Goal: Information Seeking & Learning: Learn about a topic

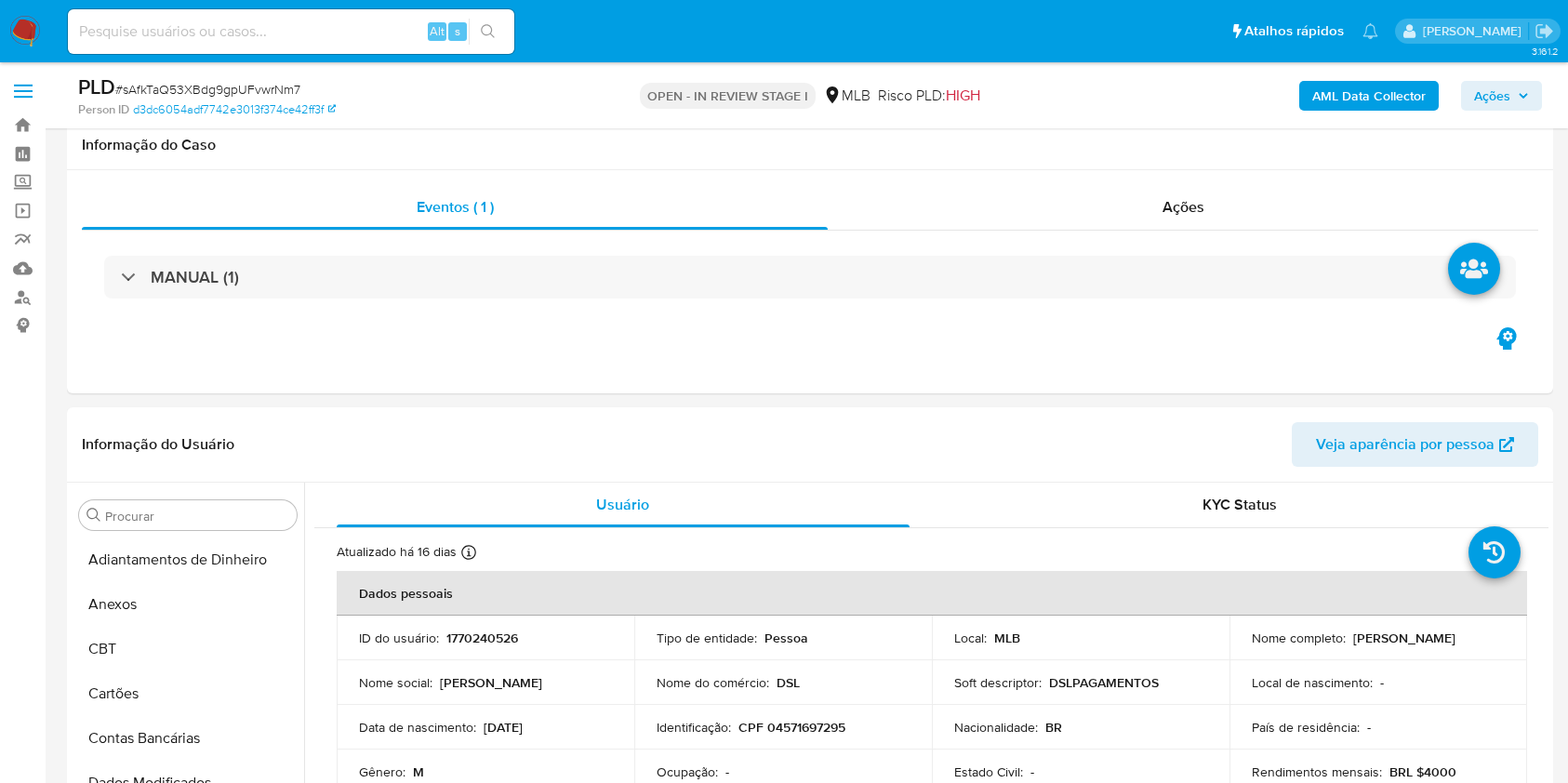
drag, startPoint x: 0, startPoint y: 0, endPoint x: 197, endPoint y: 90, distance: 216.6
click at [197, 90] on span "# sAfkTaQ53XBdg9gpUFvwrNm7" at bounding box center [208, 89] width 185 height 18
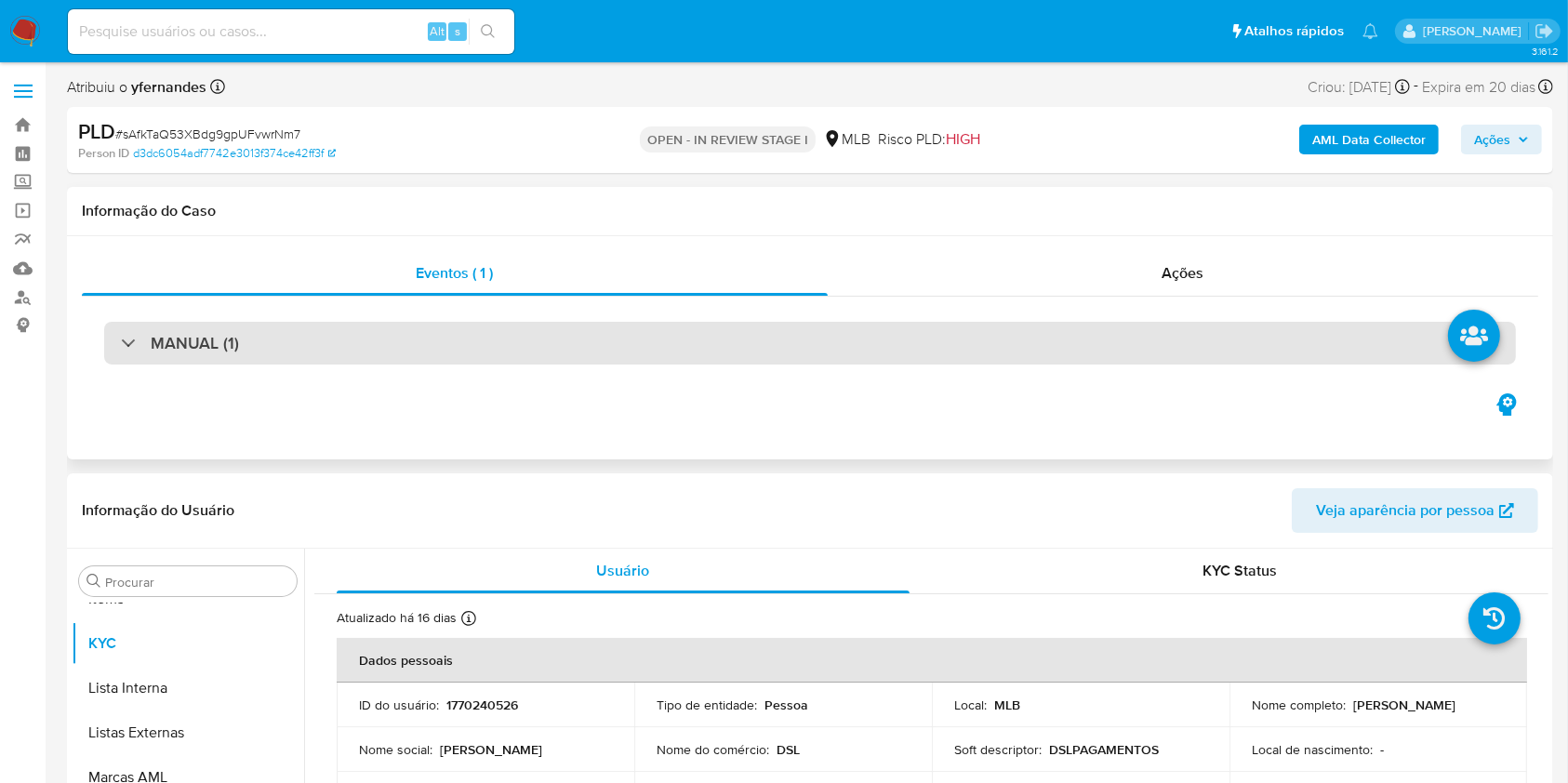
click at [609, 322] on div "MANUAL (1)" at bounding box center [810, 343] width 1412 height 42
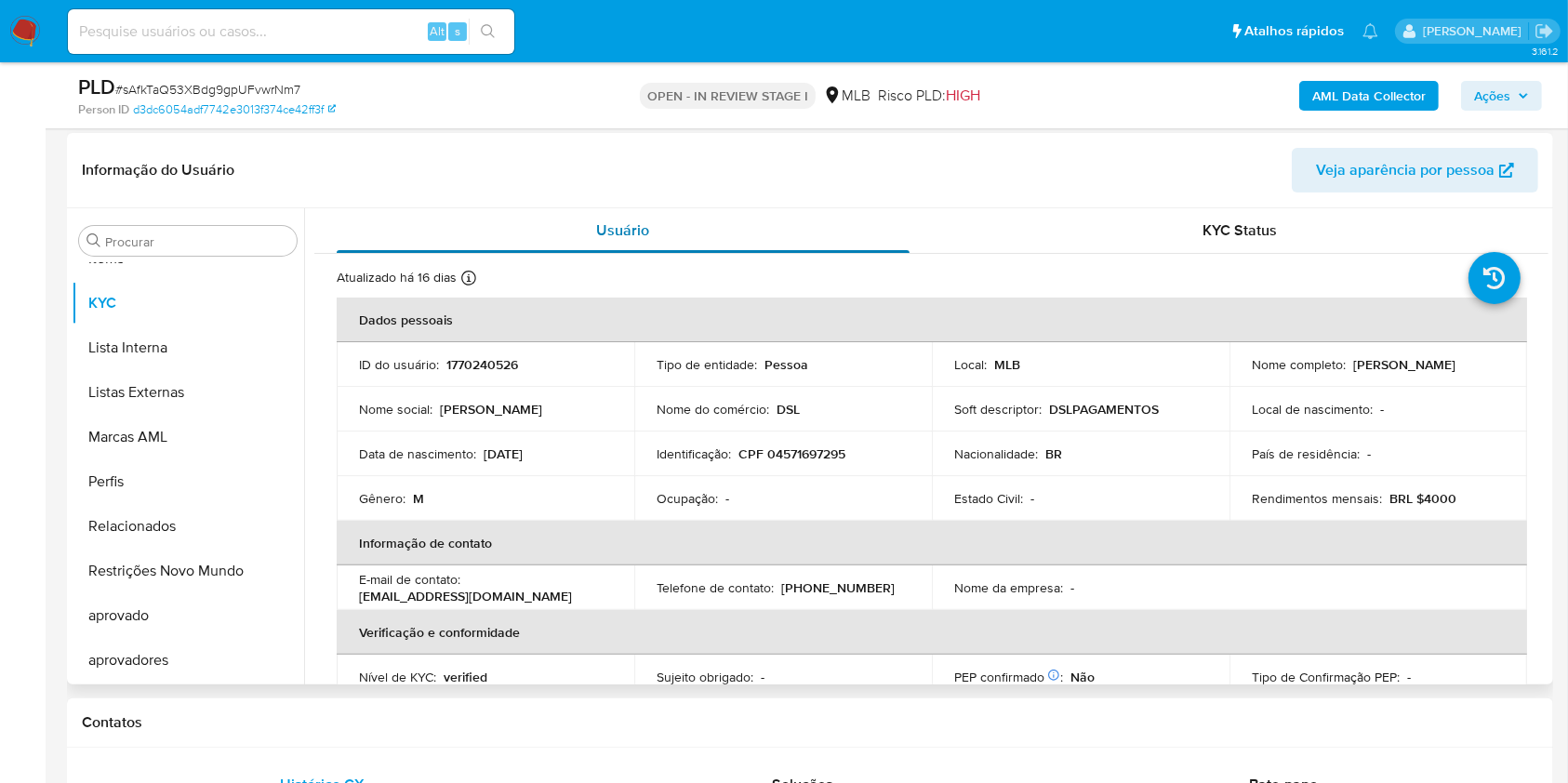
scroll to position [372, 0]
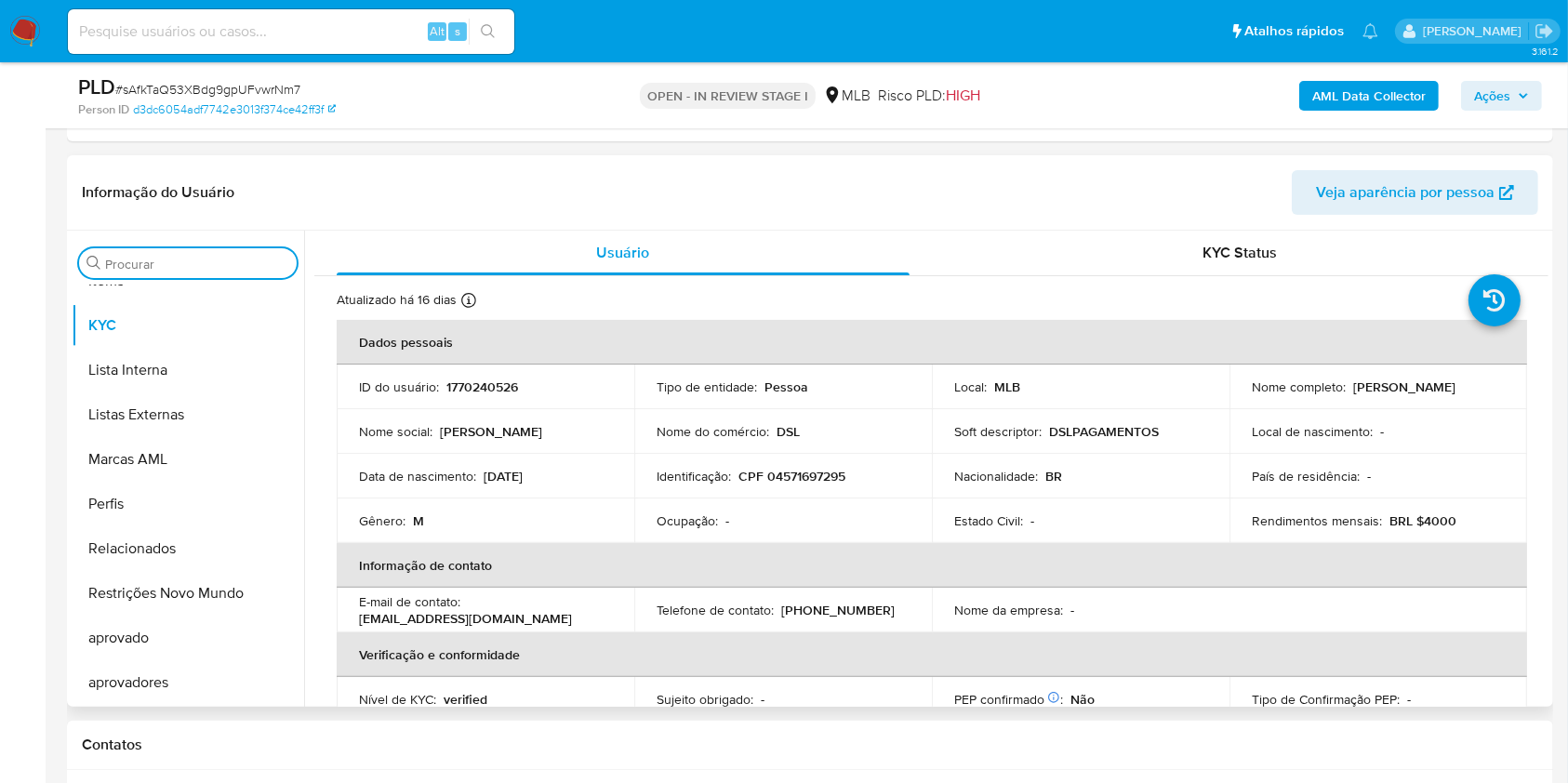
click at [126, 260] on input "Procurar" at bounding box center [196, 264] width 184 height 16
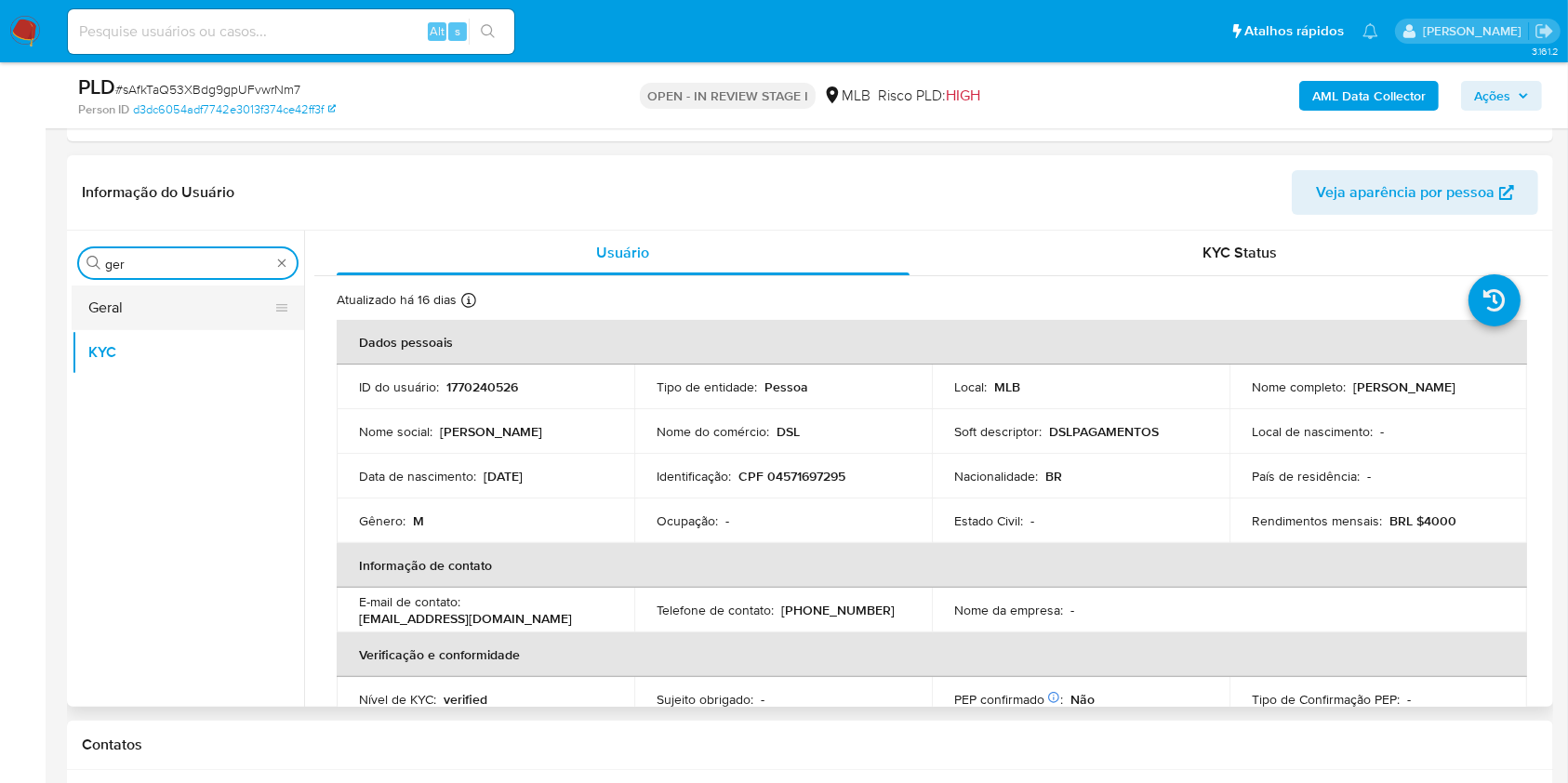
type input "ger"
click at [141, 309] on button "Geral" at bounding box center [180, 307] width 218 height 44
click at [131, 304] on button "Geral" at bounding box center [180, 307] width 218 height 44
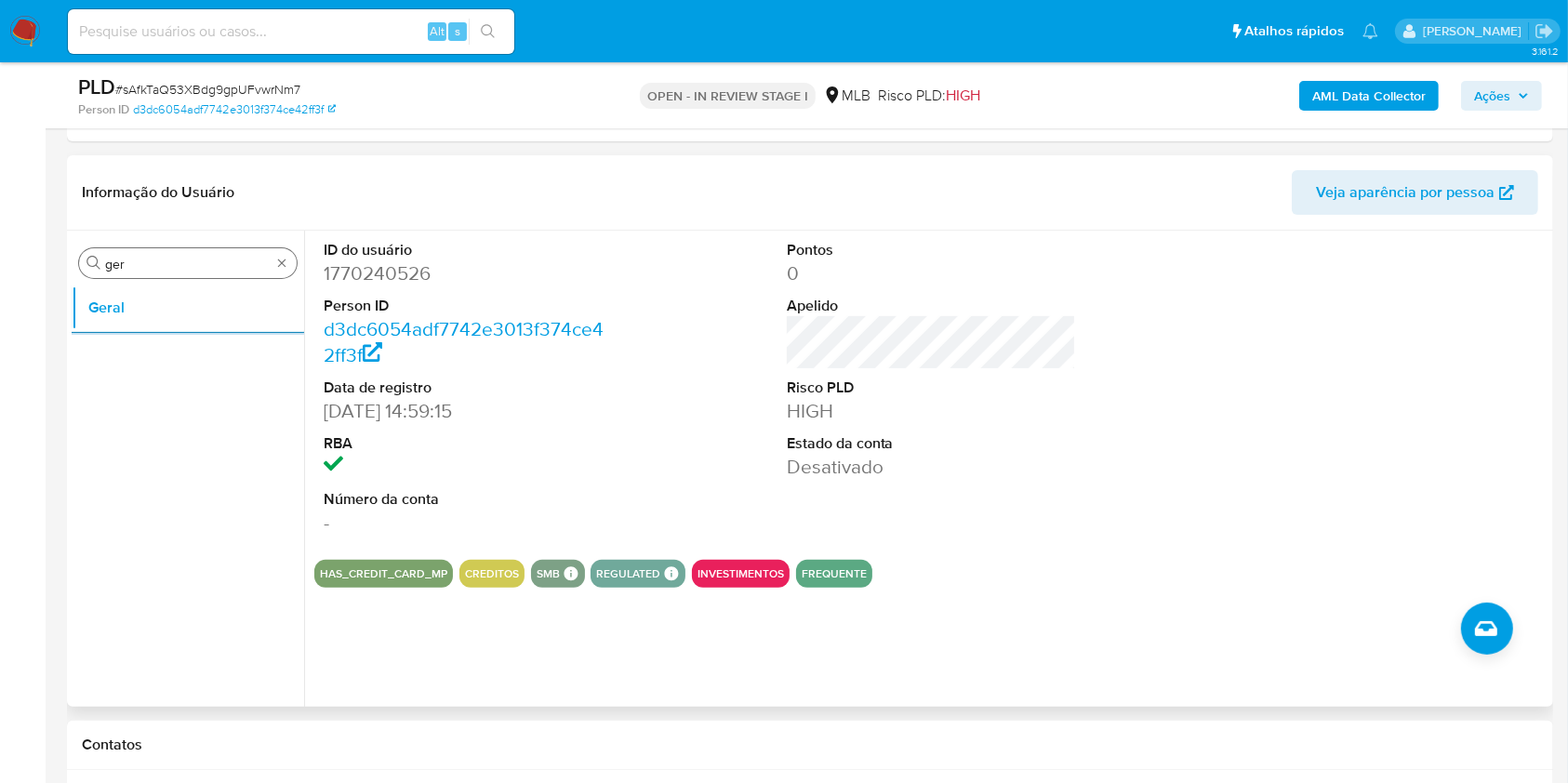
click at [180, 268] on input "ger" at bounding box center [188, 264] width 166 height 16
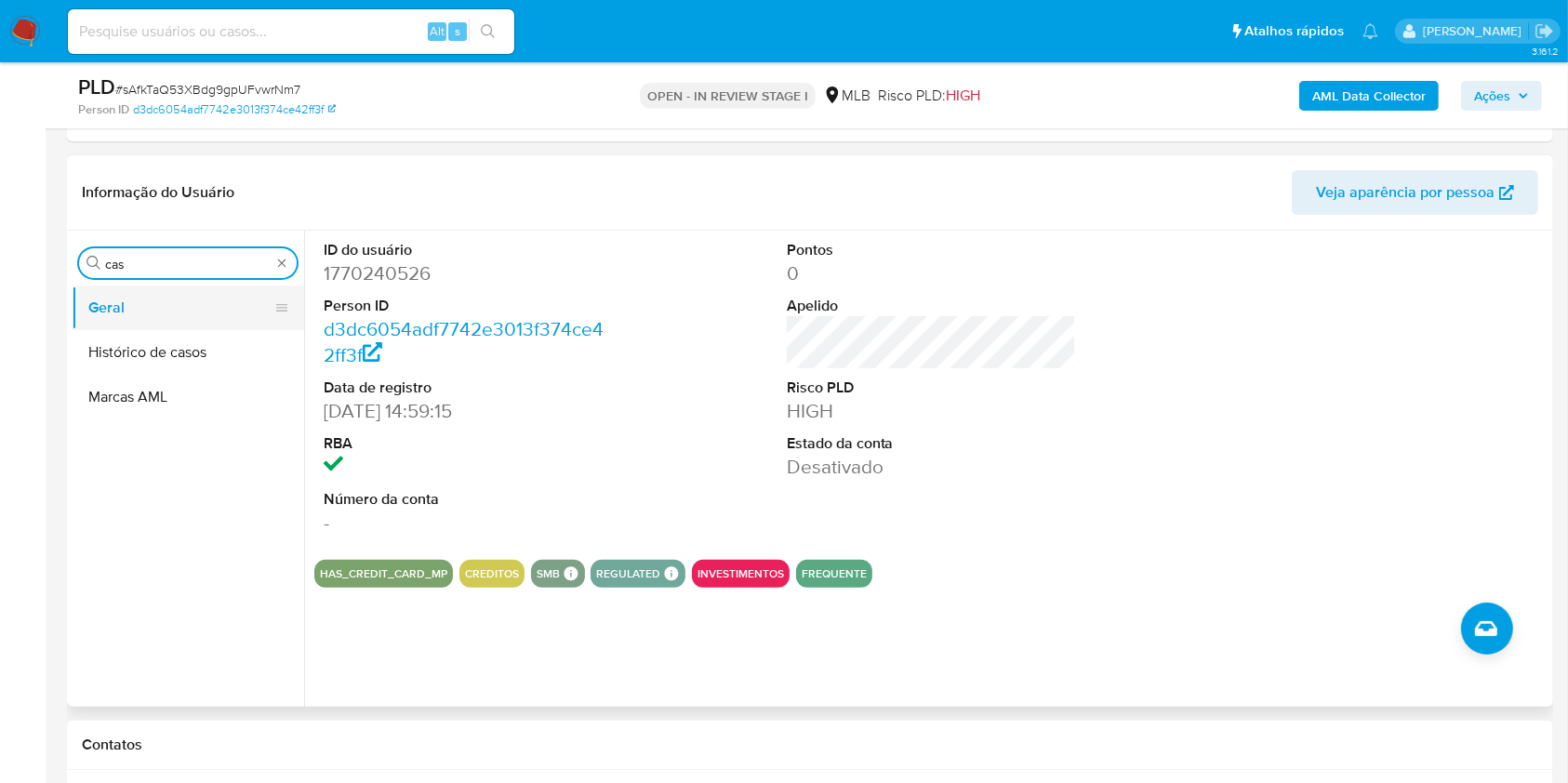
click at [166, 317] on button "Geral" at bounding box center [180, 307] width 218 height 44
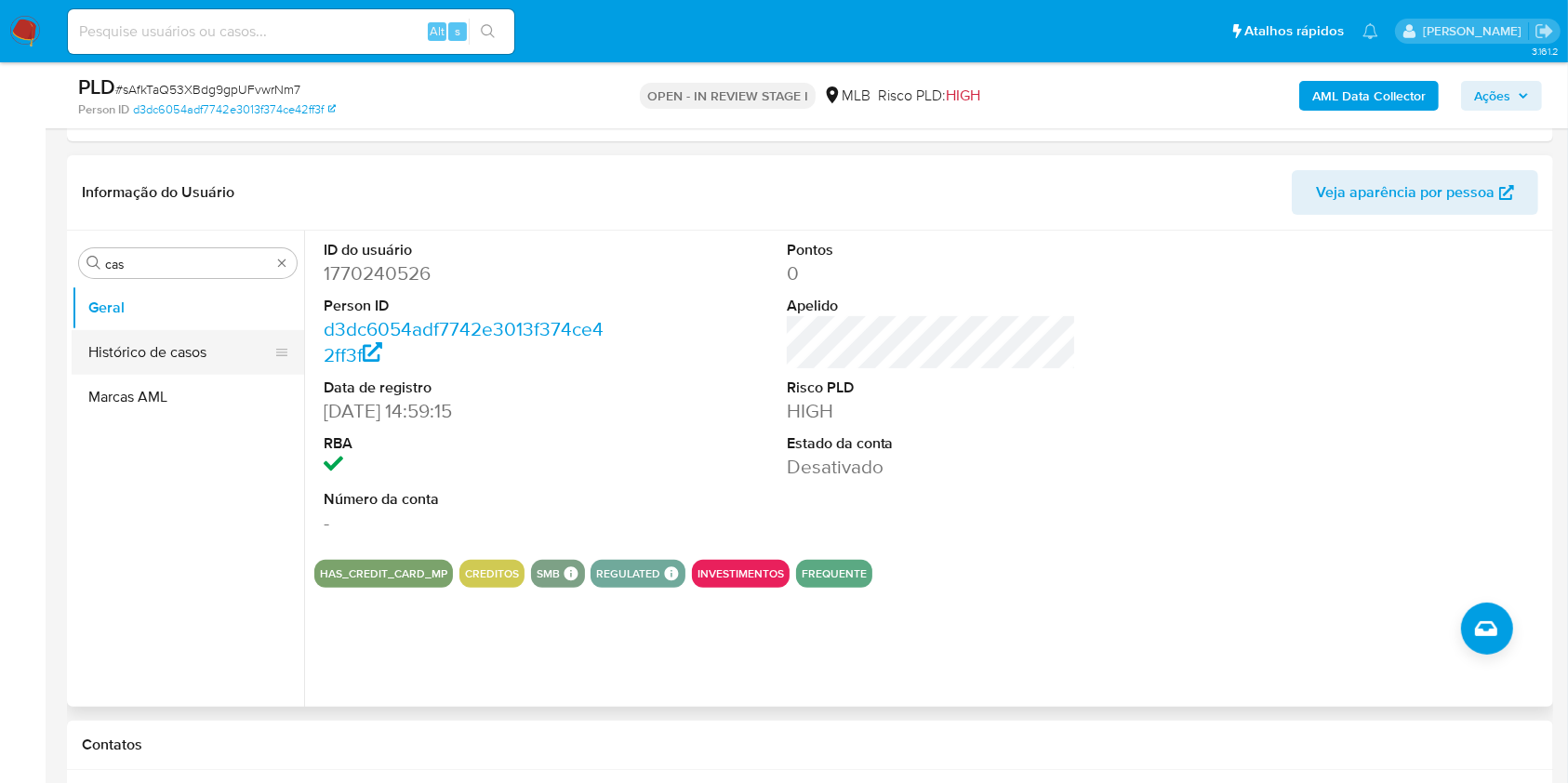
click at [163, 350] on button "Histórico de casos" at bounding box center [180, 352] width 218 height 44
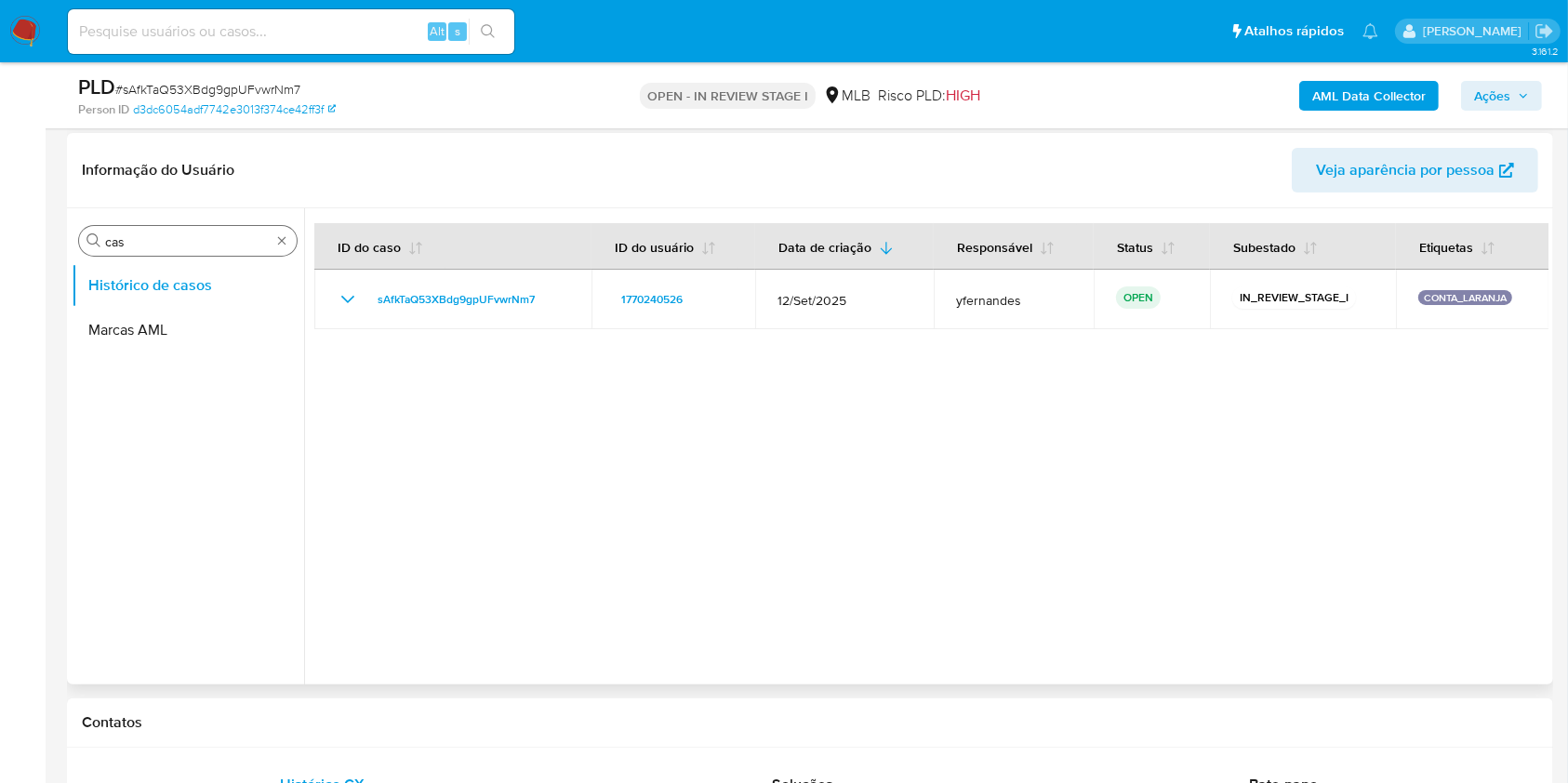
click at [144, 250] on div "Procurar cas" at bounding box center [188, 241] width 218 height 30
click at [140, 246] on input "cas" at bounding box center [188, 241] width 166 height 16
click at [140, 245] on input "cas" at bounding box center [188, 241] width 166 height 16
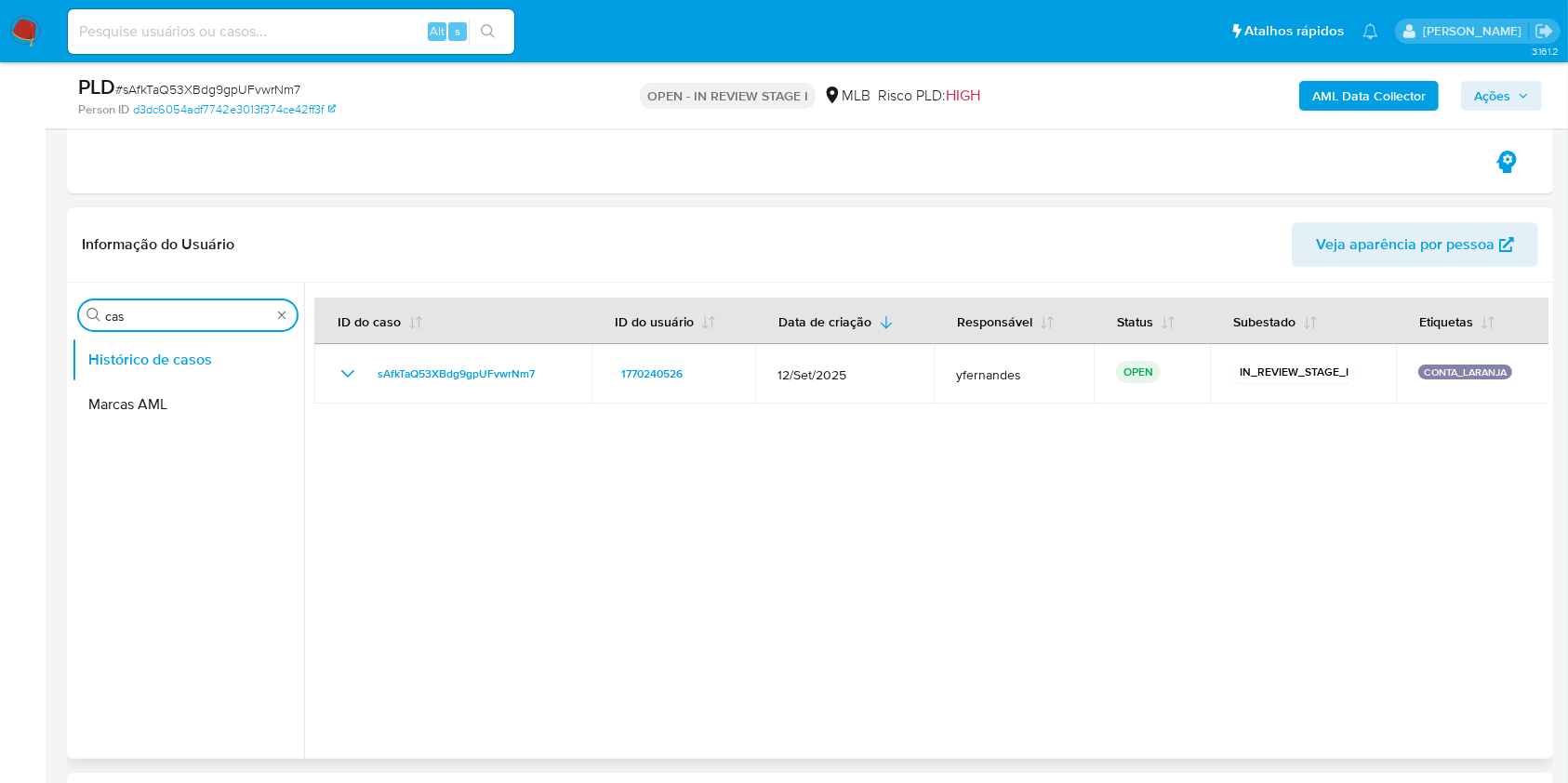
scroll to position [248, 0]
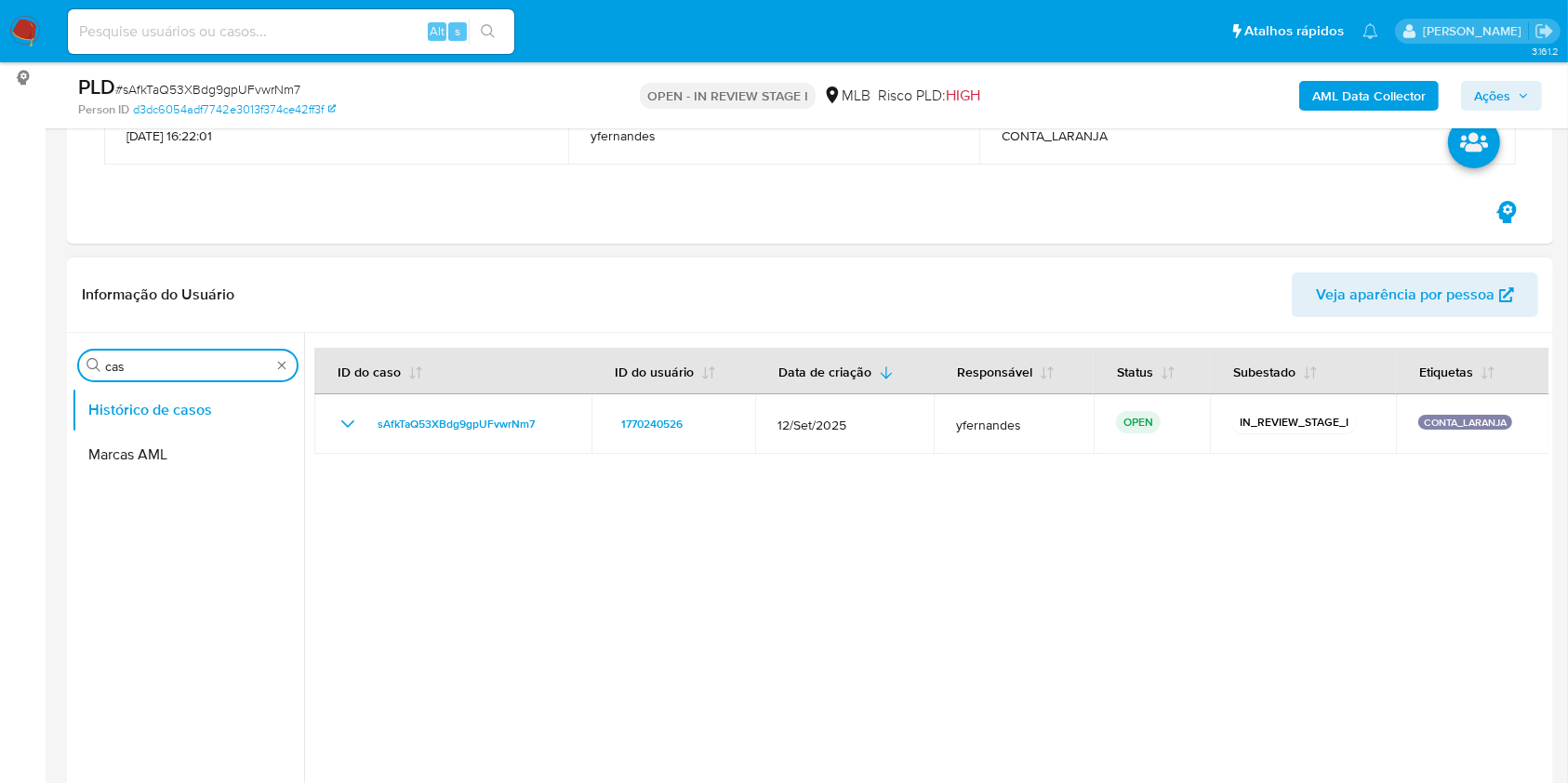
click at [214, 367] on input "cas" at bounding box center [188, 366] width 166 height 16
type input "ger"
click at [135, 413] on button "Geral" at bounding box center [180, 410] width 218 height 44
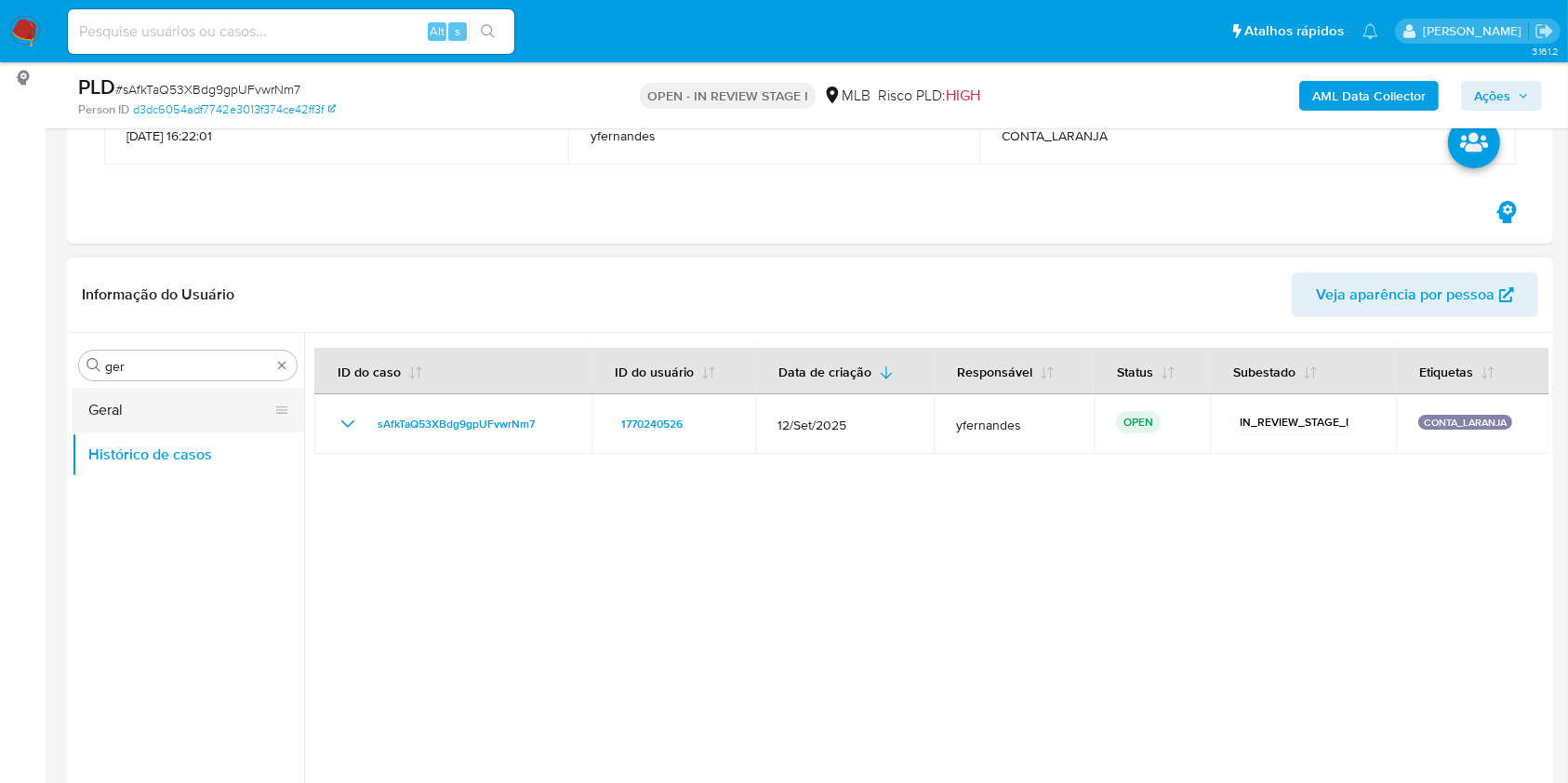
click at [114, 402] on button "Geral" at bounding box center [180, 410] width 218 height 44
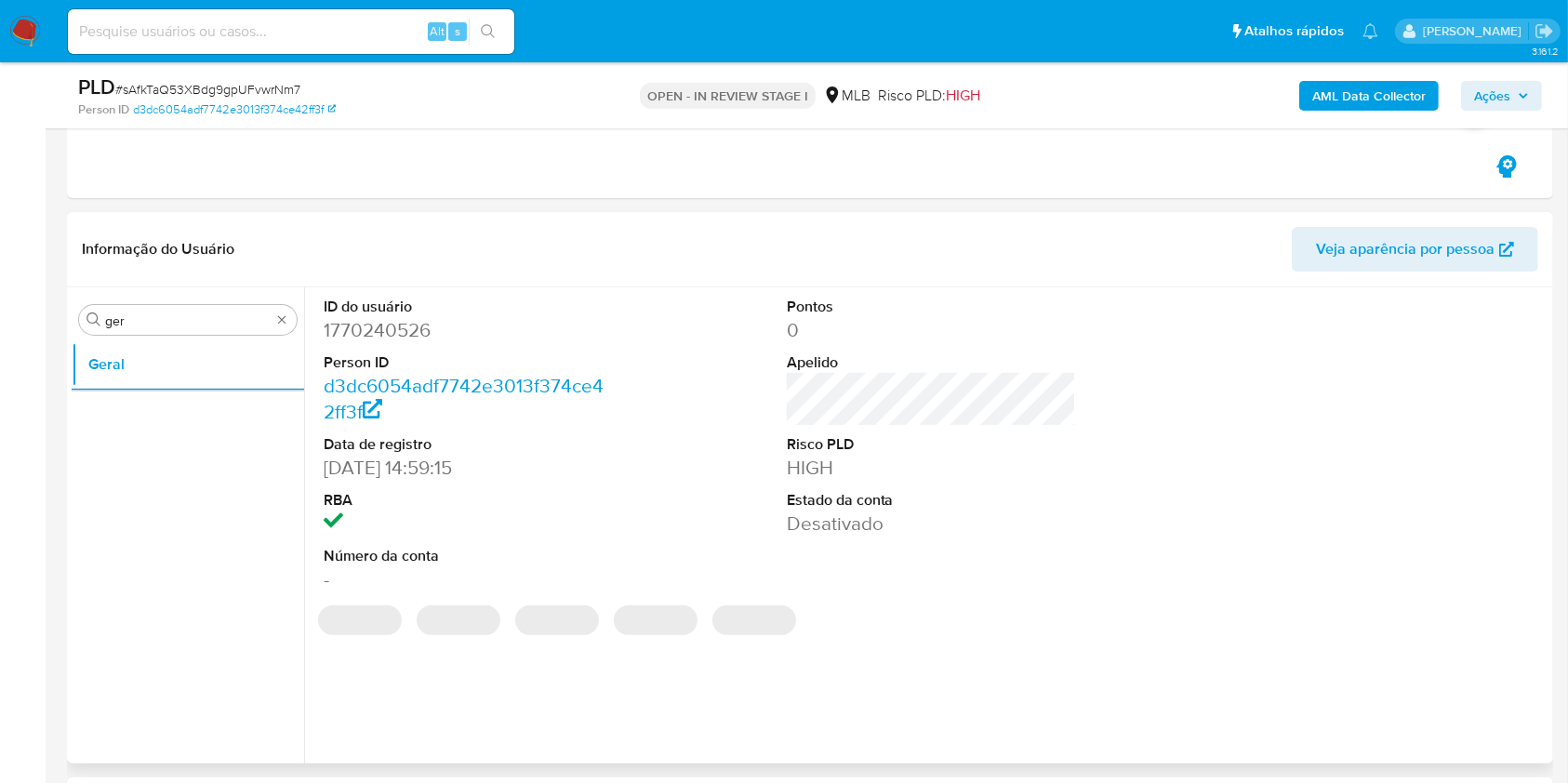
scroll to position [372, 0]
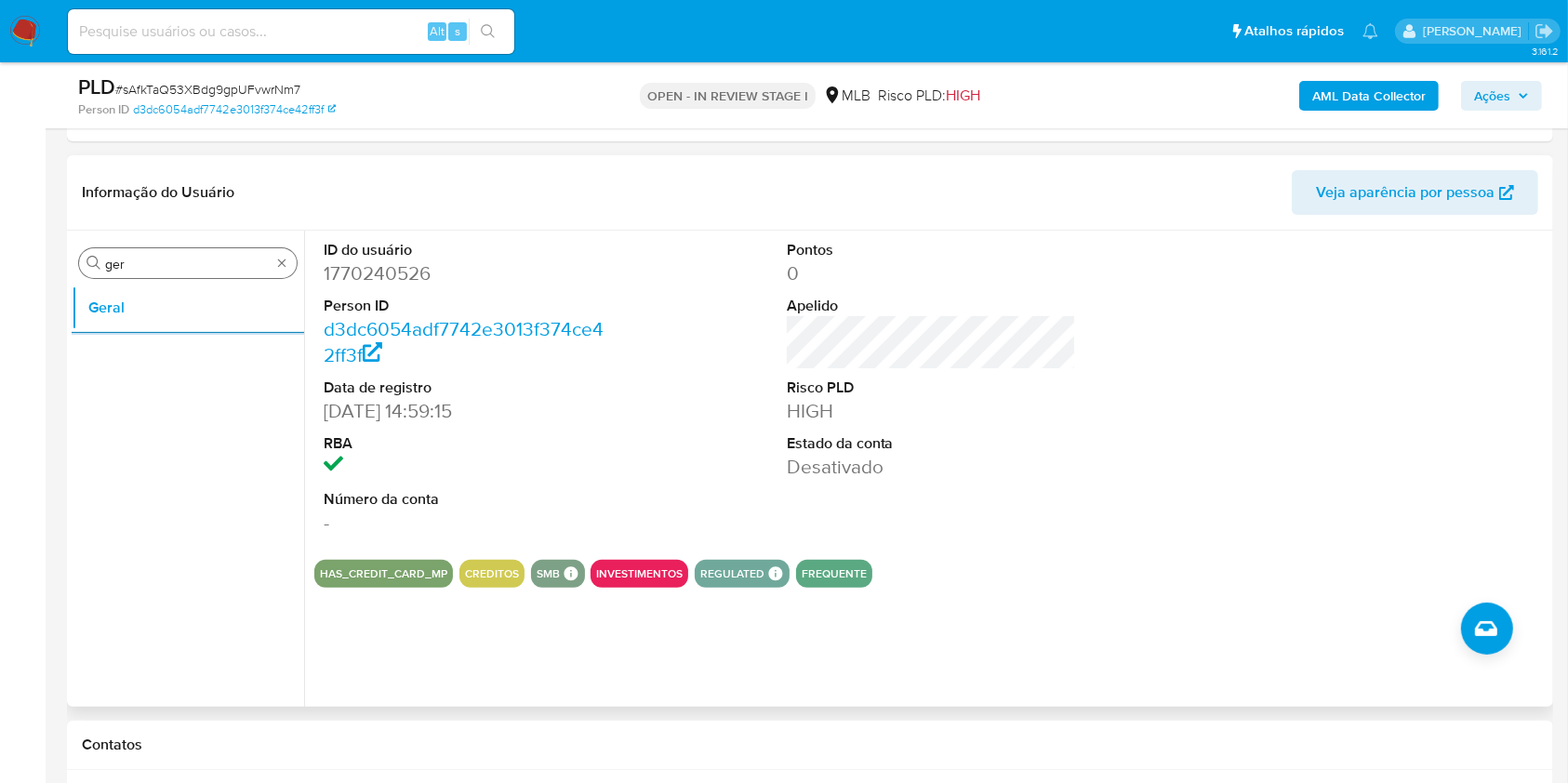
click at [216, 264] on input "ger" at bounding box center [188, 264] width 166 height 16
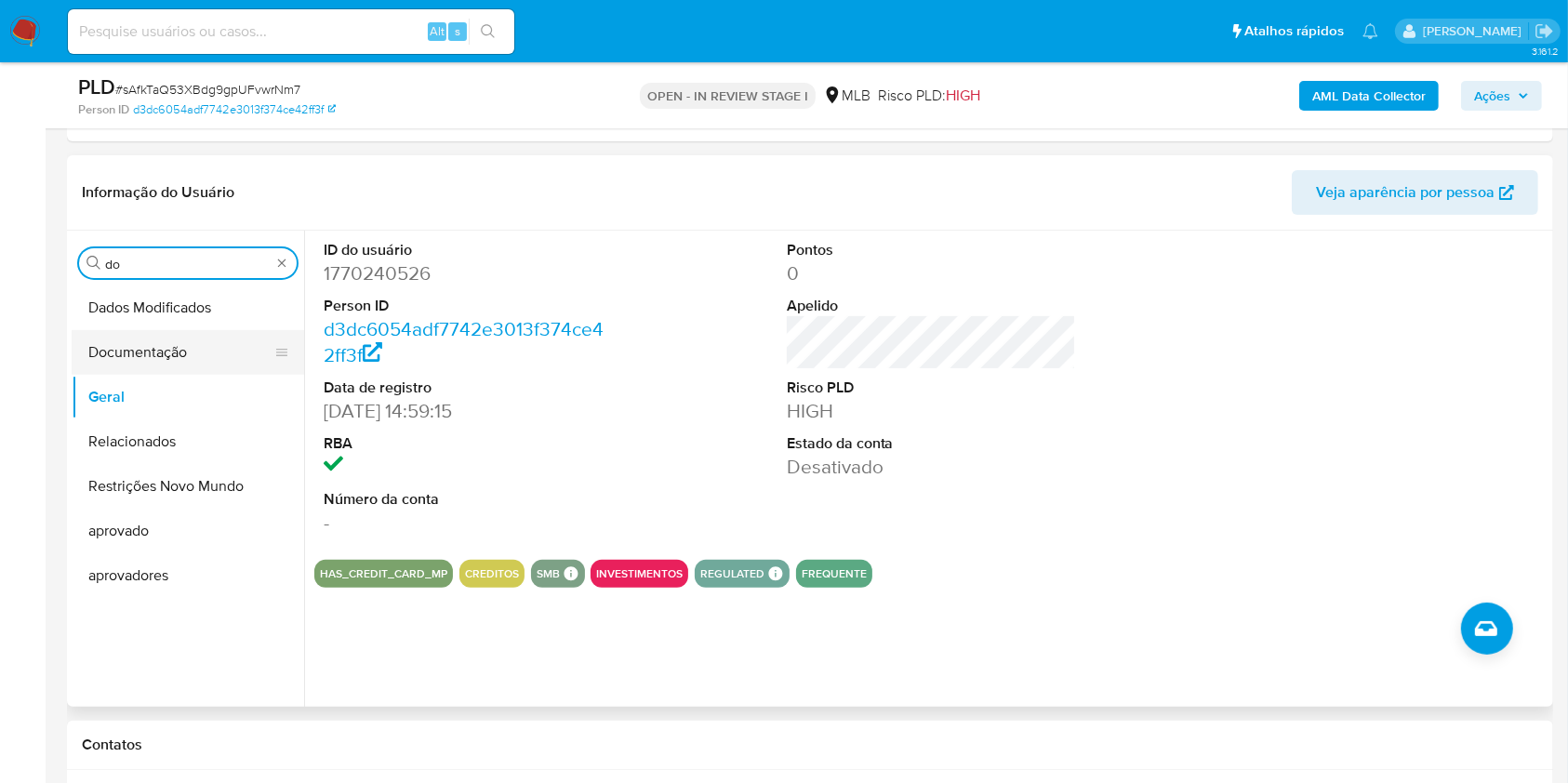
type input "do"
click at [180, 368] on button "Documentação" at bounding box center [180, 352] width 218 height 44
click at [134, 352] on button "Documentação" at bounding box center [180, 352] width 218 height 44
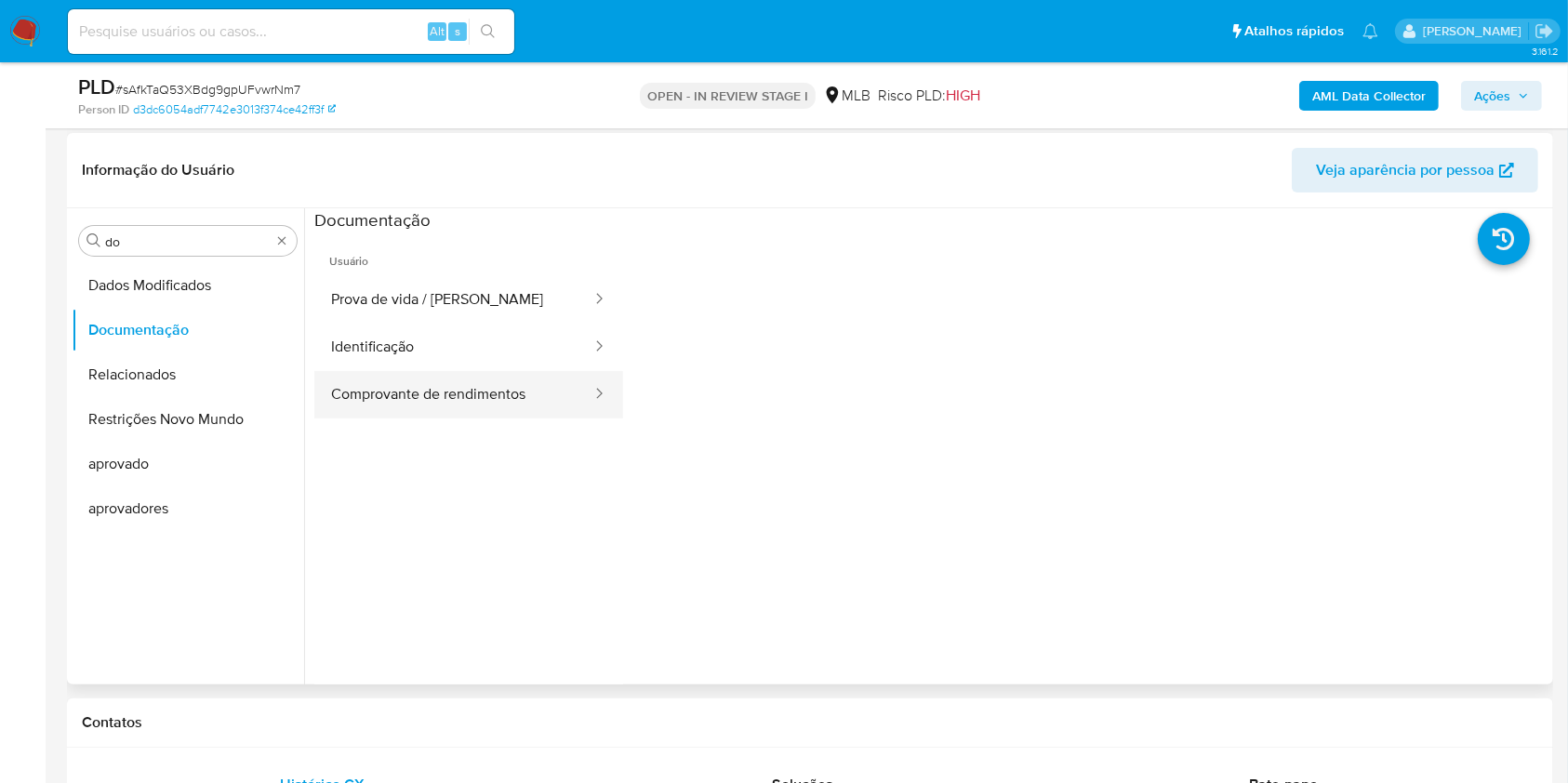
drag, startPoint x: 461, startPoint y: 284, endPoint x: 483, endPoint y: 402, distance: 120.0
click at [461, 284] on button "Prova de vida / Selfie" at bounding box center [454, 300] width 279 height 47
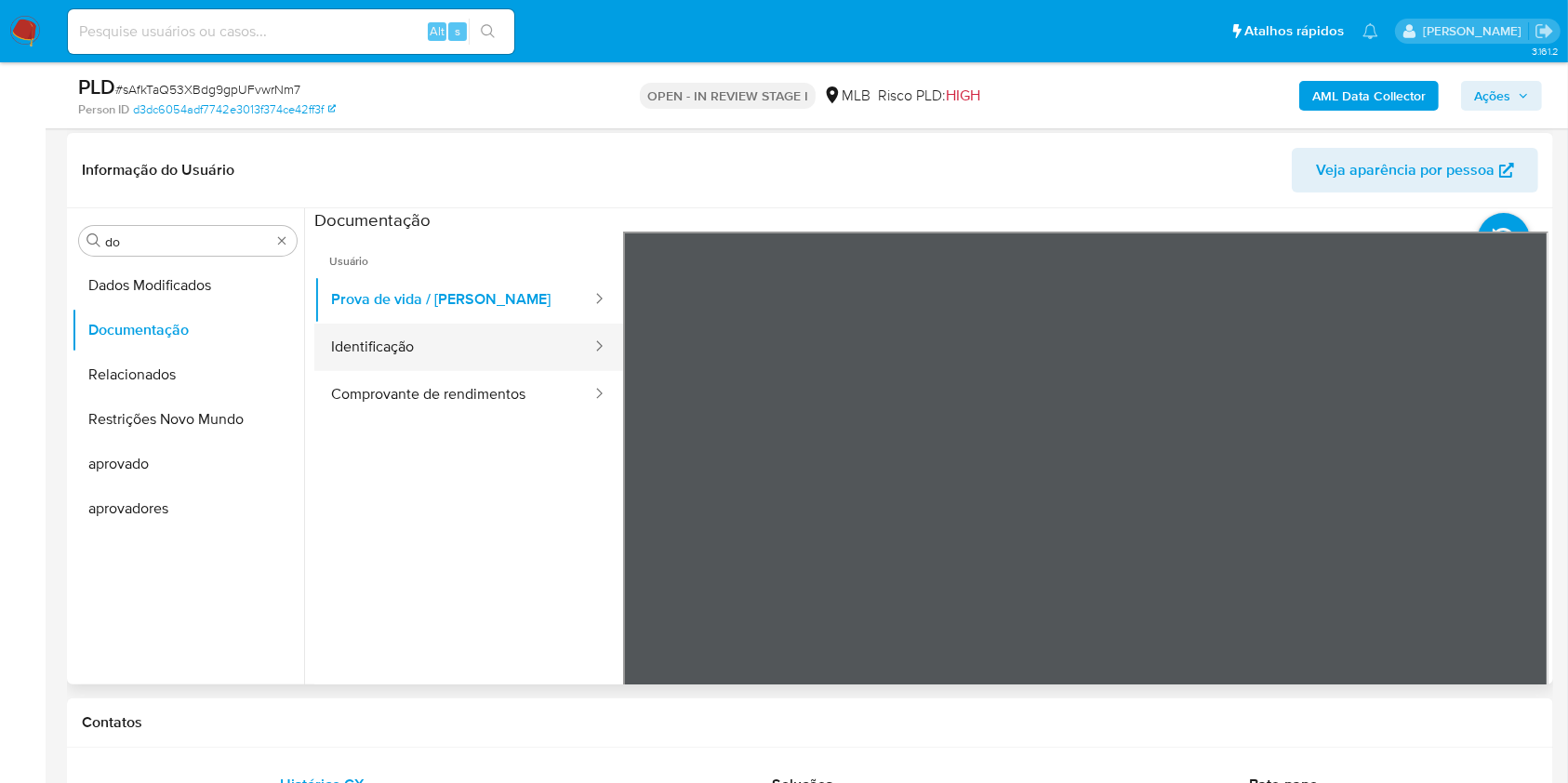
click at [460, 359] on button "Identificação" at bounding box center [454, 347] width 279 height 47
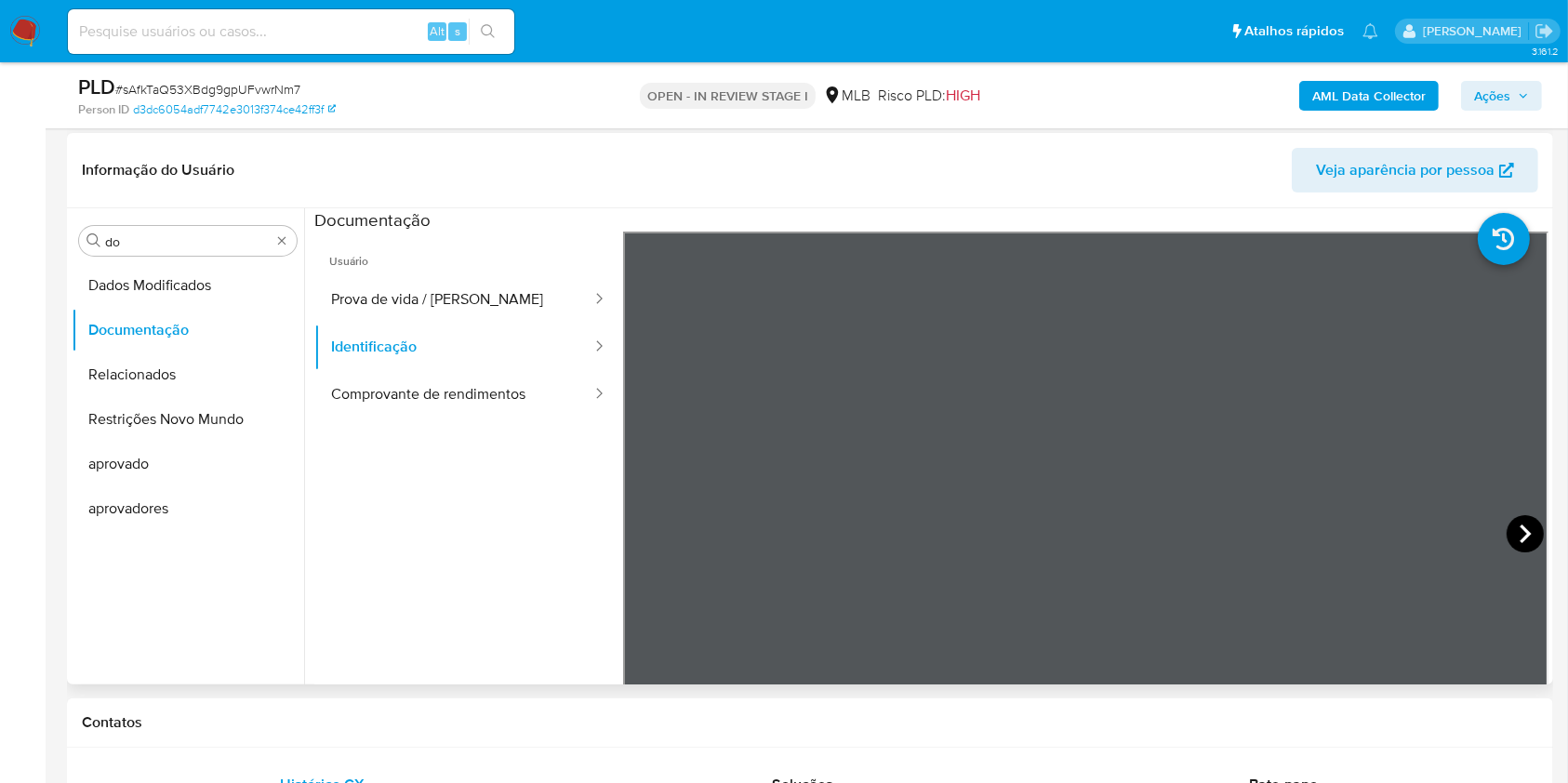
click at [1520, 532] on icon at bounding box center [1526, 534] width 12 height 18
drag, startPoint x: 461, startPoint y: 367, endPoint x: 434, endPoint y: 378, distance: 29.2
click at [461, 367] on button "Identificação" at bounding box center [454, 347] width 279 height 47
click at [434, 378] on button "Comprovante de rendimentos" at bounding box center [454, 394] width 279 height 47
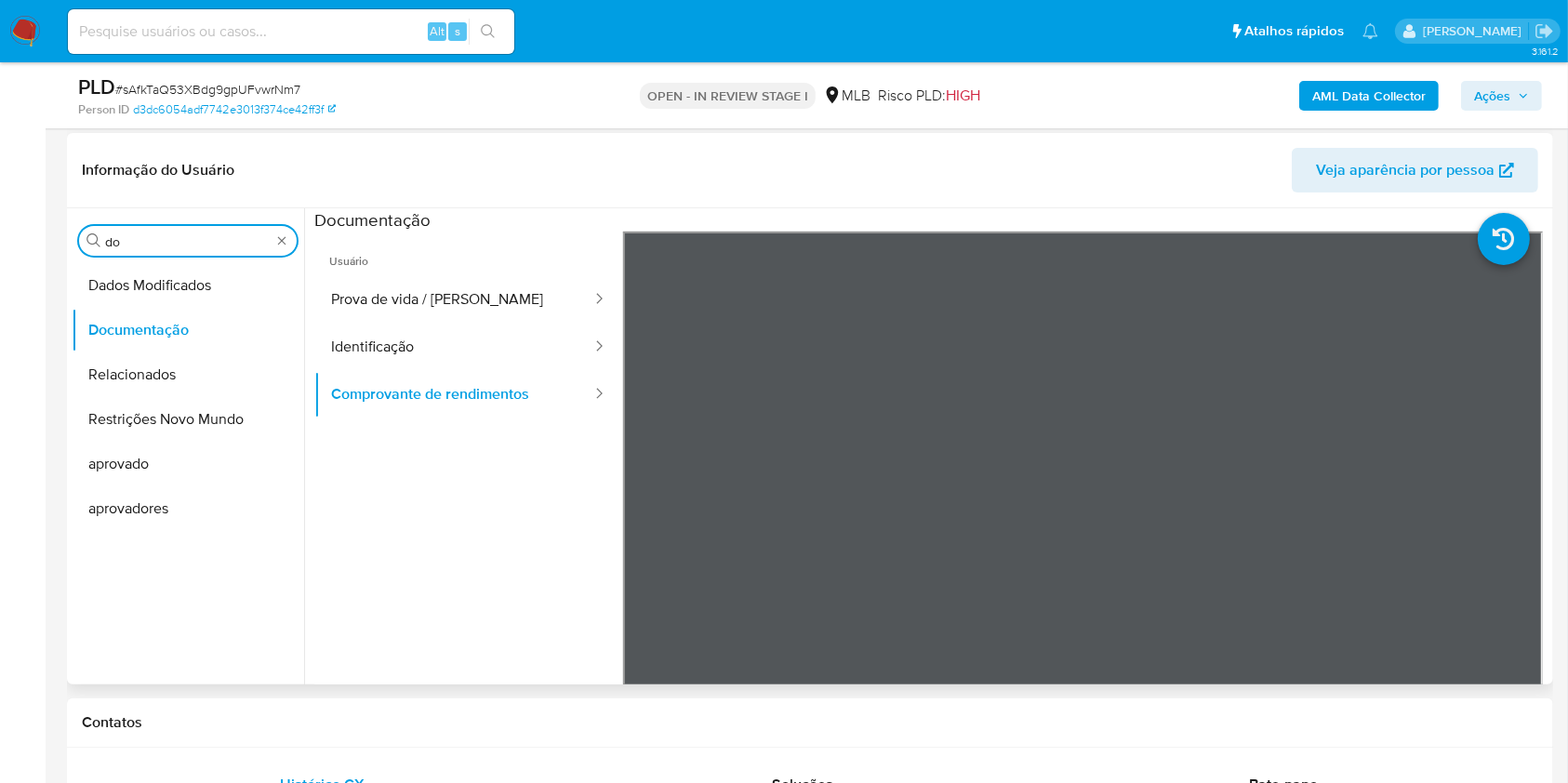
click at [142, 242] on input "do" at bounding box center [188, 241] width 166 height 16
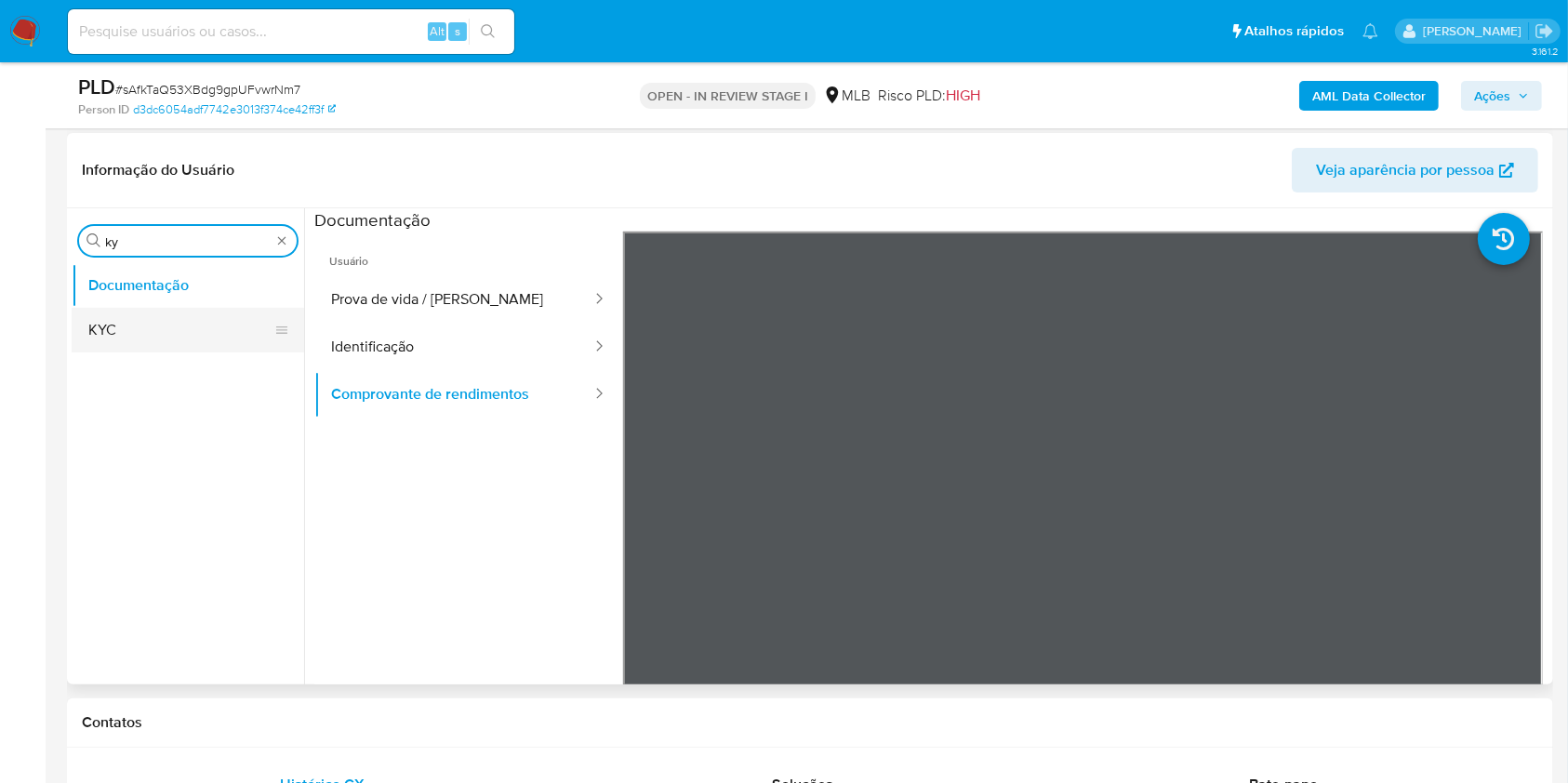
type input "ky"
click at [156, 320] on button "KYC" at bounding box center [180, 330] width 218 height 44
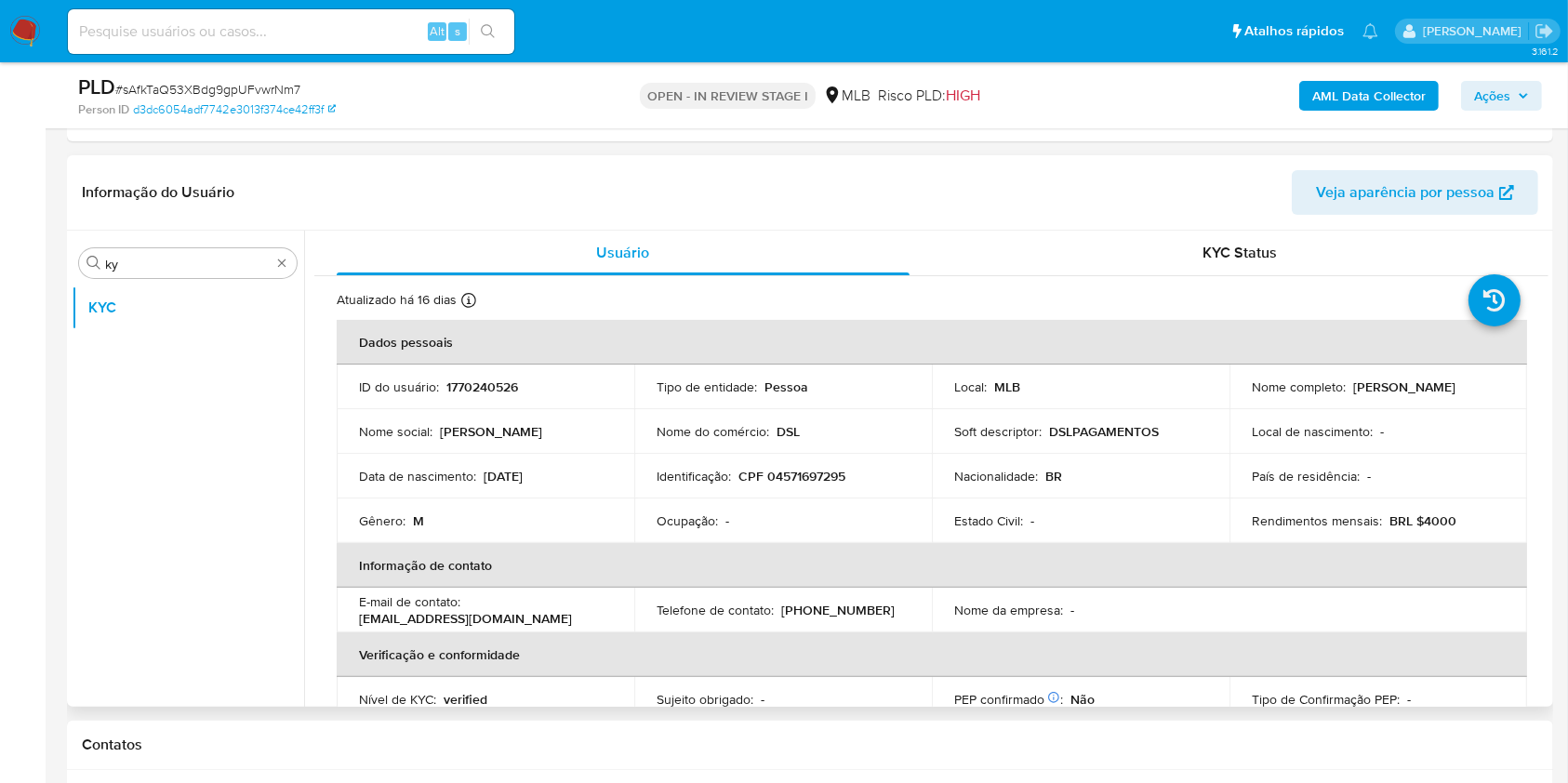
click at [1228, 270] on div "KYC Status" at bounding box center [1241, 252] width 573 height 44
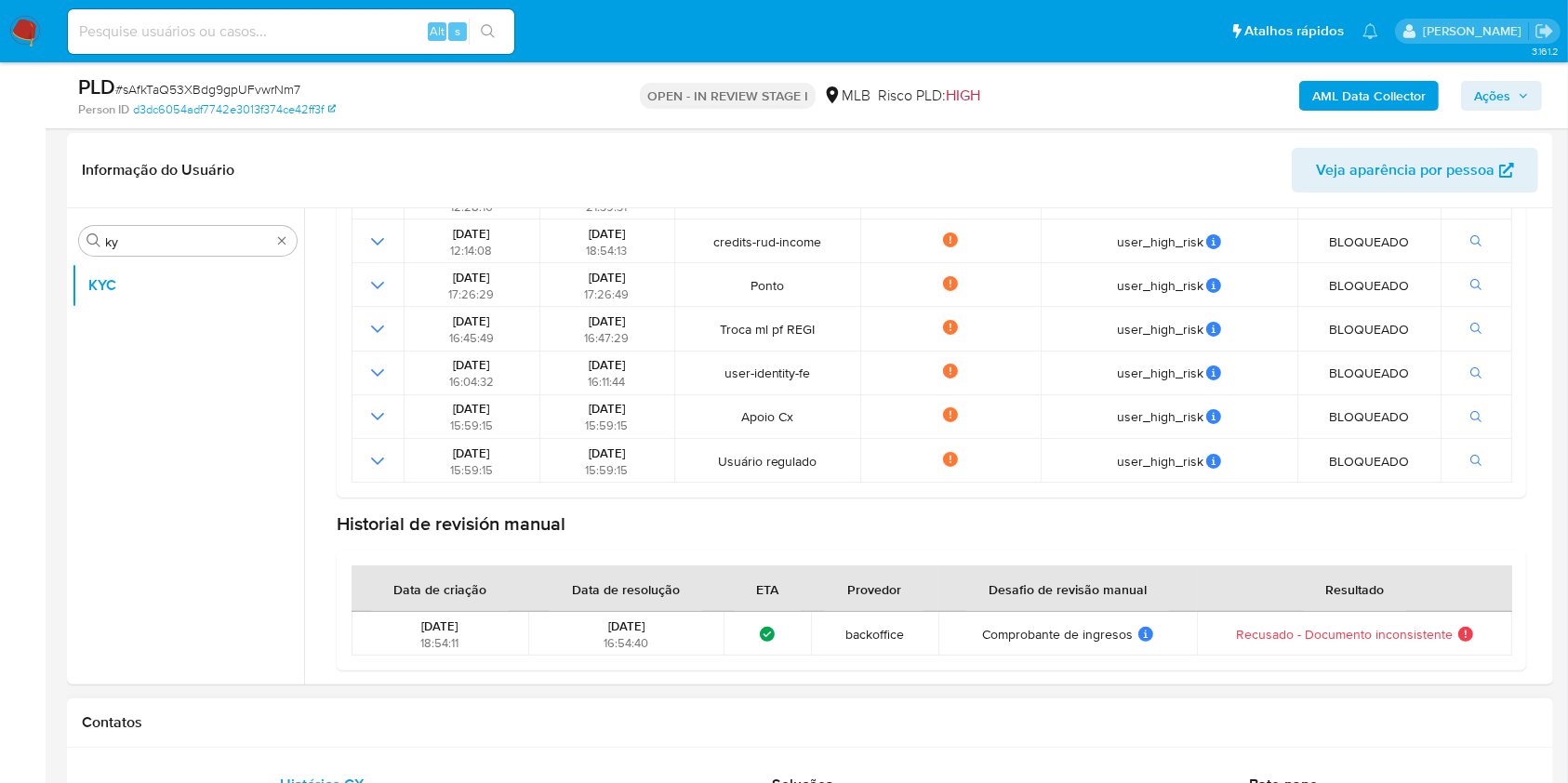
scroll to position [868, 0]
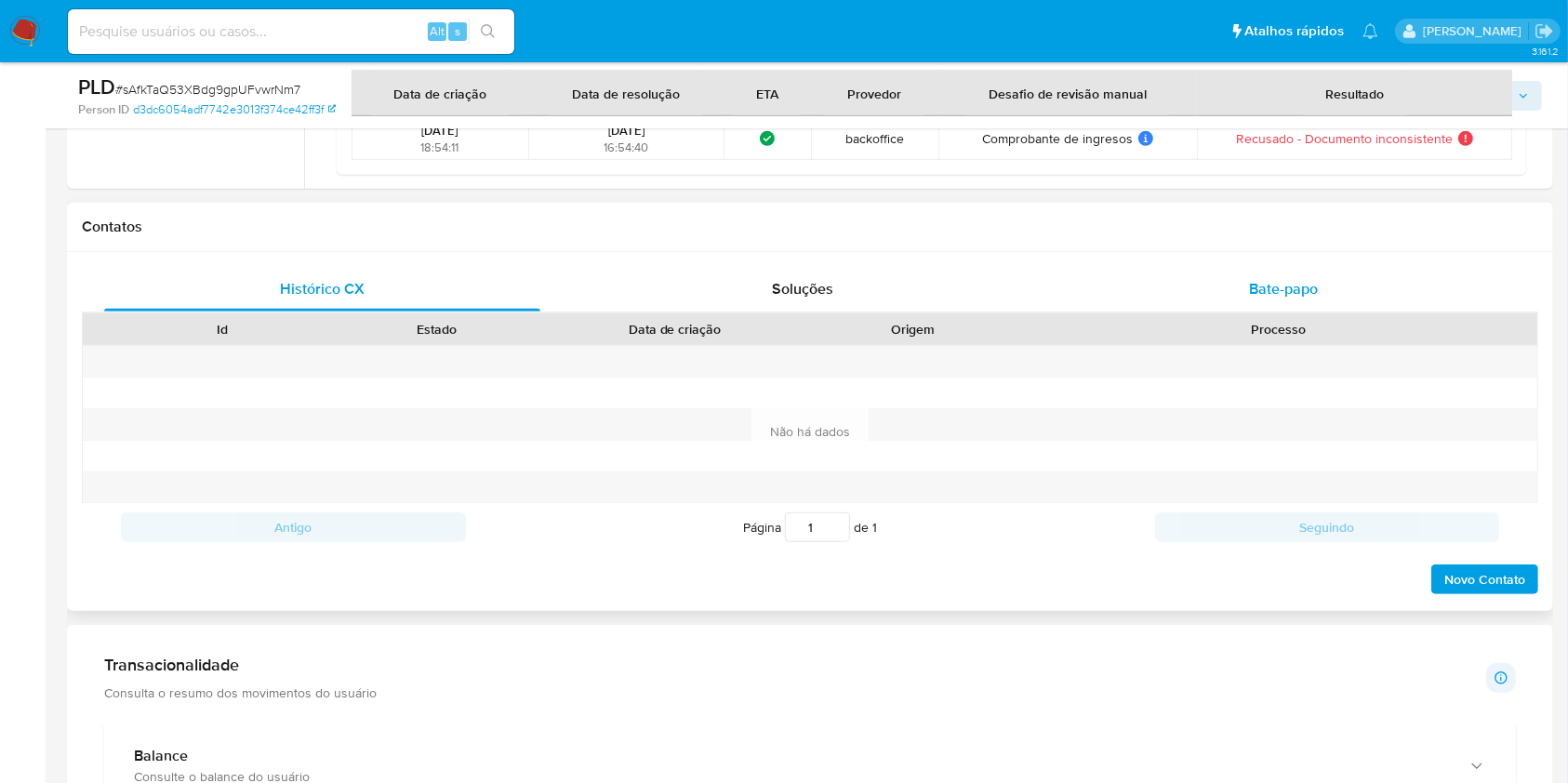
click at [1369, 284] on div "Bate-papo" at bounding box center [1284, 289] width 436 height 44
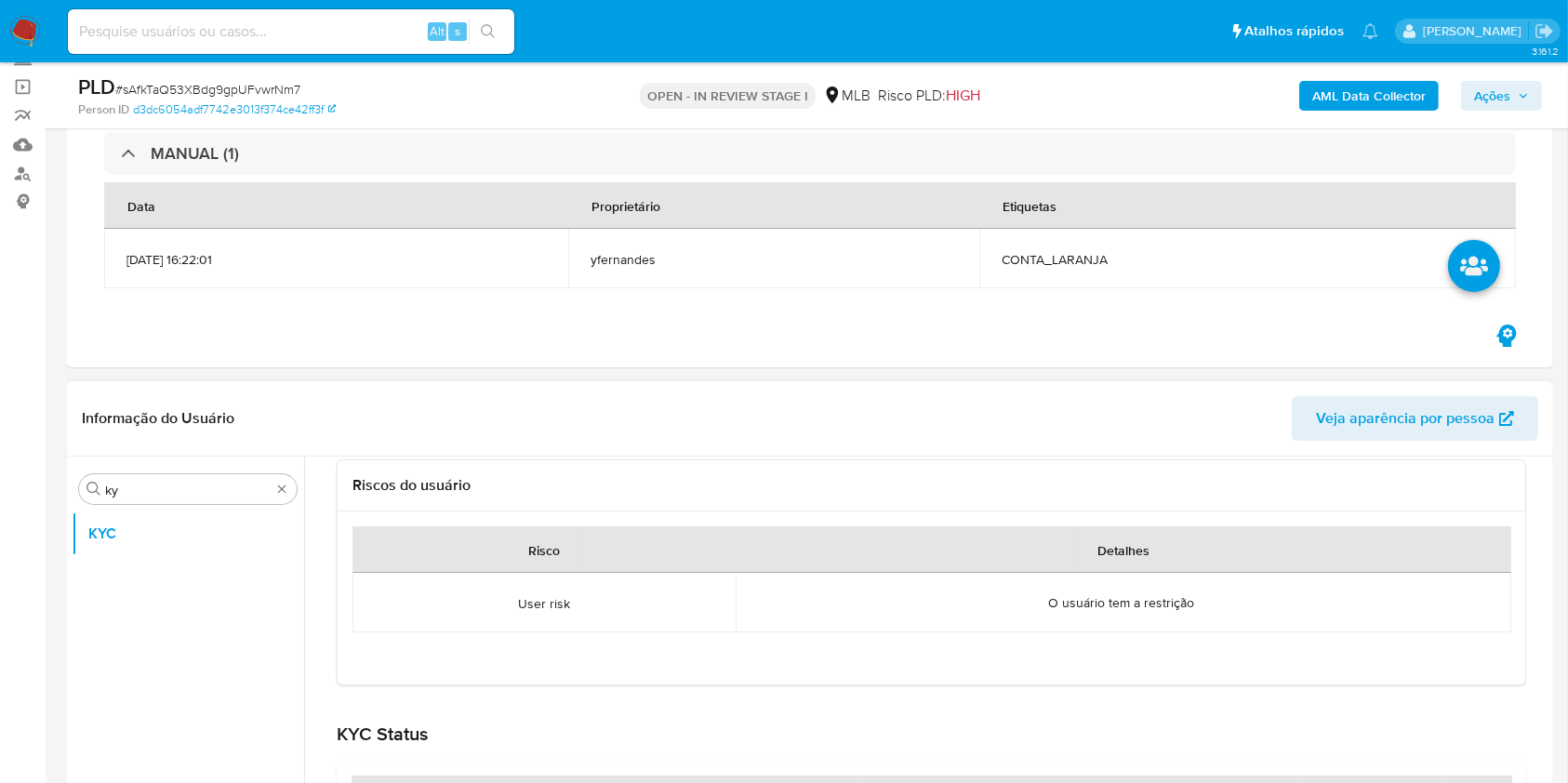
scroll to position [0, 0]
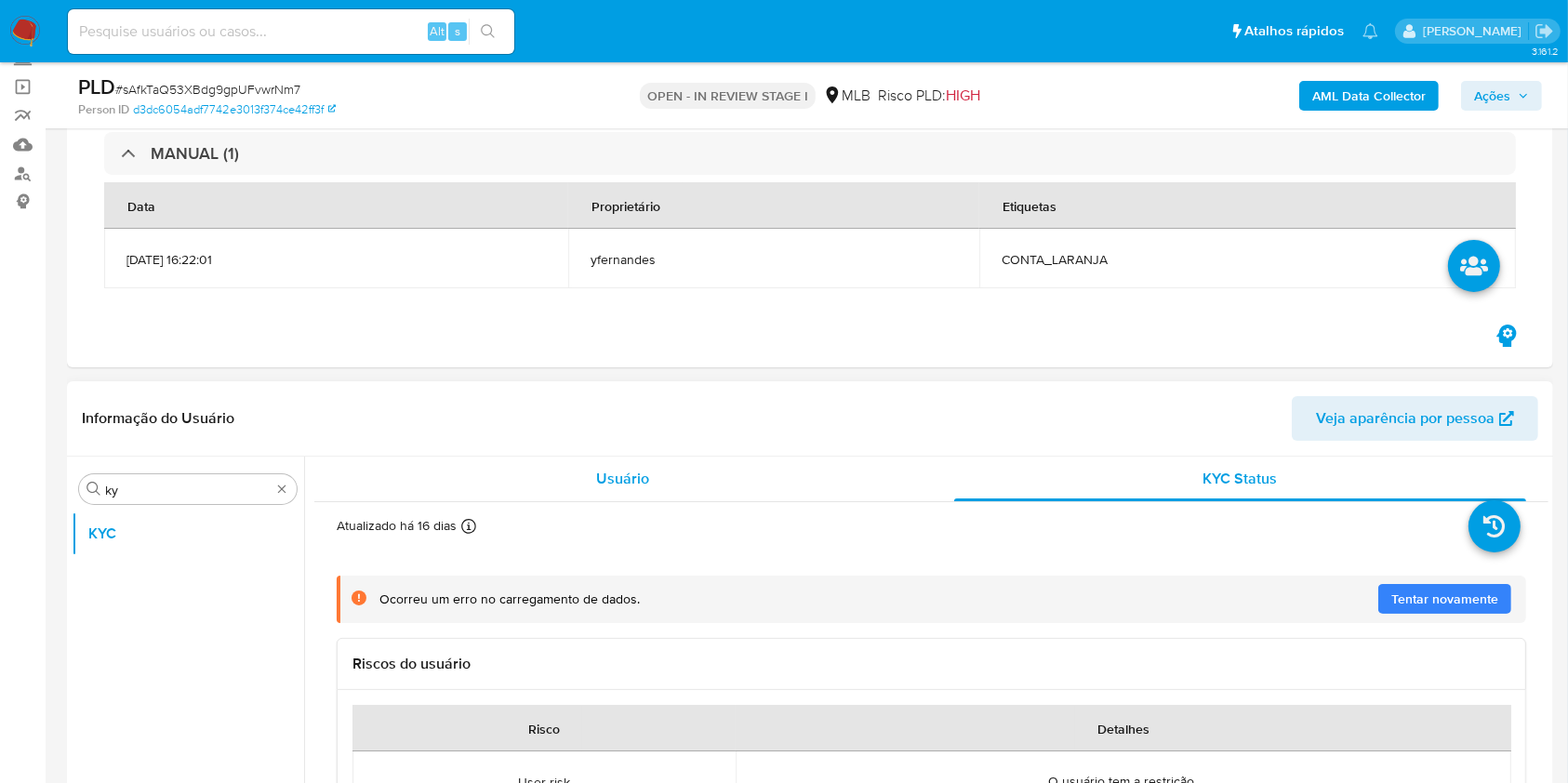
click at [677, 483] on div "Usuário" at bounding box center [623, 479] width 573 height 44
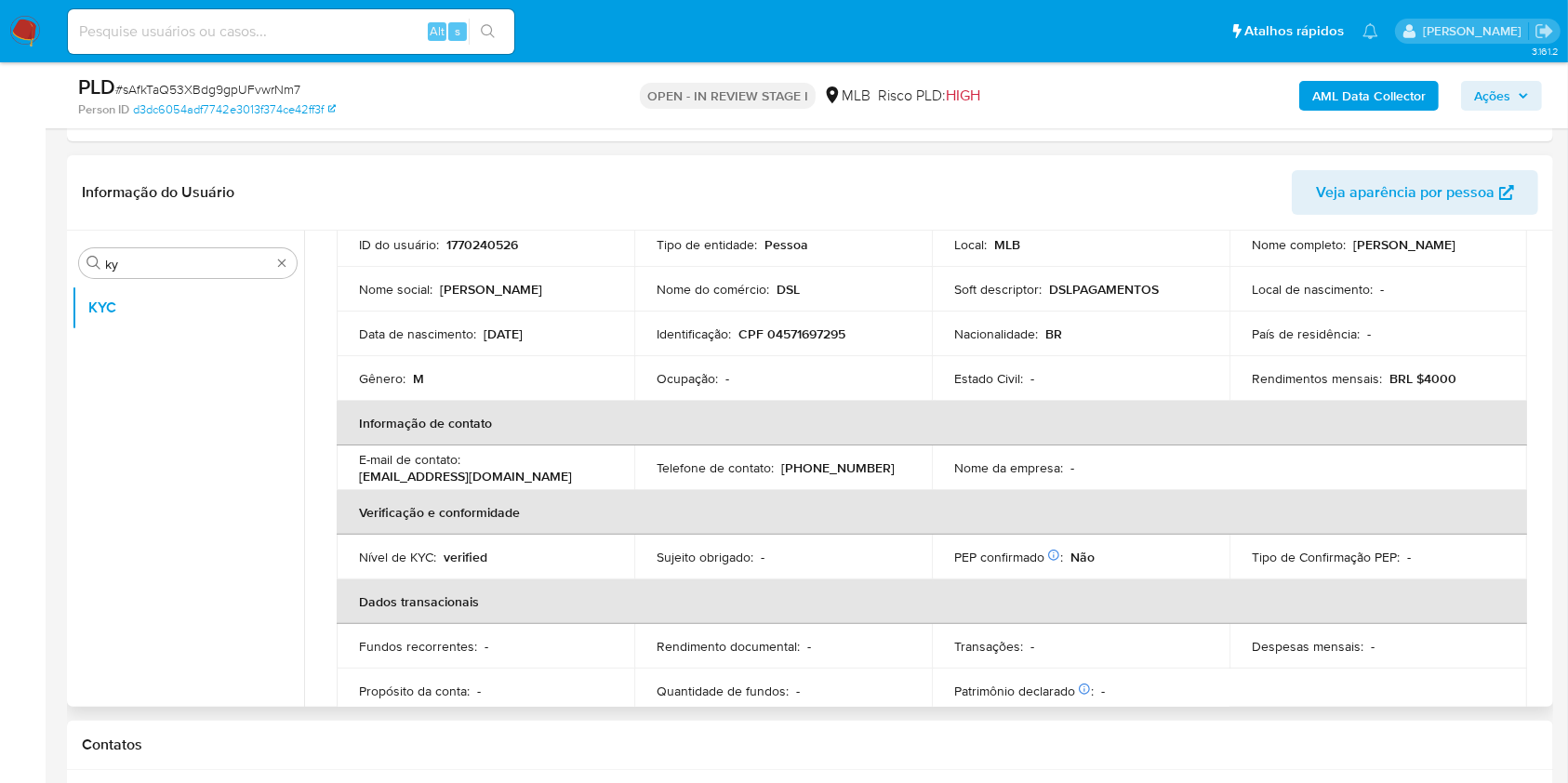
scroll to position [136, 0]
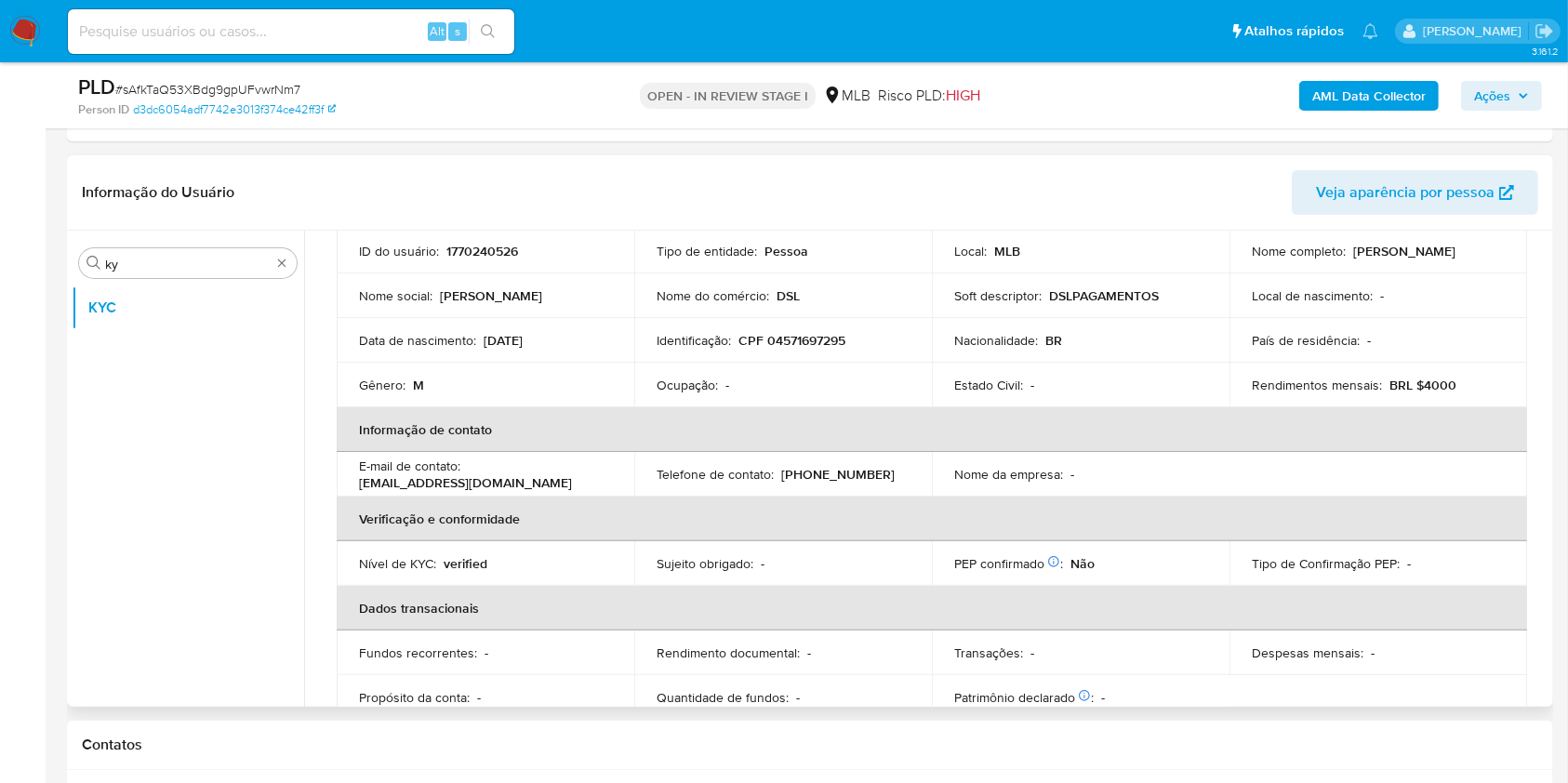
click at [723, 264] on td "Tipo de entidade : Pessoa" at bounding box center [782, 251] width 298 height 44
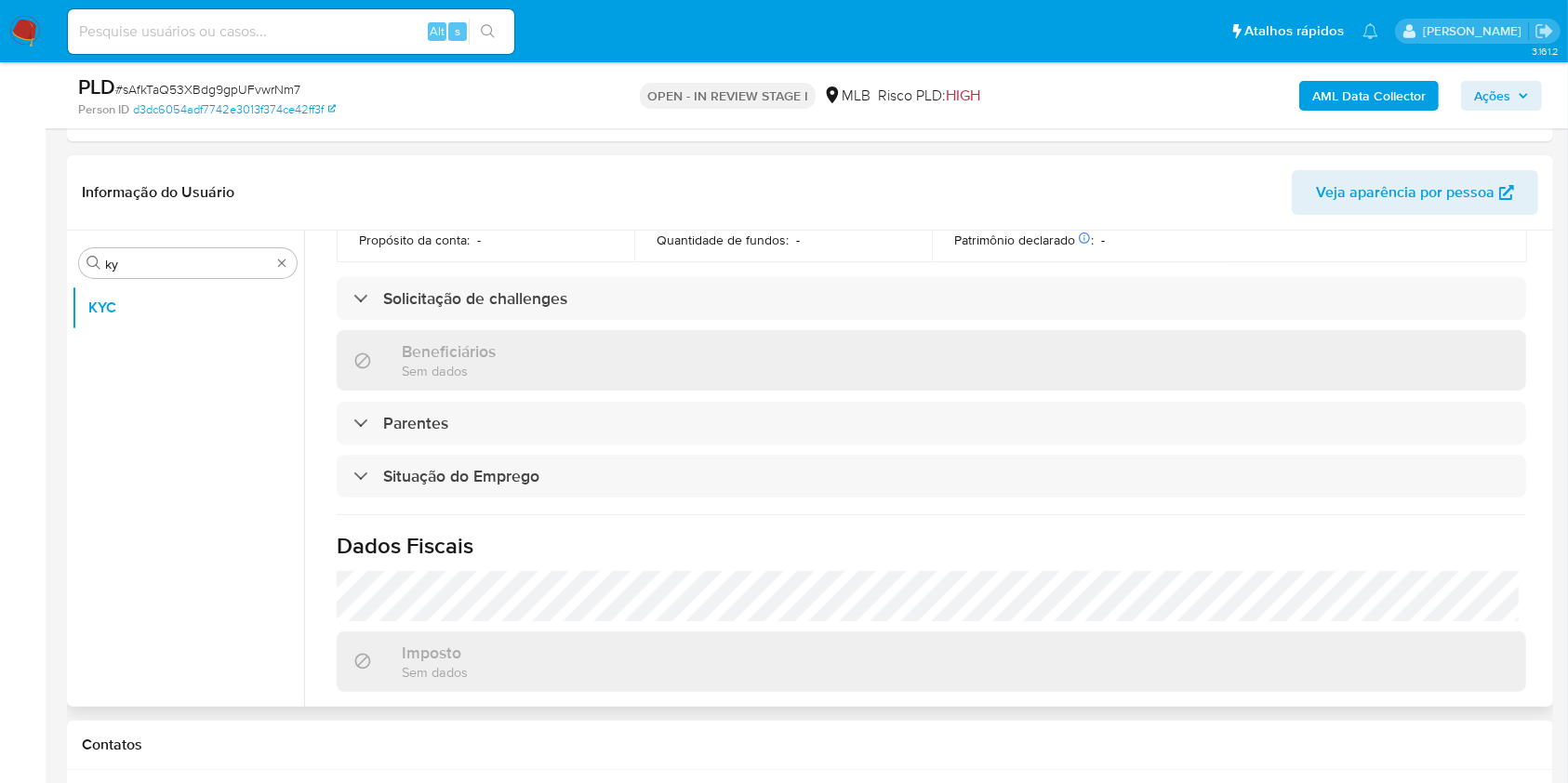
scroll to position [791, 0]
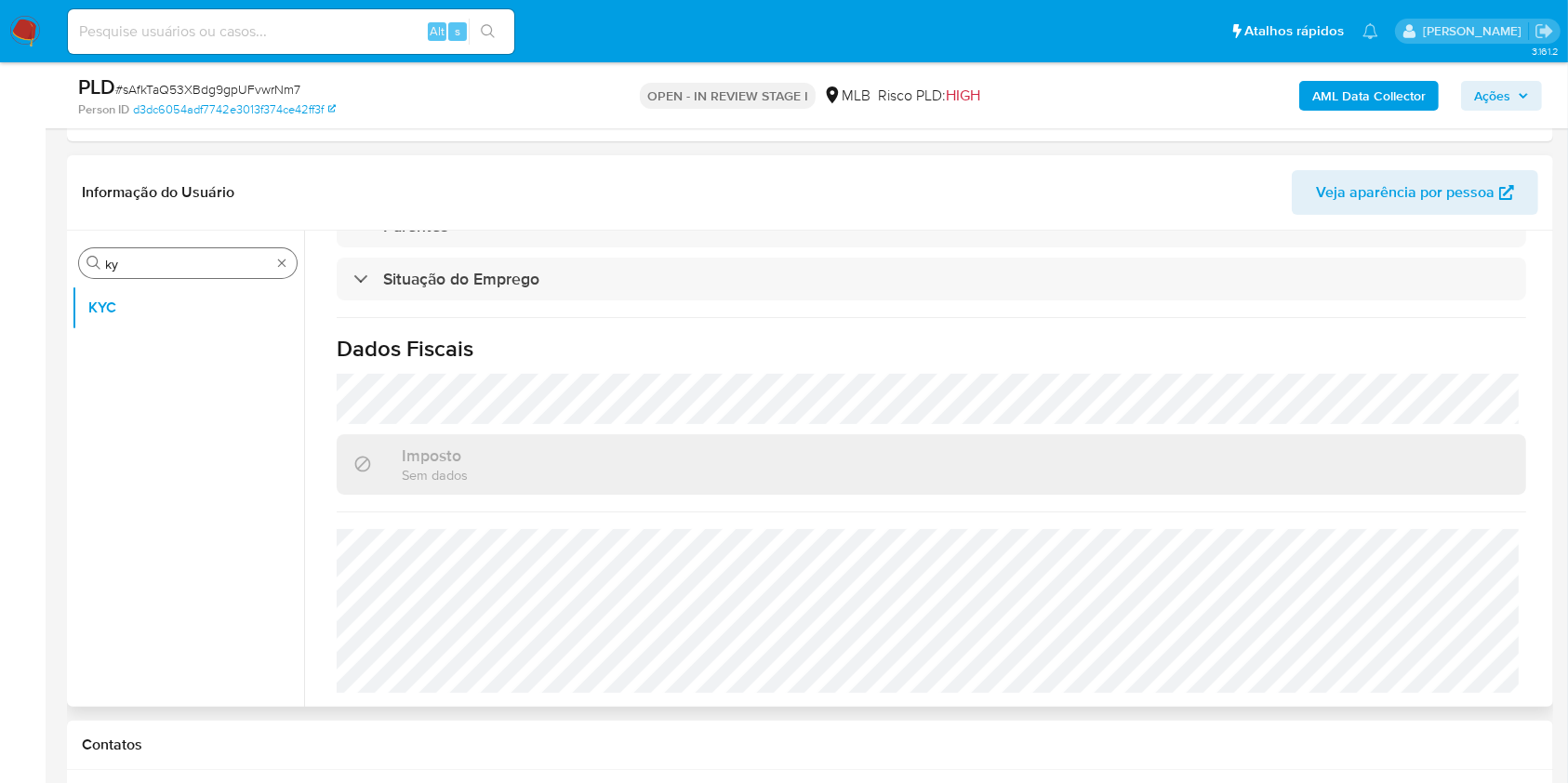
click at [158, 261] on input "ky" at bounding box center [188, 264] width 166 height 16
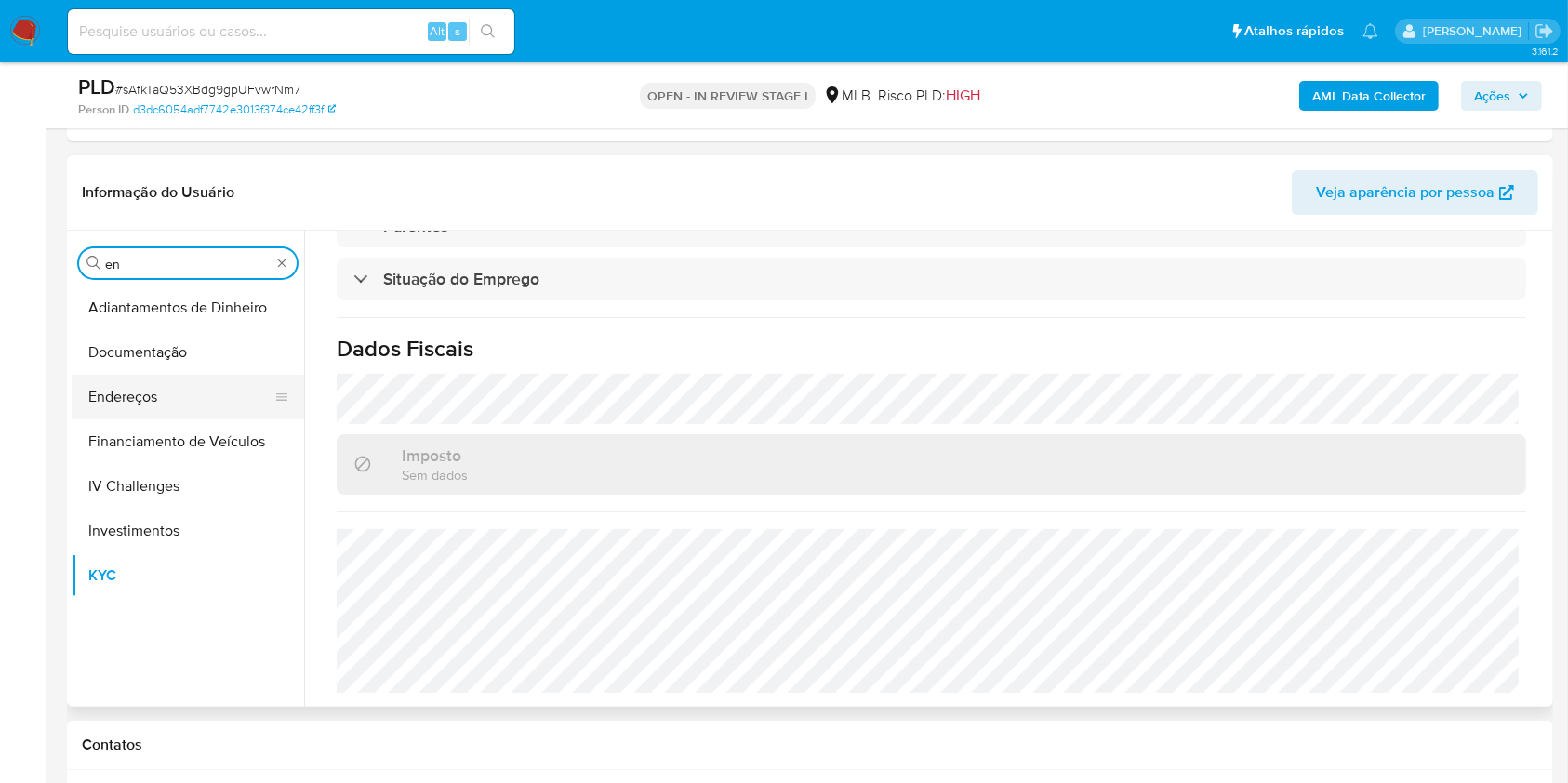
type input "en"
click at [158, 415] on button "Endereços" at bounding box center [180, 397] width 218 height 44
click at [136, 397] on button "Endereços" at bounding box center [180, 397] width 218 height 44
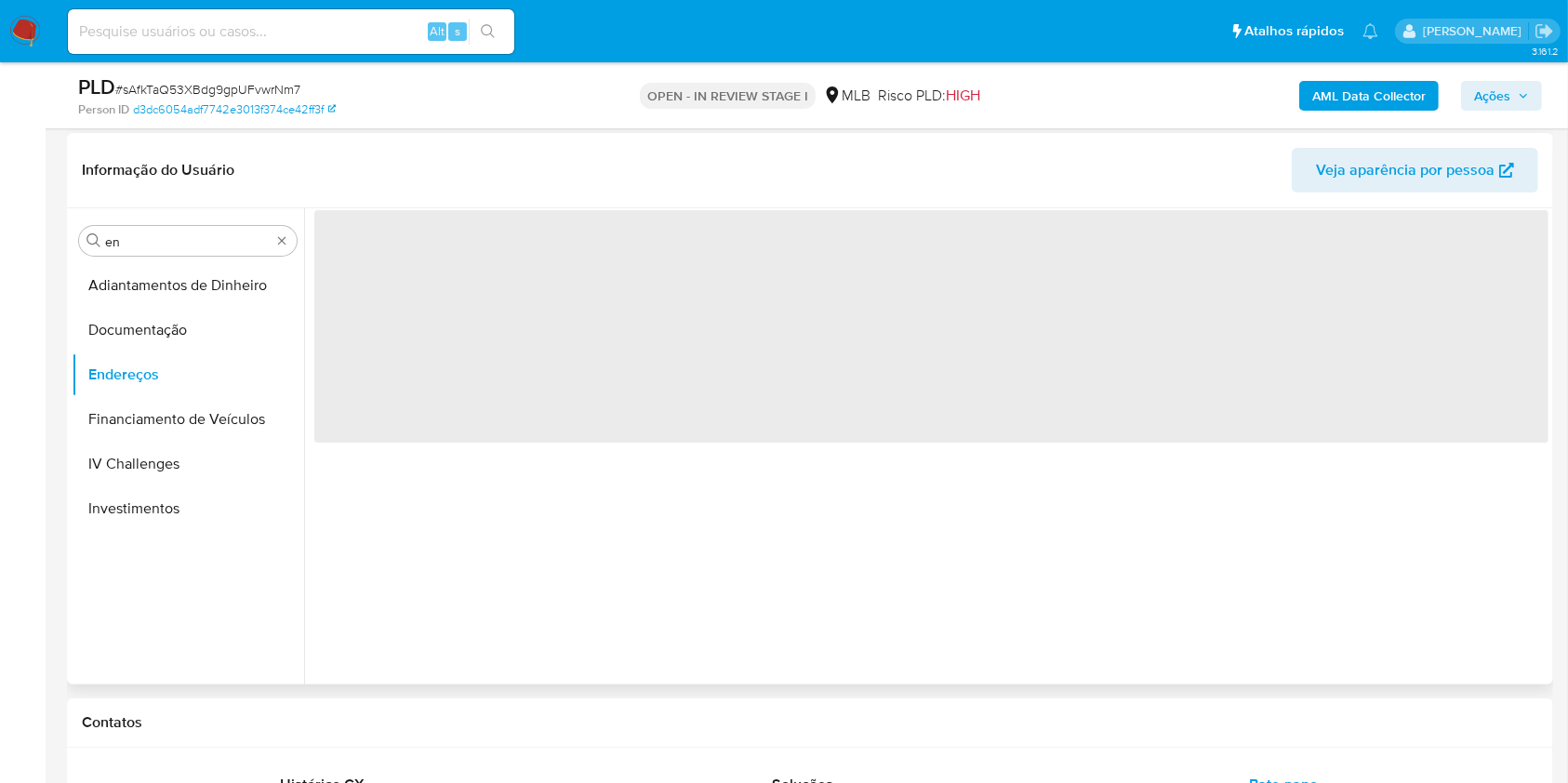
scroll to position [0, 0]
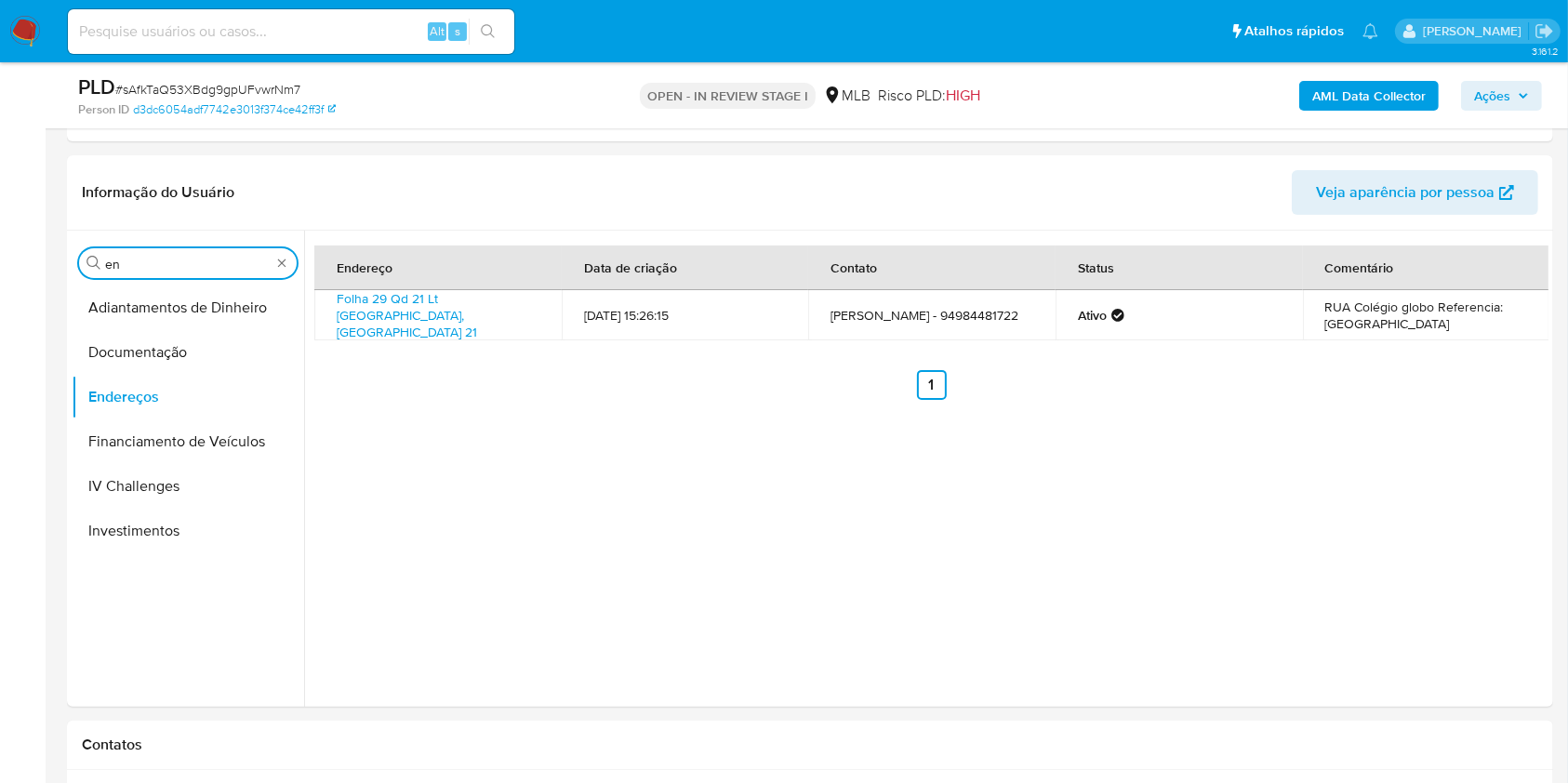
click at [148, 264] on input "en" at bounding box center [188, 264] width 166 height 16
type input "ge"
click at [147, 301] on button "Detalhe da geolocalização" at bounding box center [187, 307] width 232 height 44
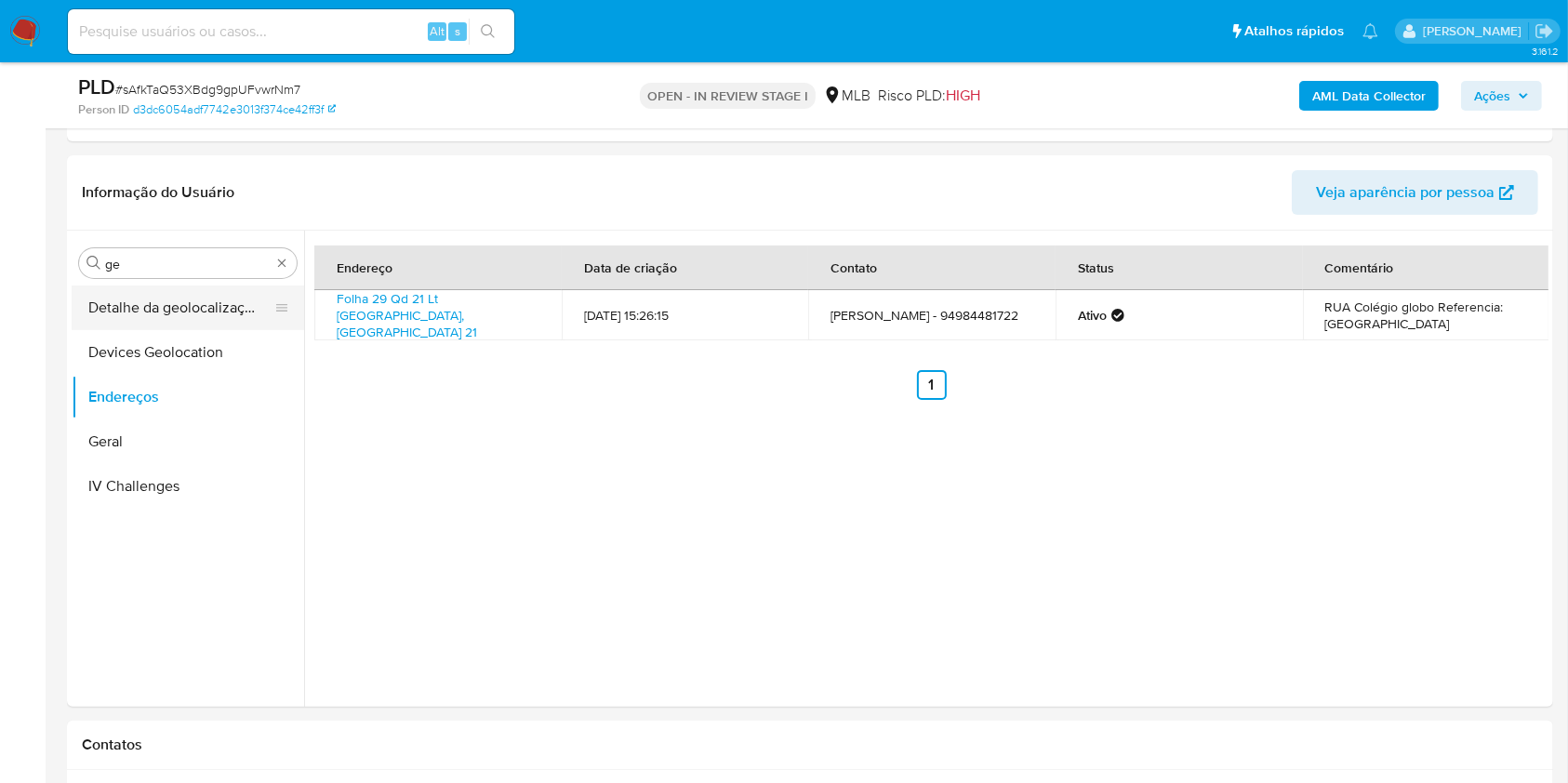
click at [134, 306] on button "Detalhe da geolocalização" at bounding box center [180, 307] width 218 height 44
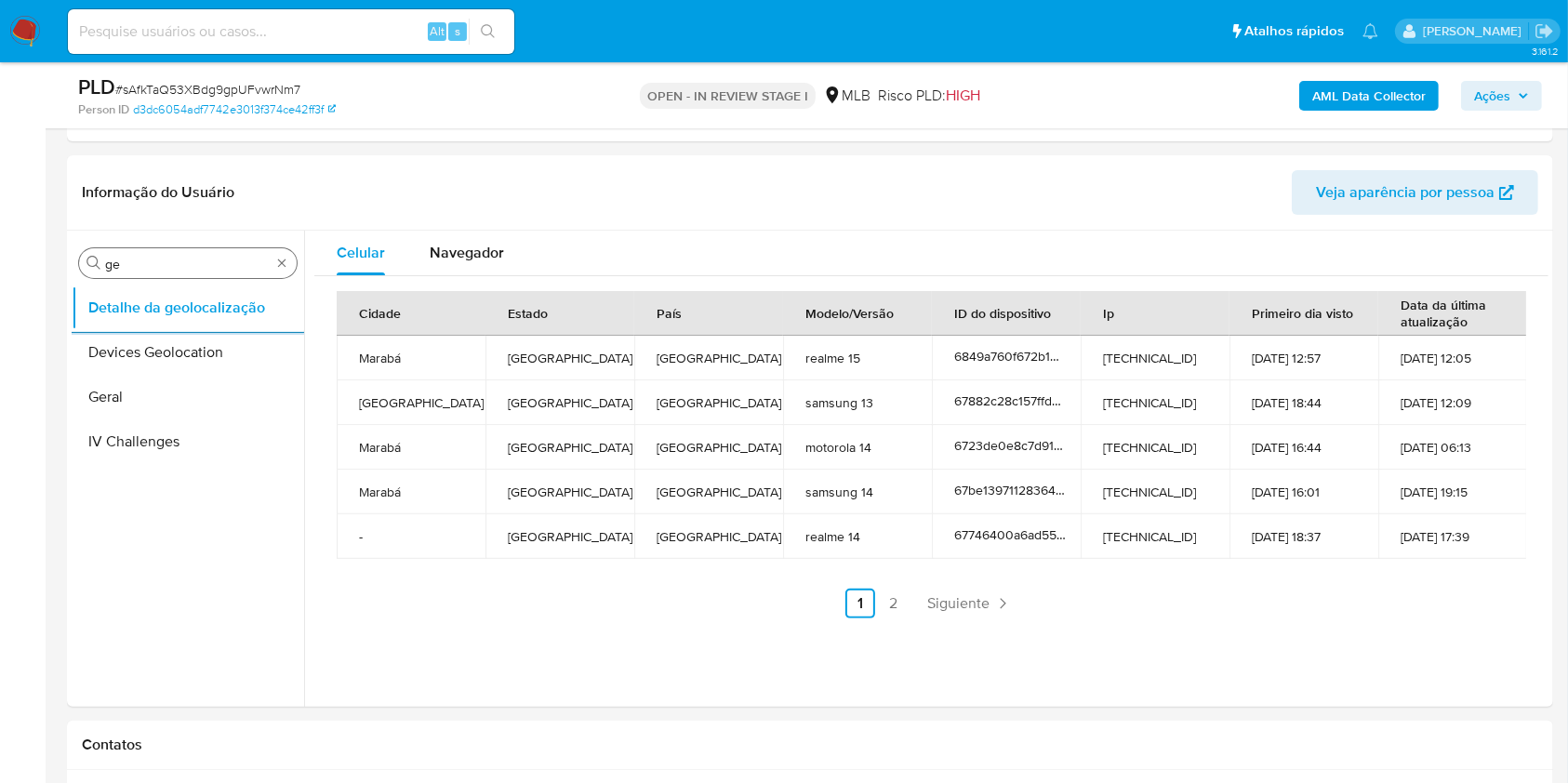
click at [213, 256] on input "ge" at bounding box center [188, 264] width 166 height 16
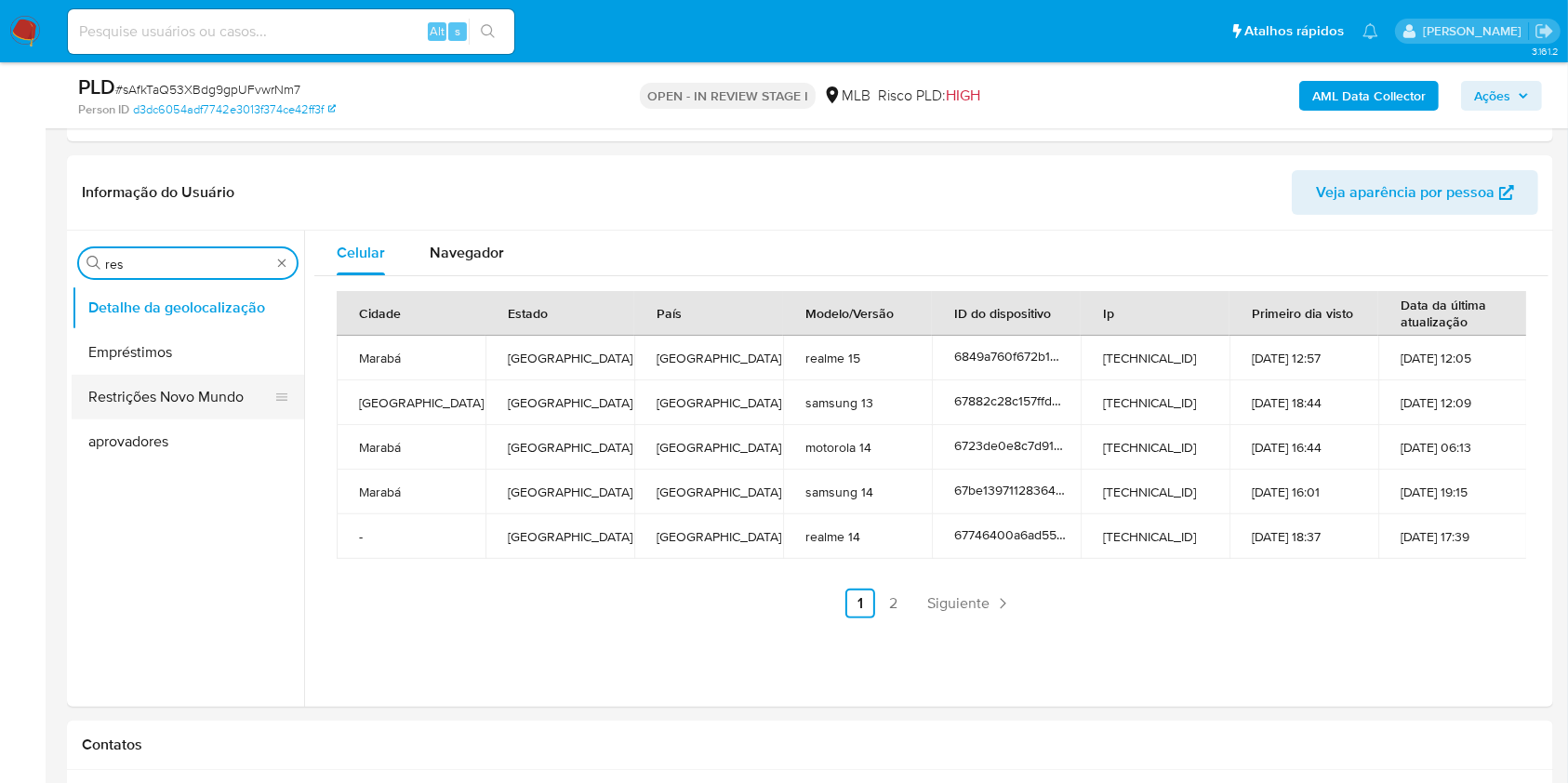
type input "res"
click at [148, 389] on button "Restrições Novo Mundo" at bounding box center [180, 397] width 218 height 44
click at [177, 405] on button "Restrições Novo Mundo" at bounding box center [180, 397] width 218 height 44
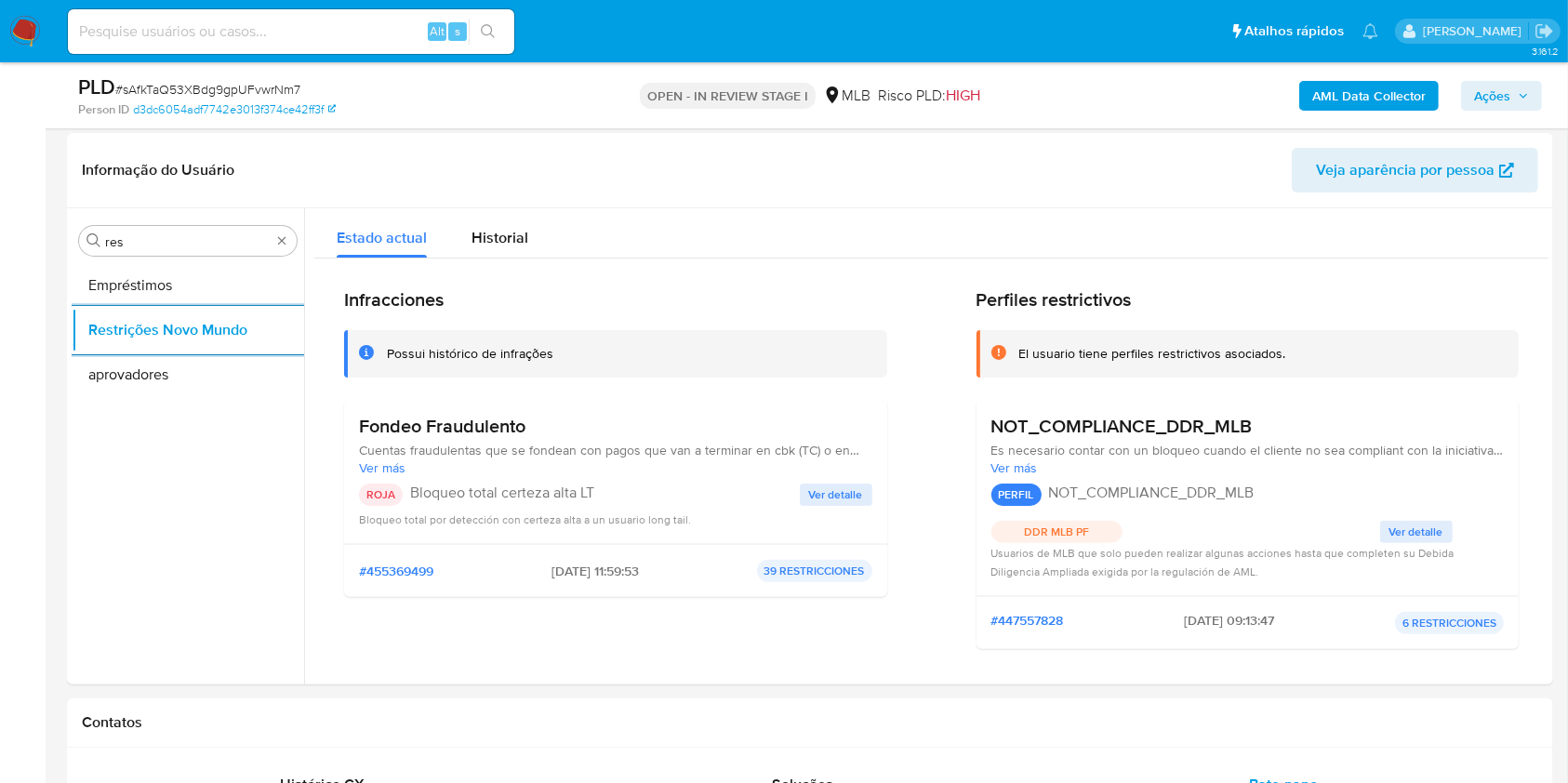
scroll to position [248, 0]
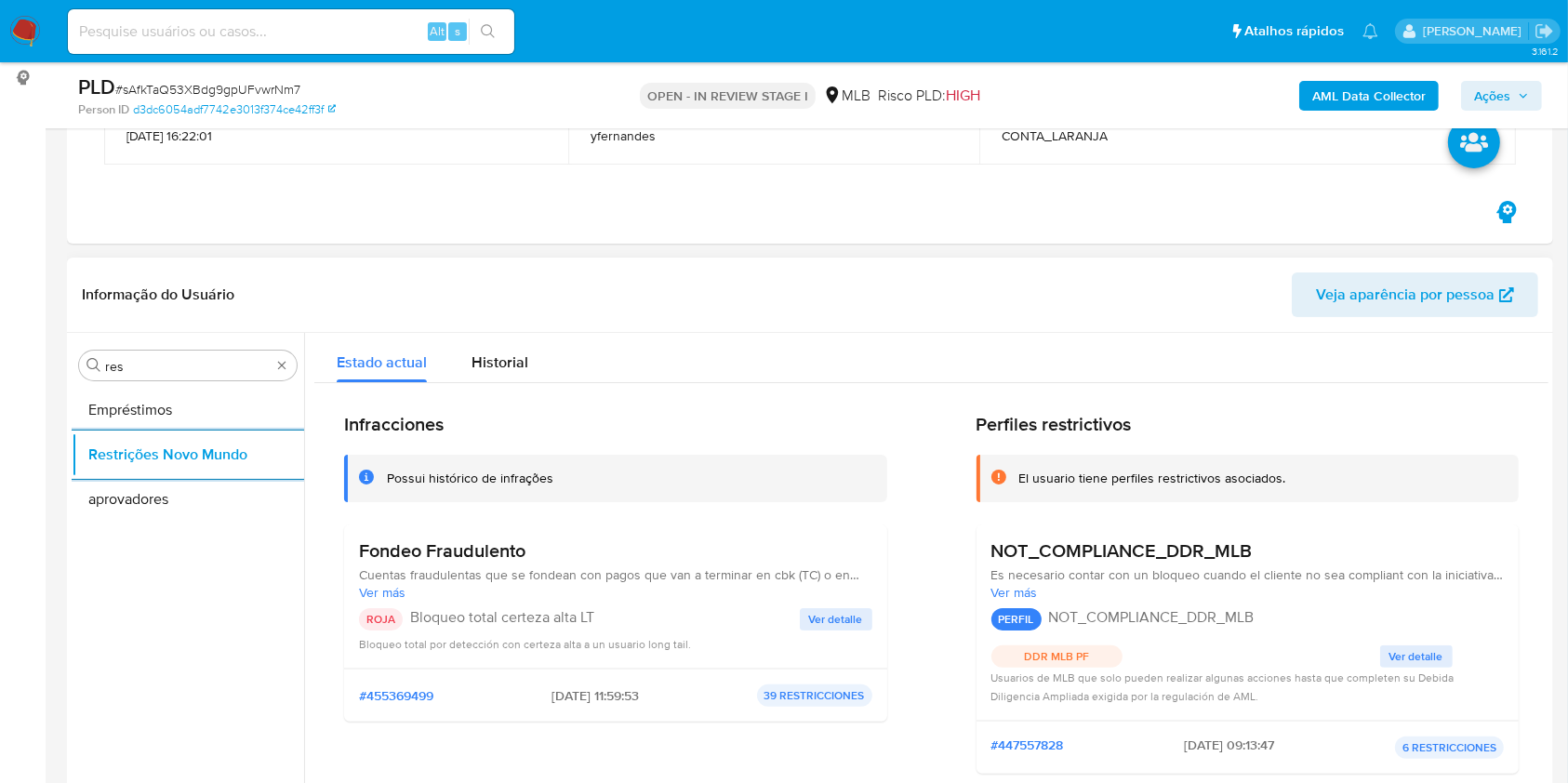
click at [446, 602] on div "Fondeo Fraudulento Cuentas fraudulentas que se fondean con pagos que van a term…" at bounding box center [615, 596] width 513 height 114
click at [431, 550] on h3 "Fondeo Fraudulento" at bounding box center [615, 551] width 513 height 23
click at [469, 623] on p "Bloqueo total certeza alta LT" at bounding box center [605, 616] width 390 height 18
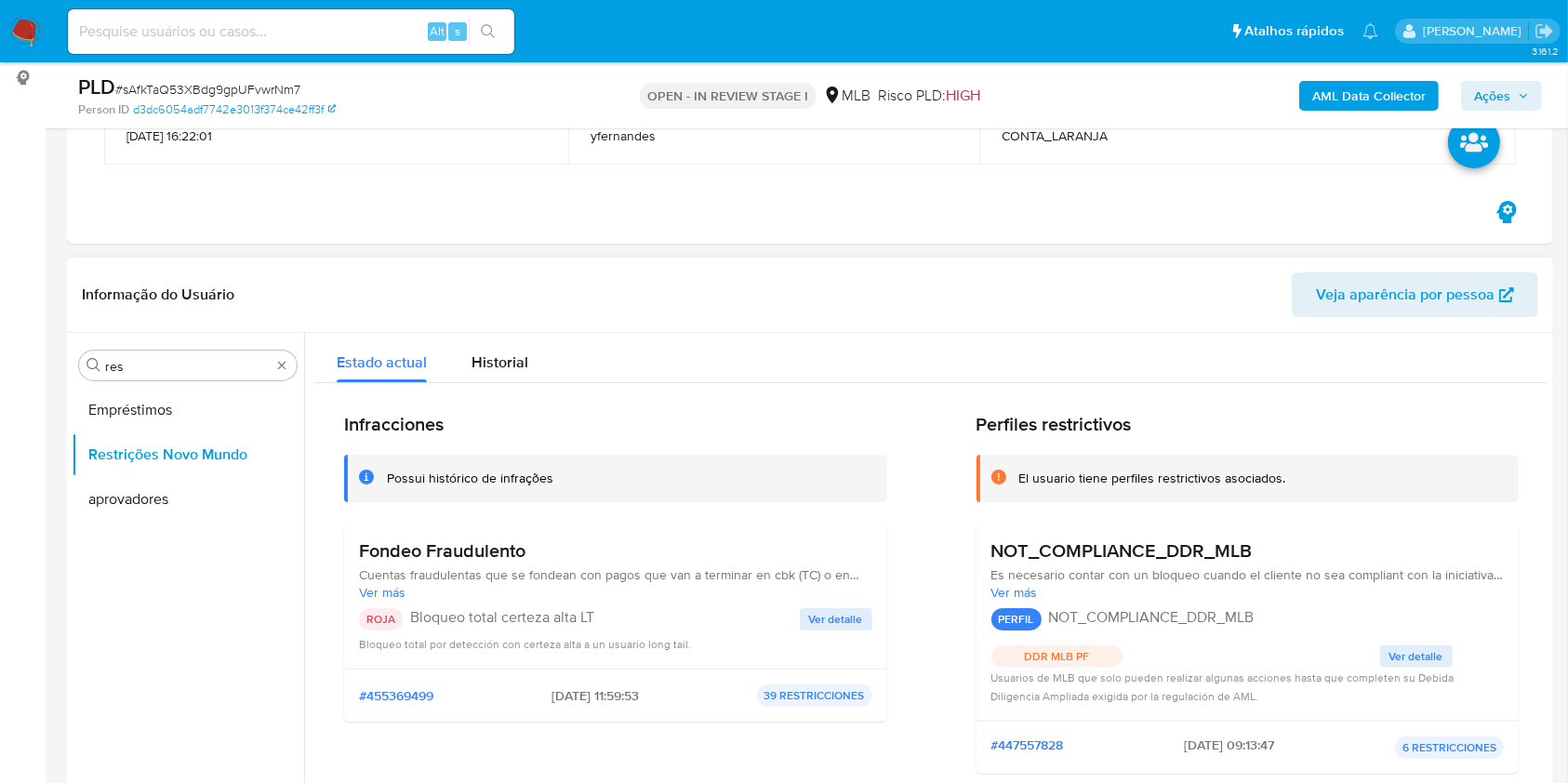
click at [469, 623] on p "Bloqueo total certeza alta LT" at bounding box center [605, 616] width 390 height 18
click at [819, 611] on span "Ver detalle" at bounding box center [836, 618] width 54 height 18
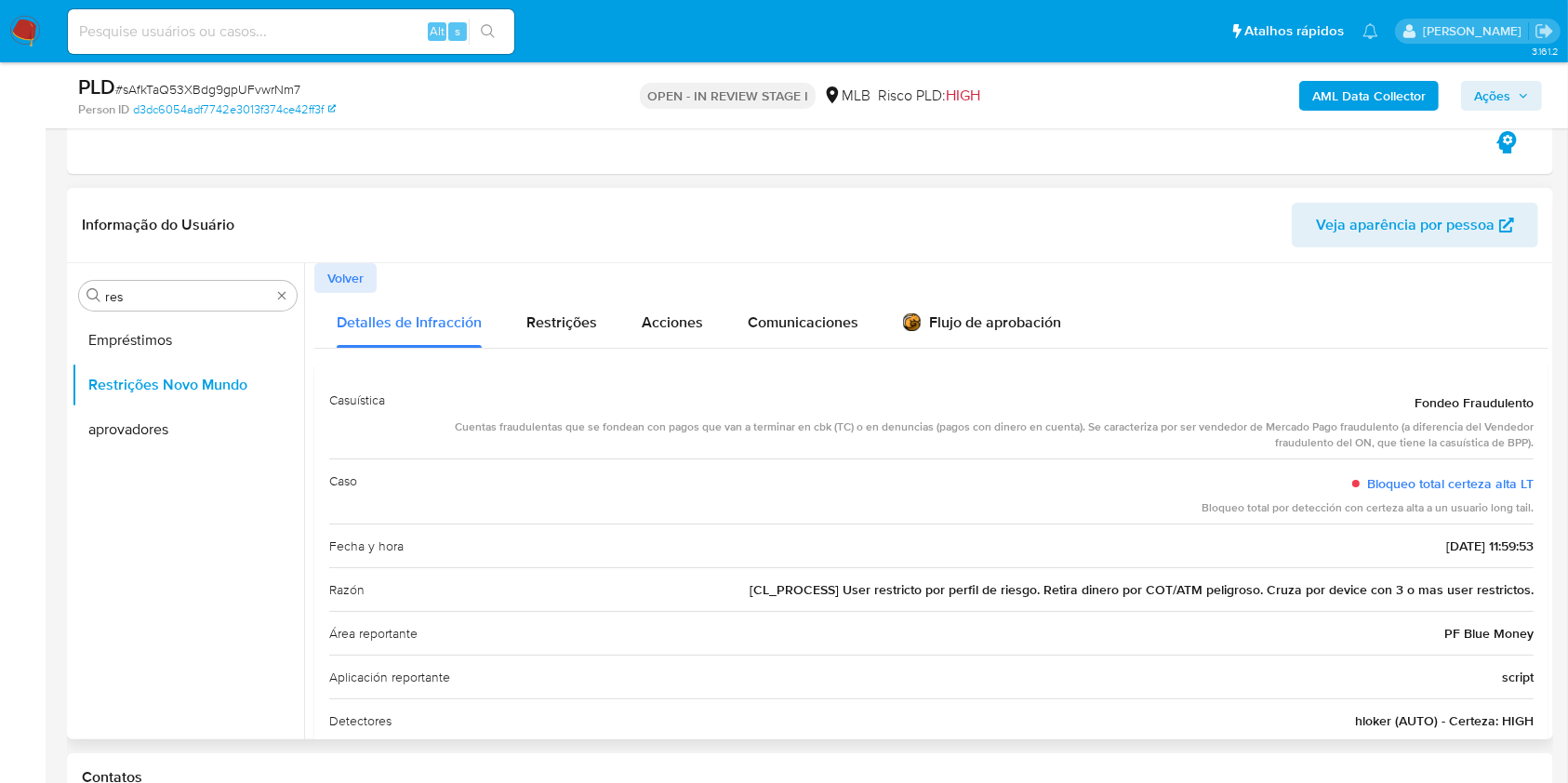
scroll to position [372, 0]
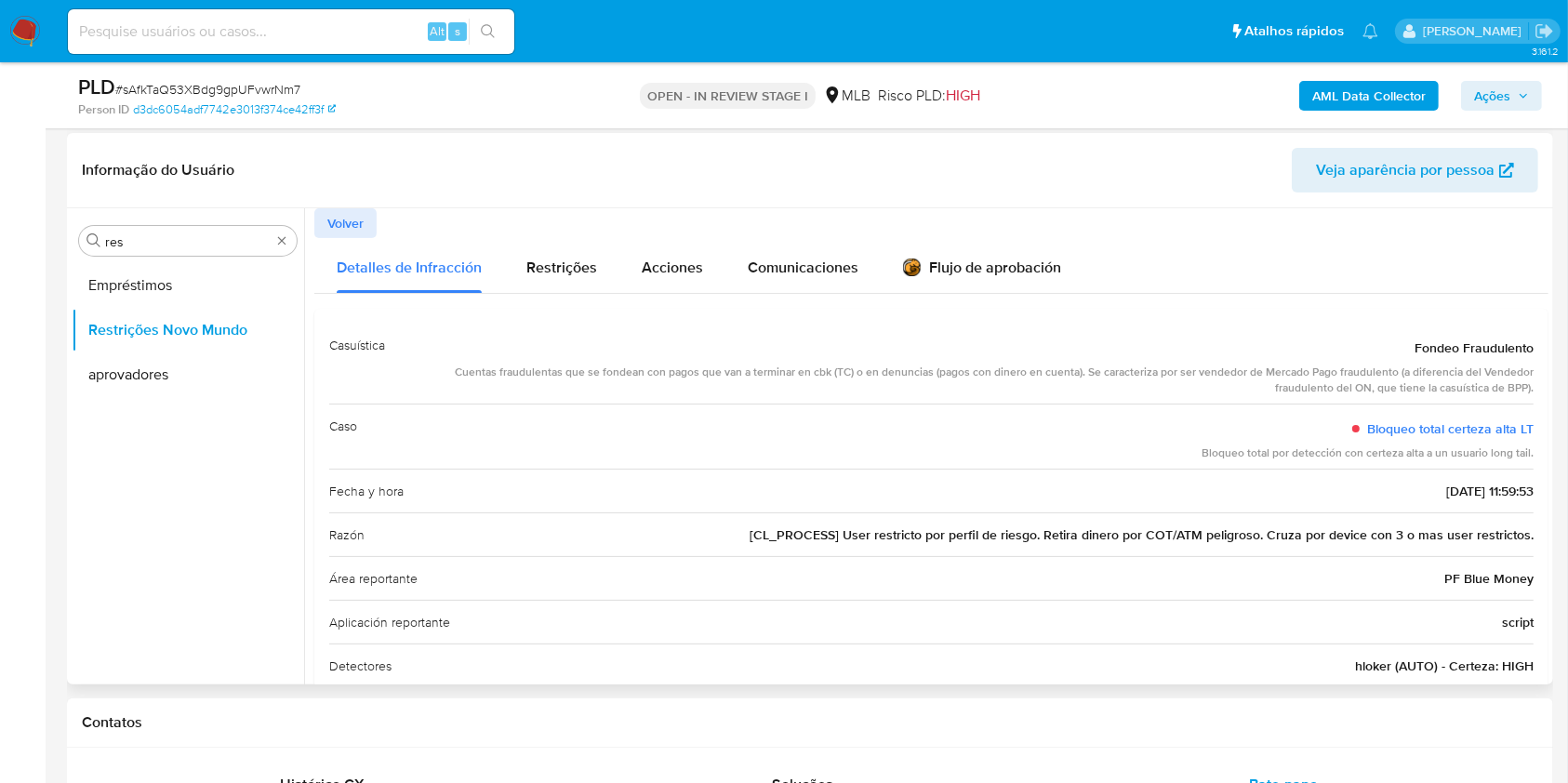
click at [903, 536] on span "[CL_PROCESS] User restricto por perfil de riesgo. Retira dinero por COT/ATM pel…" at bounding box center [1141, 535] width 784 height 18
click at [194, 244] on input "res" at bounding box center [188, 241] width 166 height 16
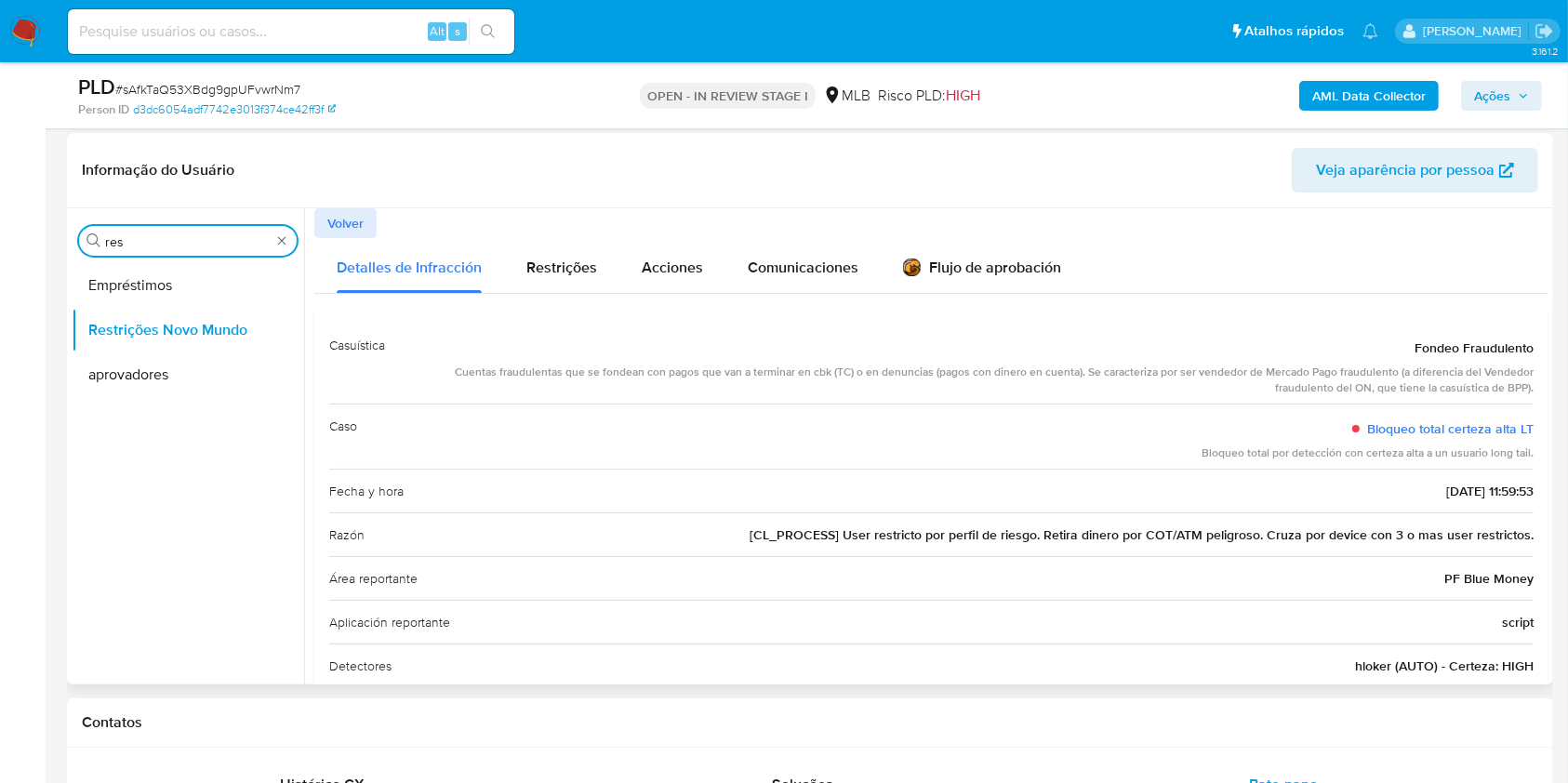
click at [194, 244] on input "res" at bounding box center [188, 241] width 166 height 16
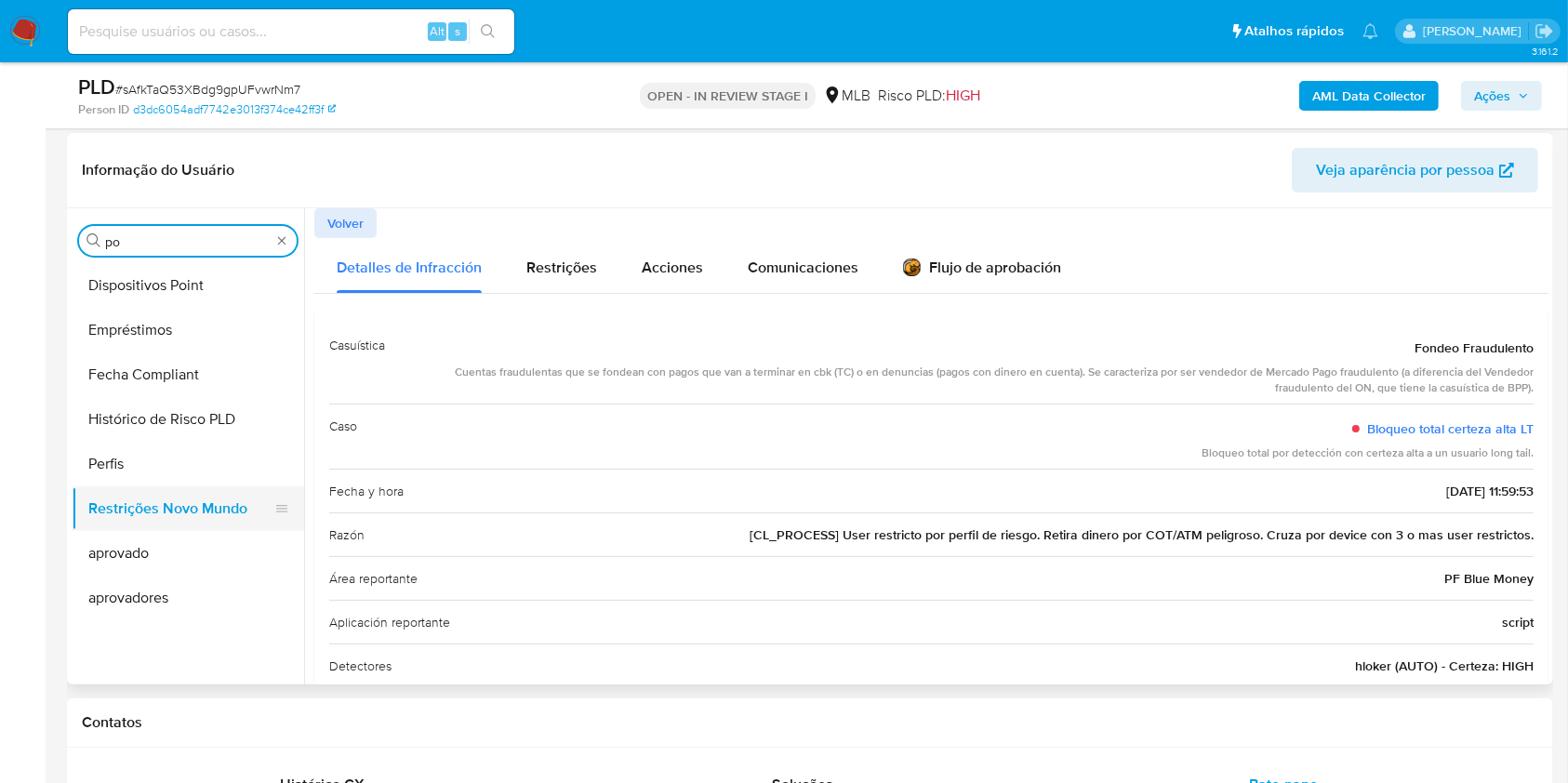
type input "po"
click at [196, 486] on button "Restrições Novo Mundo" at bounding box center [180, 509] width 218 height 44
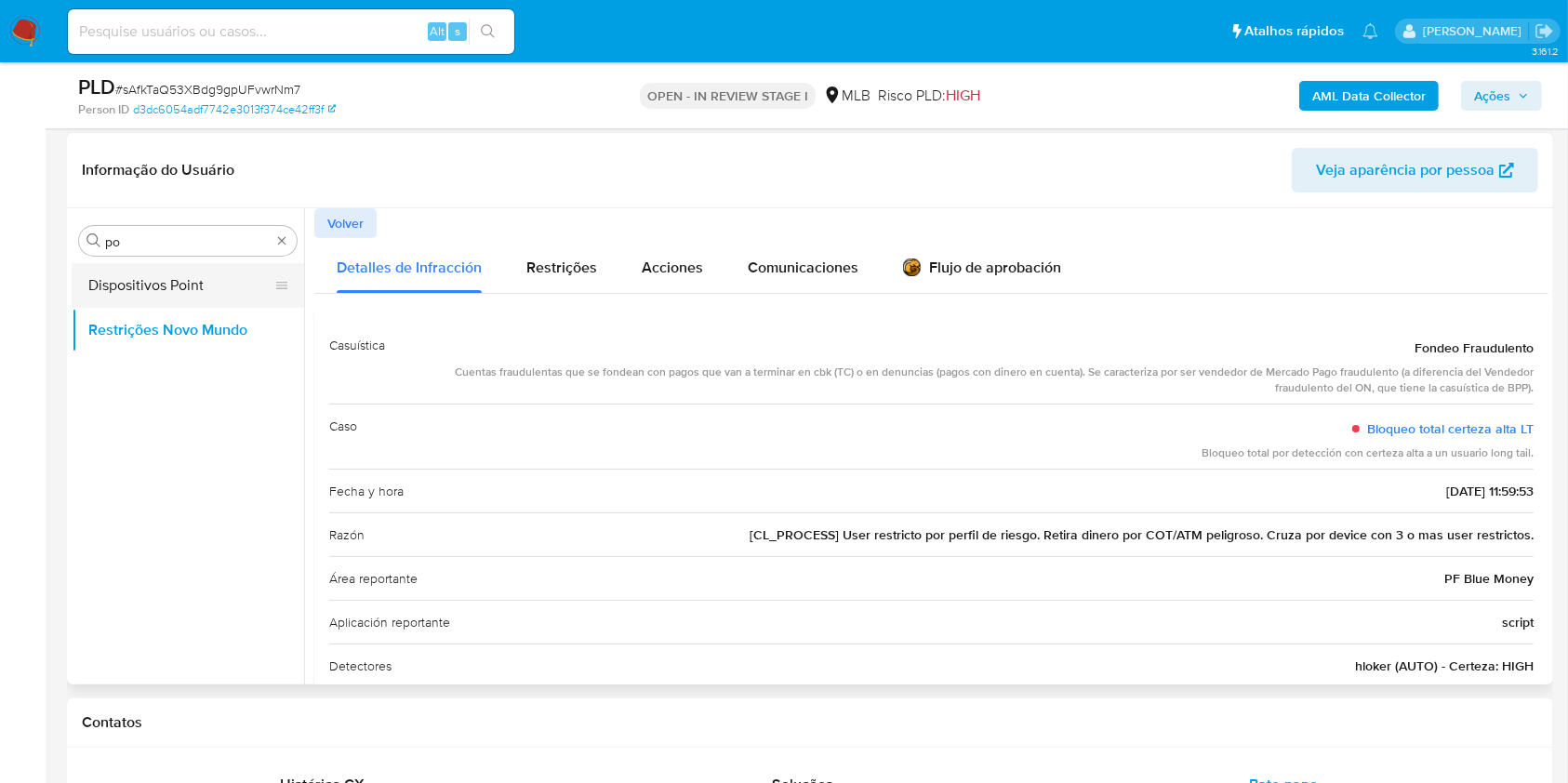
click at [168, 288] on button "Dispositivos Point" at bounding box center [180, 285] width 218 height 44
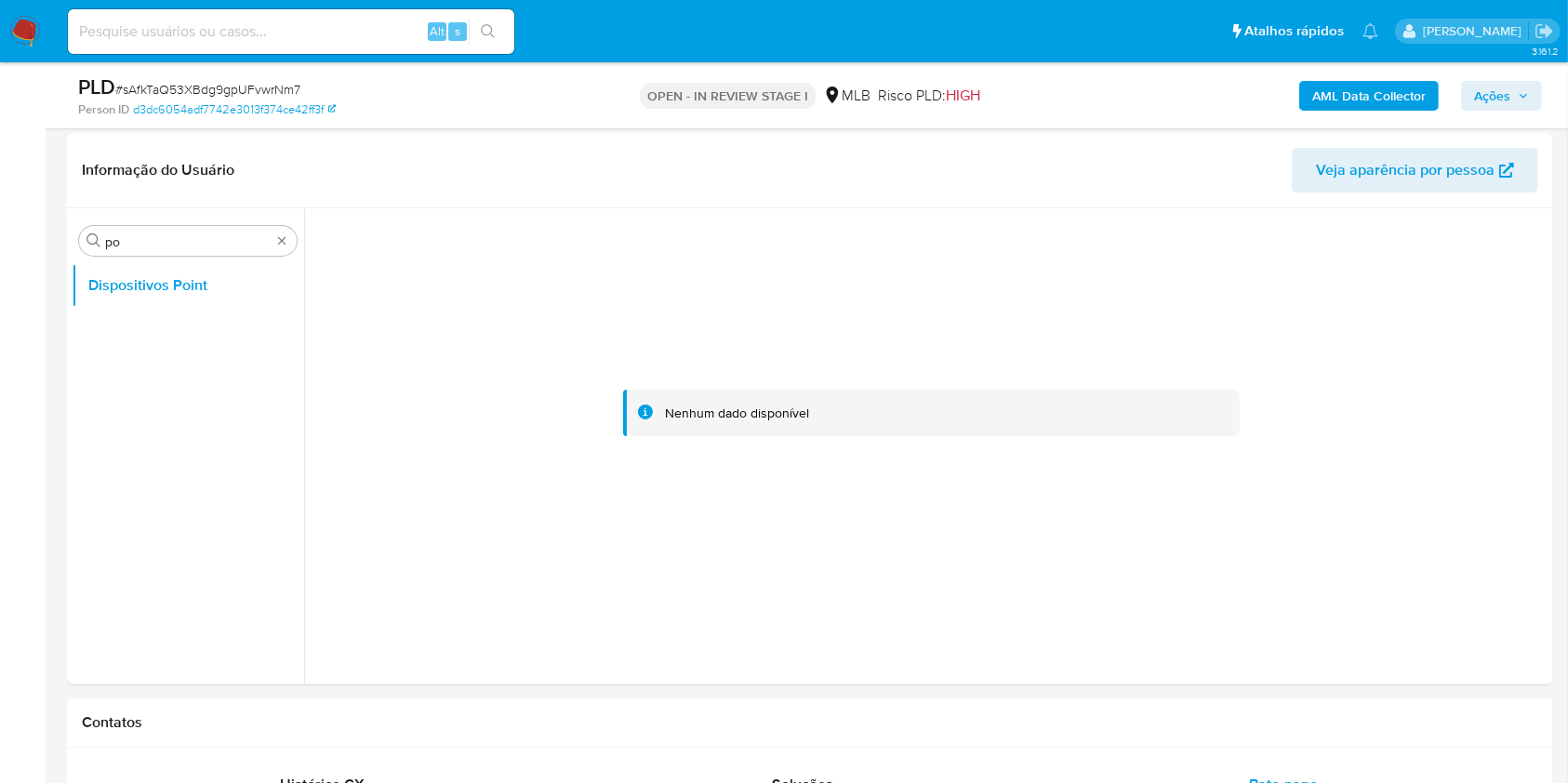
click at [1329, 94] on b "AML Data Collector" at bounding box center [1369, 95] width 114 height 30
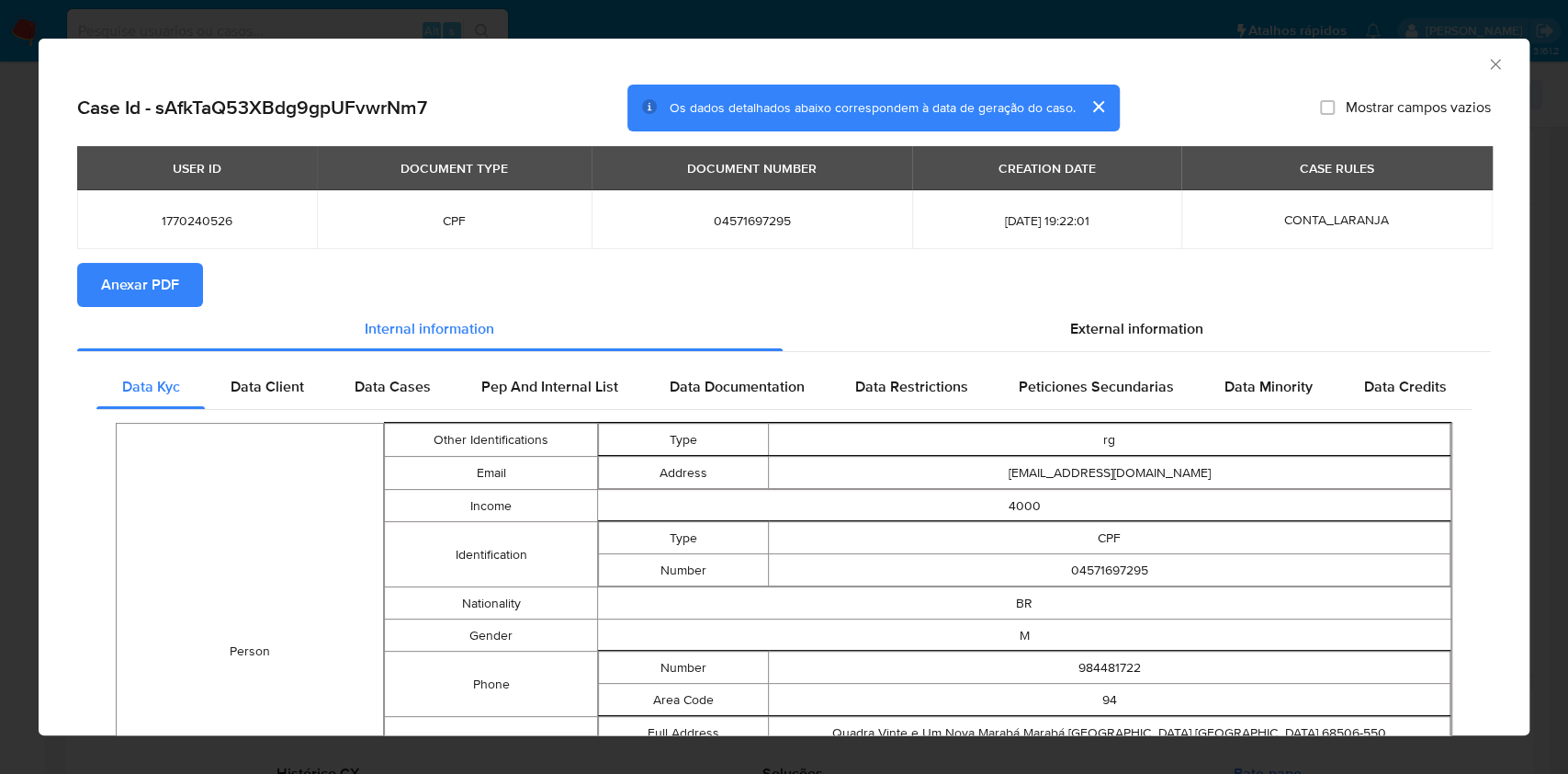
drag, startPoint x: 136, startPoint y: 294, endPoint x: 186, endPoint y: 307, distance: 51.7
click at [136, 295] on span "Anexar PDF" at bounding box center [140, 285] width 78 height 40
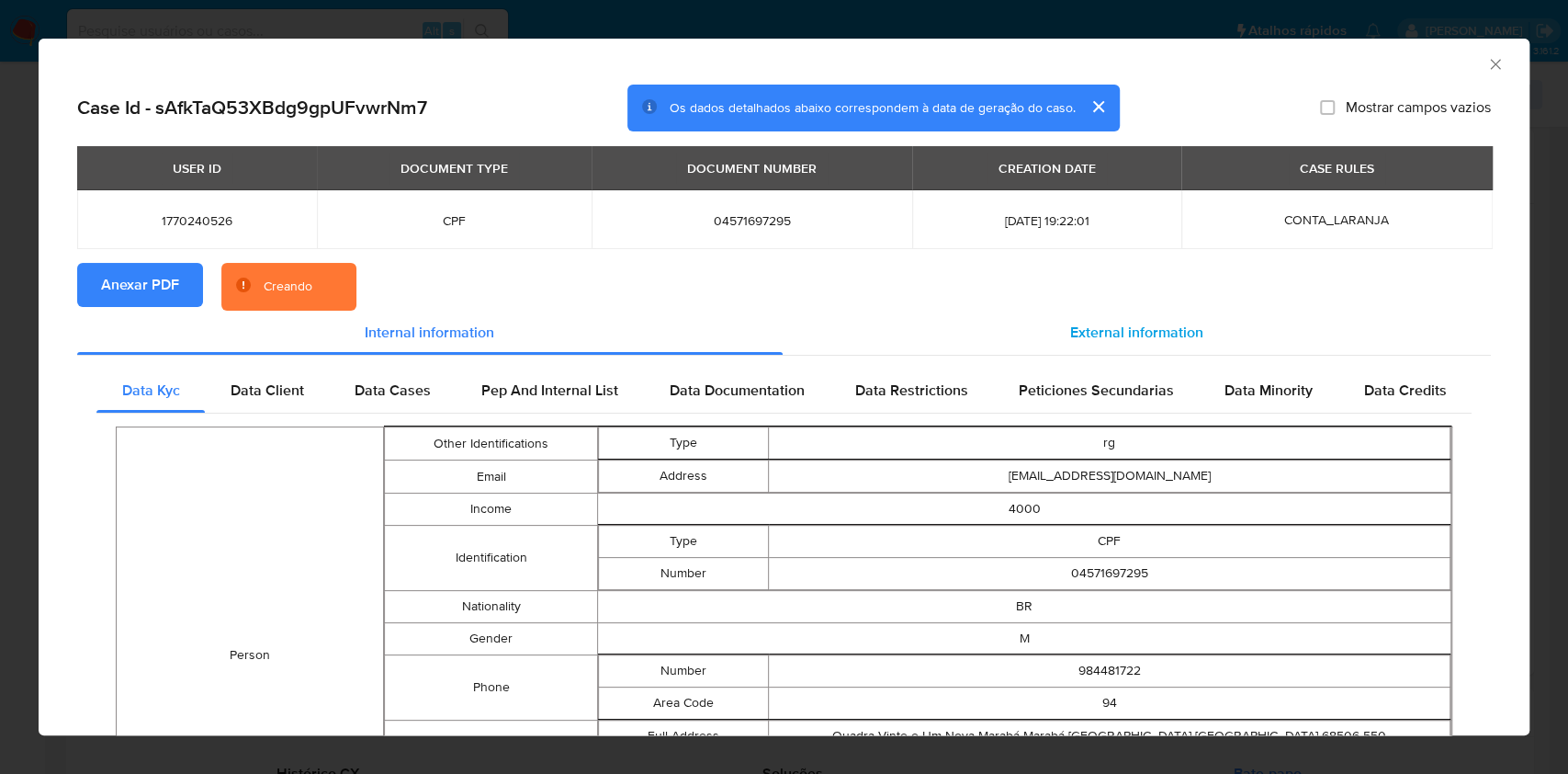
click at [1081, 334] on span "External information" at bounding box center [1137, 332] width 133 height 21
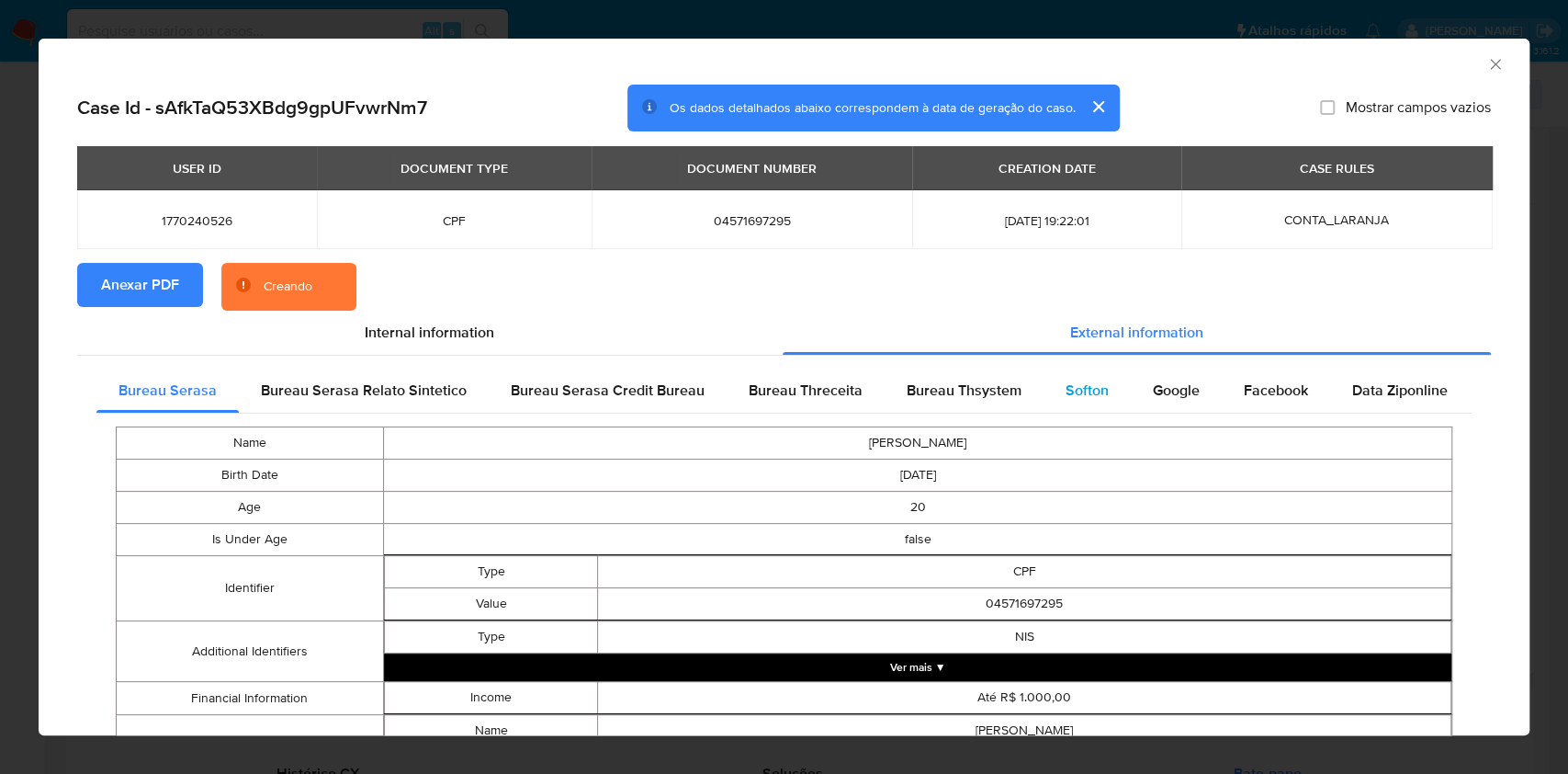
click at [1095, 392] on span "Softon" at bounding box center [1087, 390] width 43 height 21
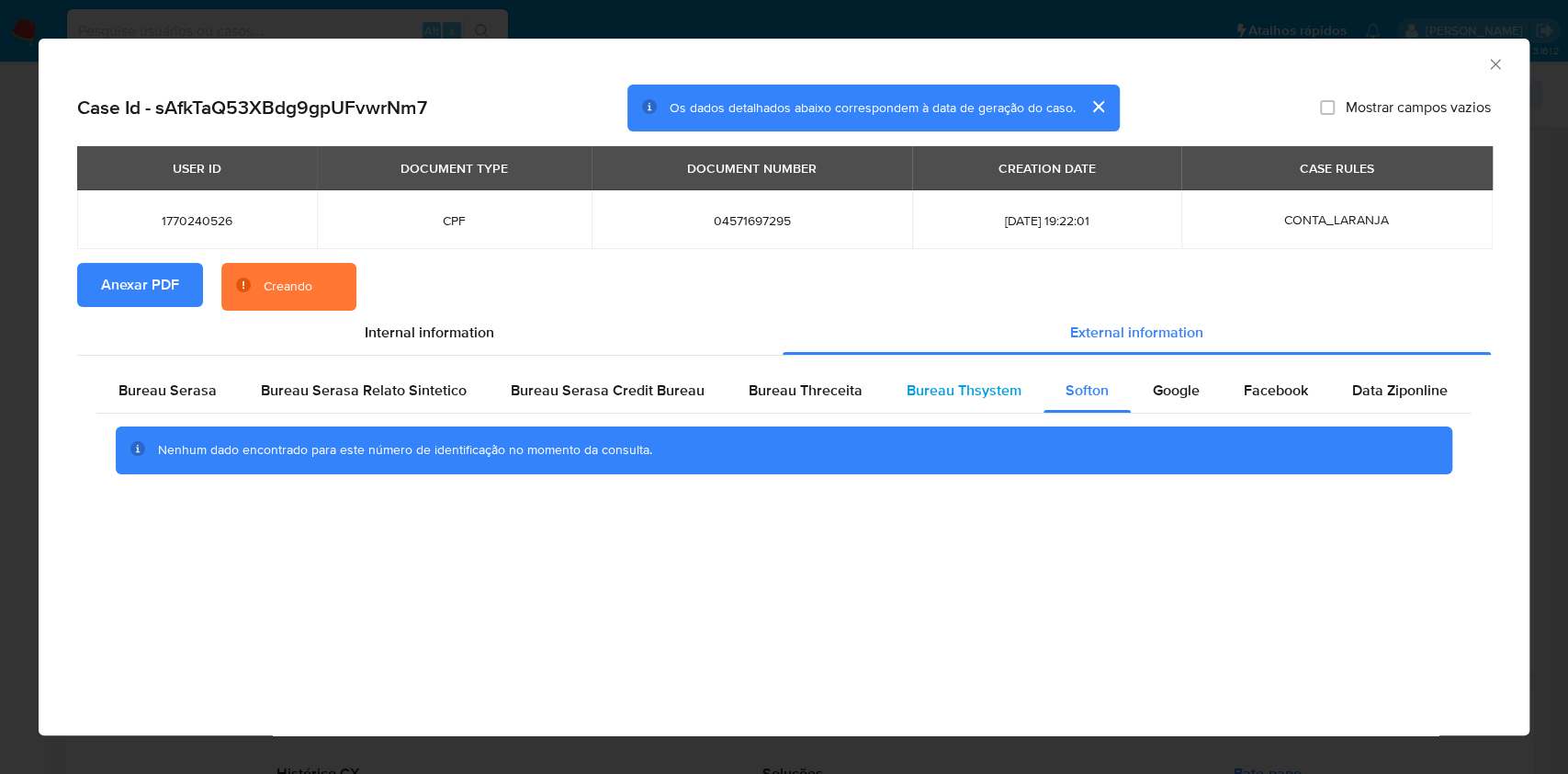
click at [1009, 392] on span "Bureau Thsystem" at bounding box center [964, 390] width 115 height 21
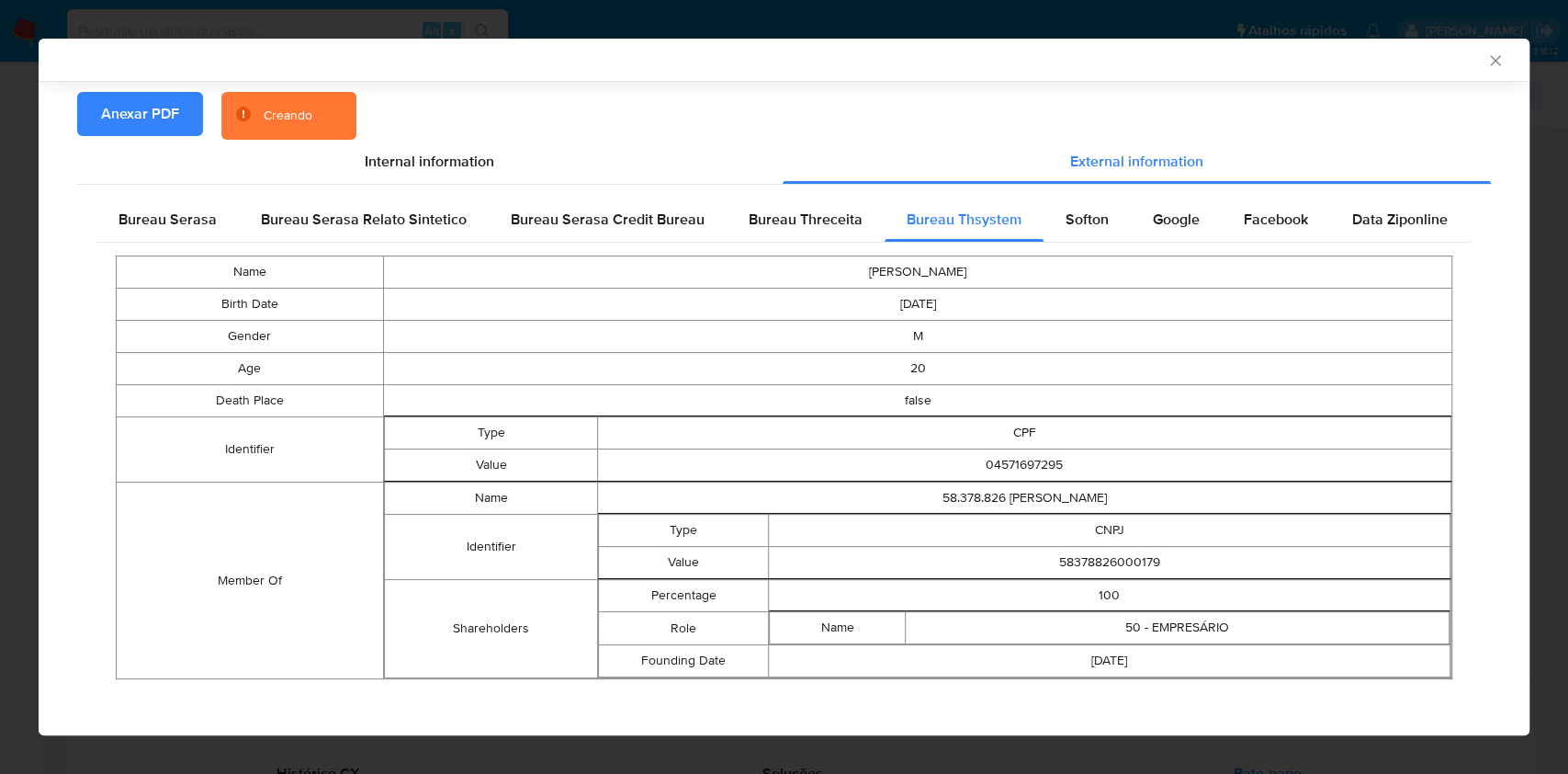
scroll to position [173, 0]
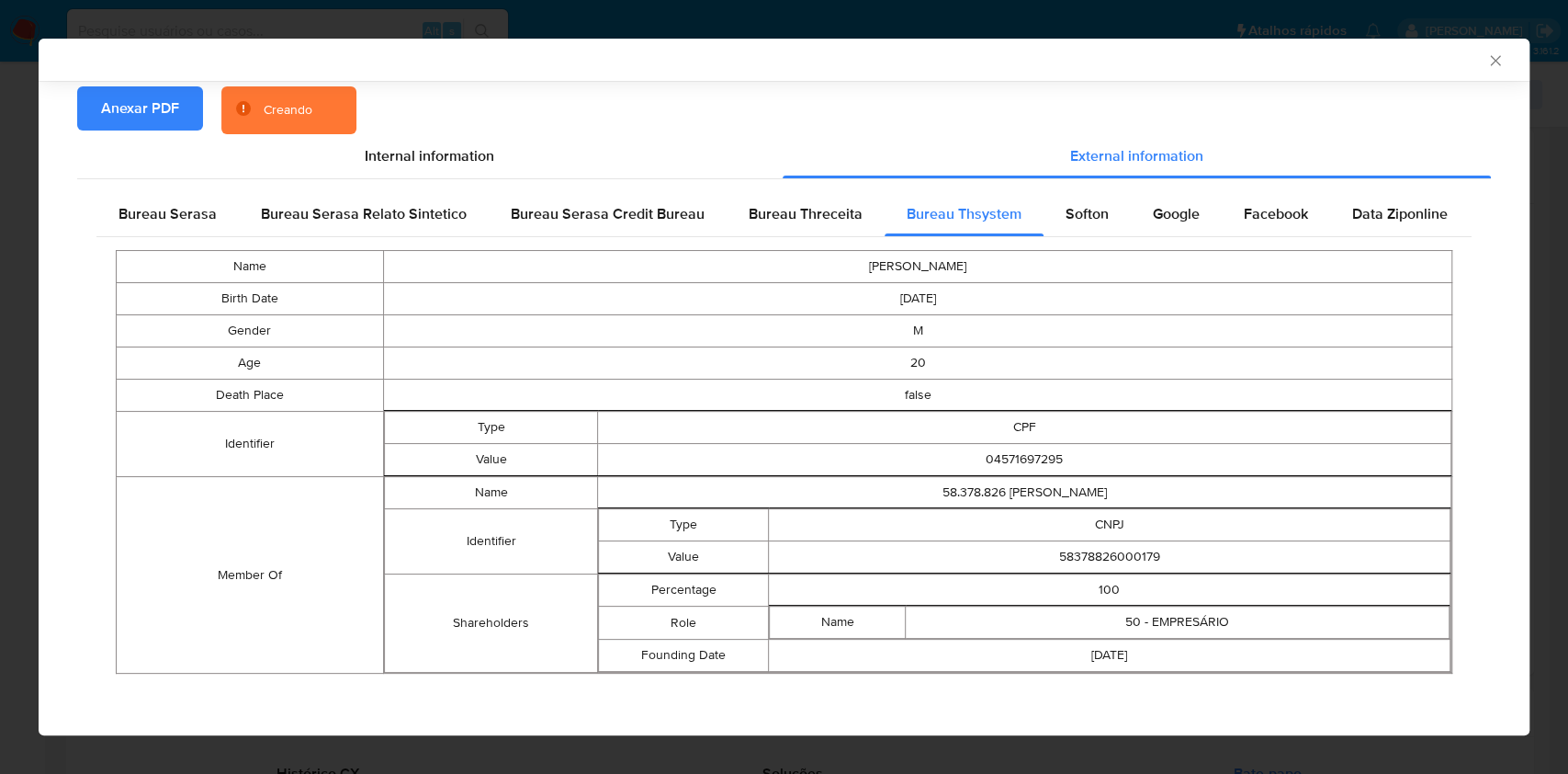
click at [1080, 556] on td "58378826000179" at bounding box center [1109, 558] width 681 height 32
copy td "58378826000179"
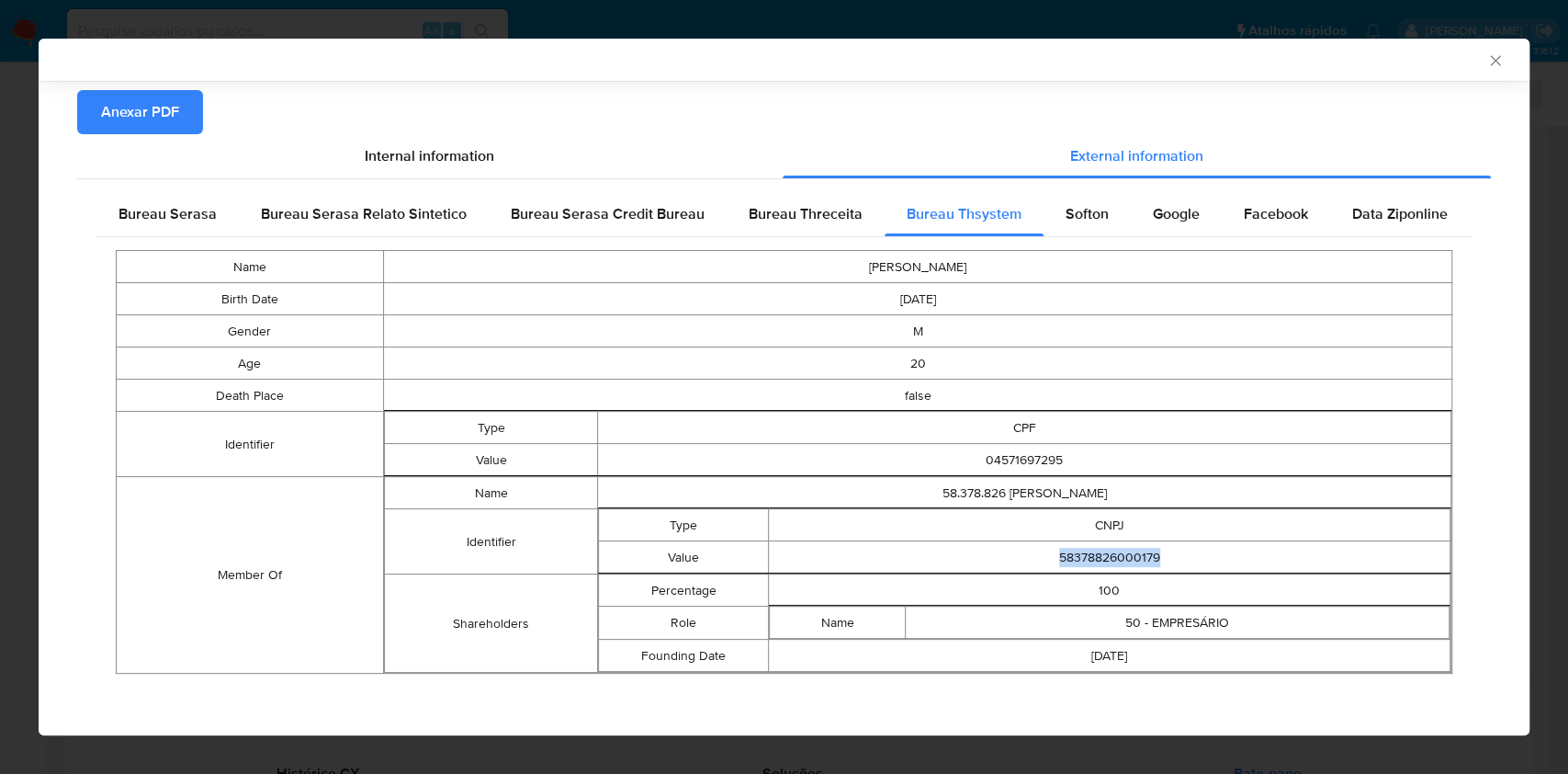
drag, startPoint x: 154, startPoint y: 211, endPoint x: 654, endPoint y: 334, distance: 514.9
click at [154, 212] on span "Bureau Serasa" at bounding box center [167, 213] width 98 height 21
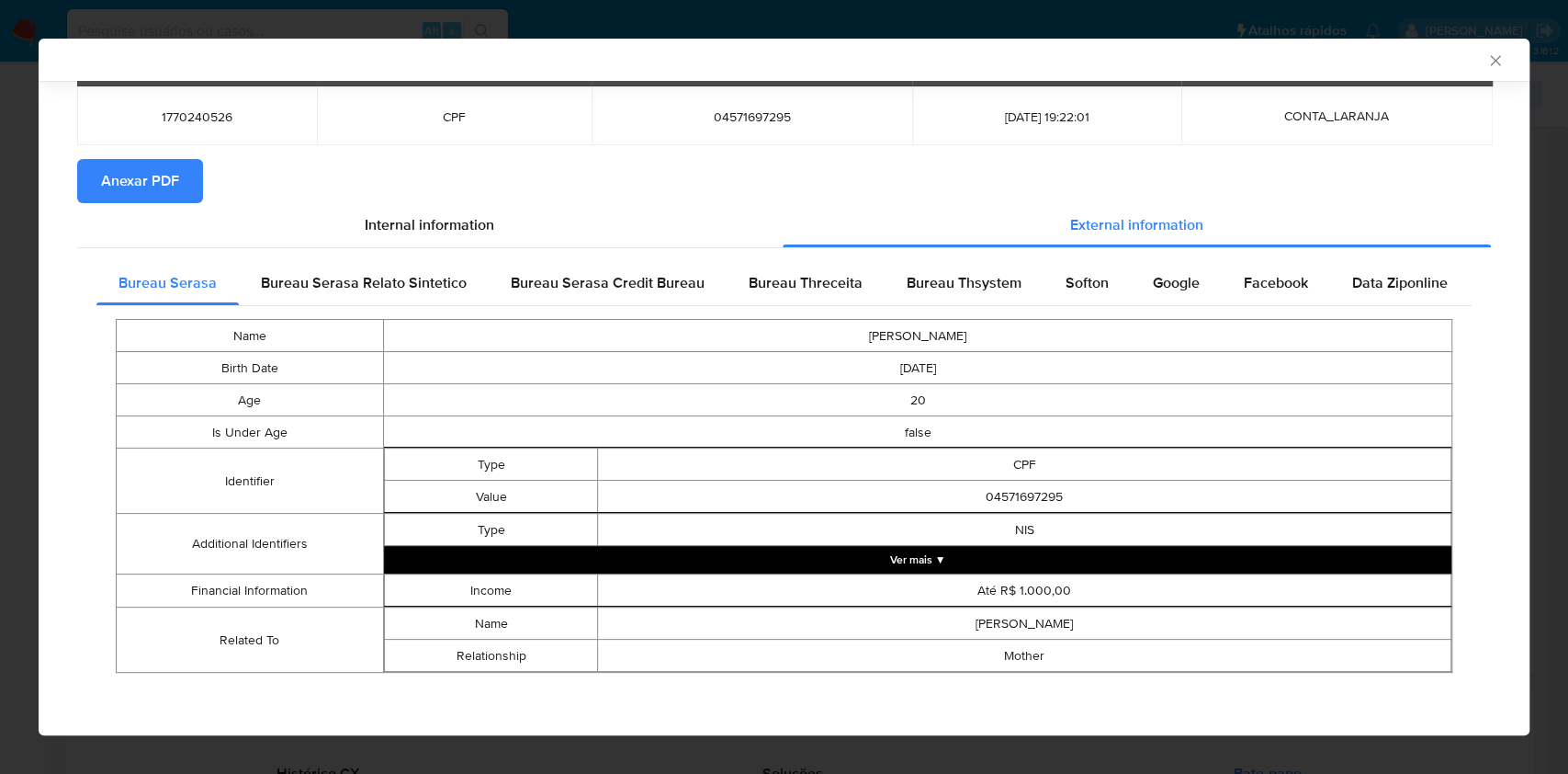
click at [0, 395] on div "AML Data Collector Case Id - sAfkTaQ53XBdg9gpUFvwrNm7 Os dados detalhados abaix…" at bounding box center [784, 387] width 1568 height 774
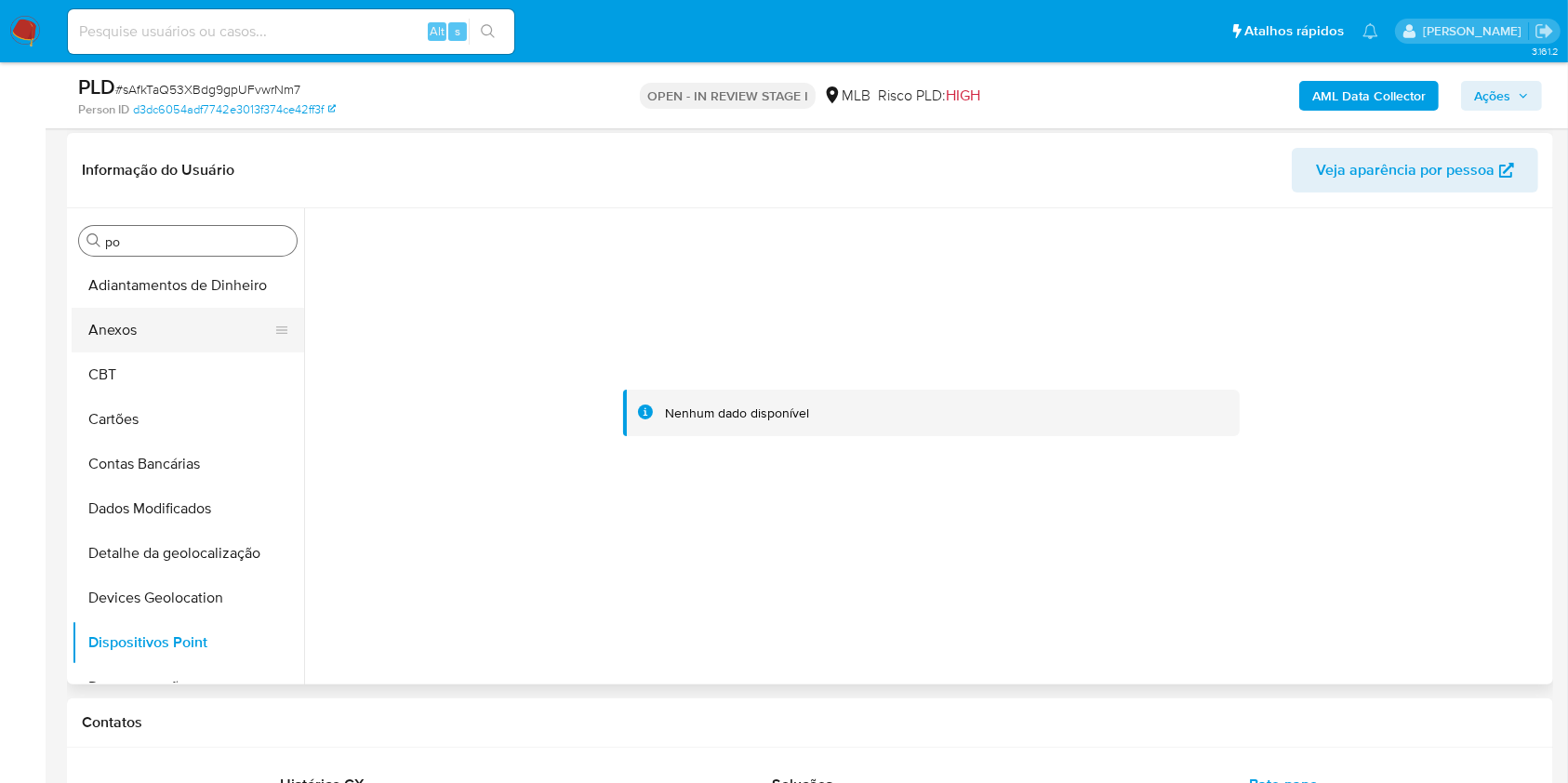
click at [196, 326] on button "Anexos" at bounding box center [180, 330] width 218 height 44
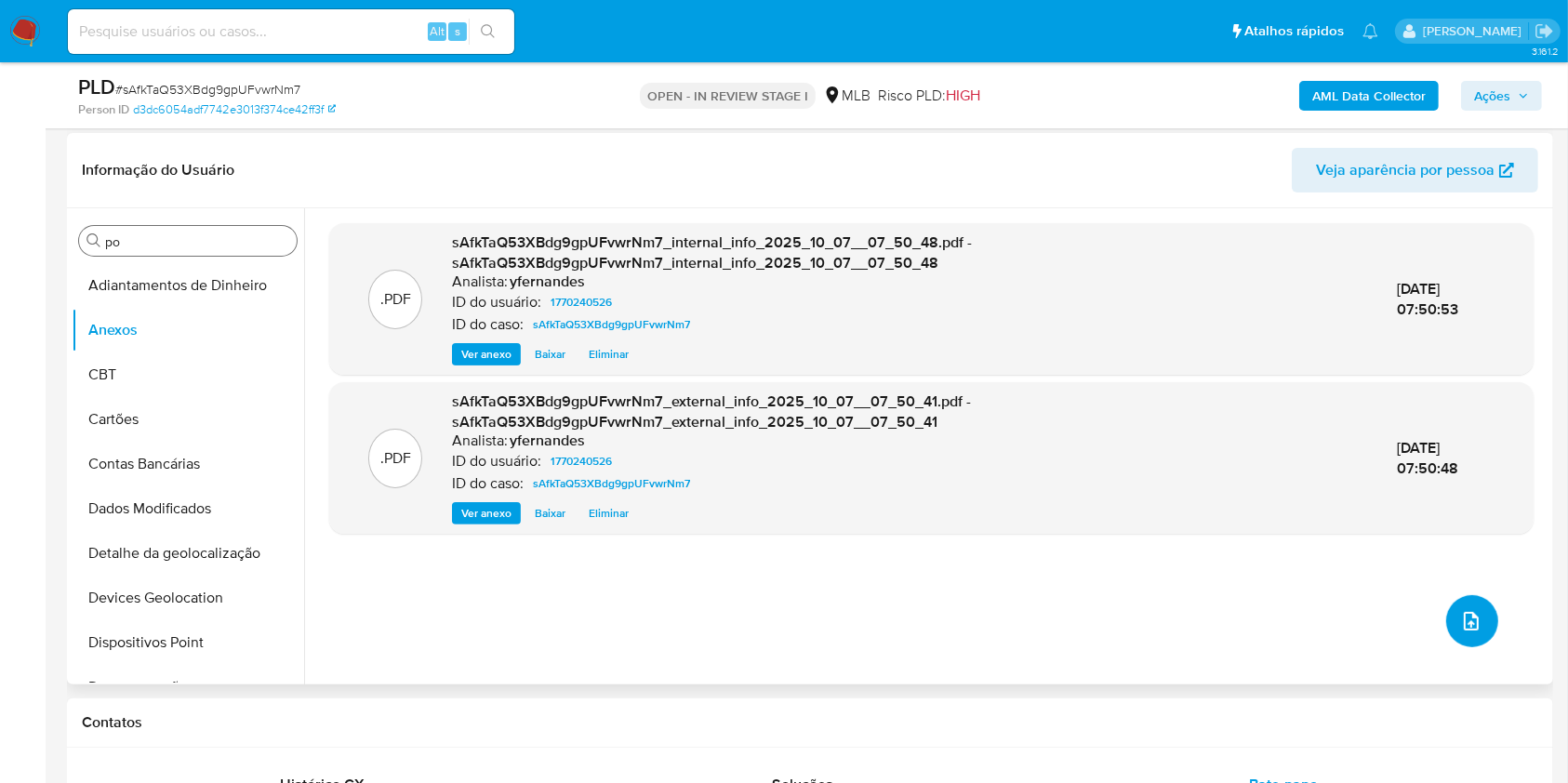
click at [1464, 613] on icon "upload-file" at bounding box center [1471, 620] width 14 height 18
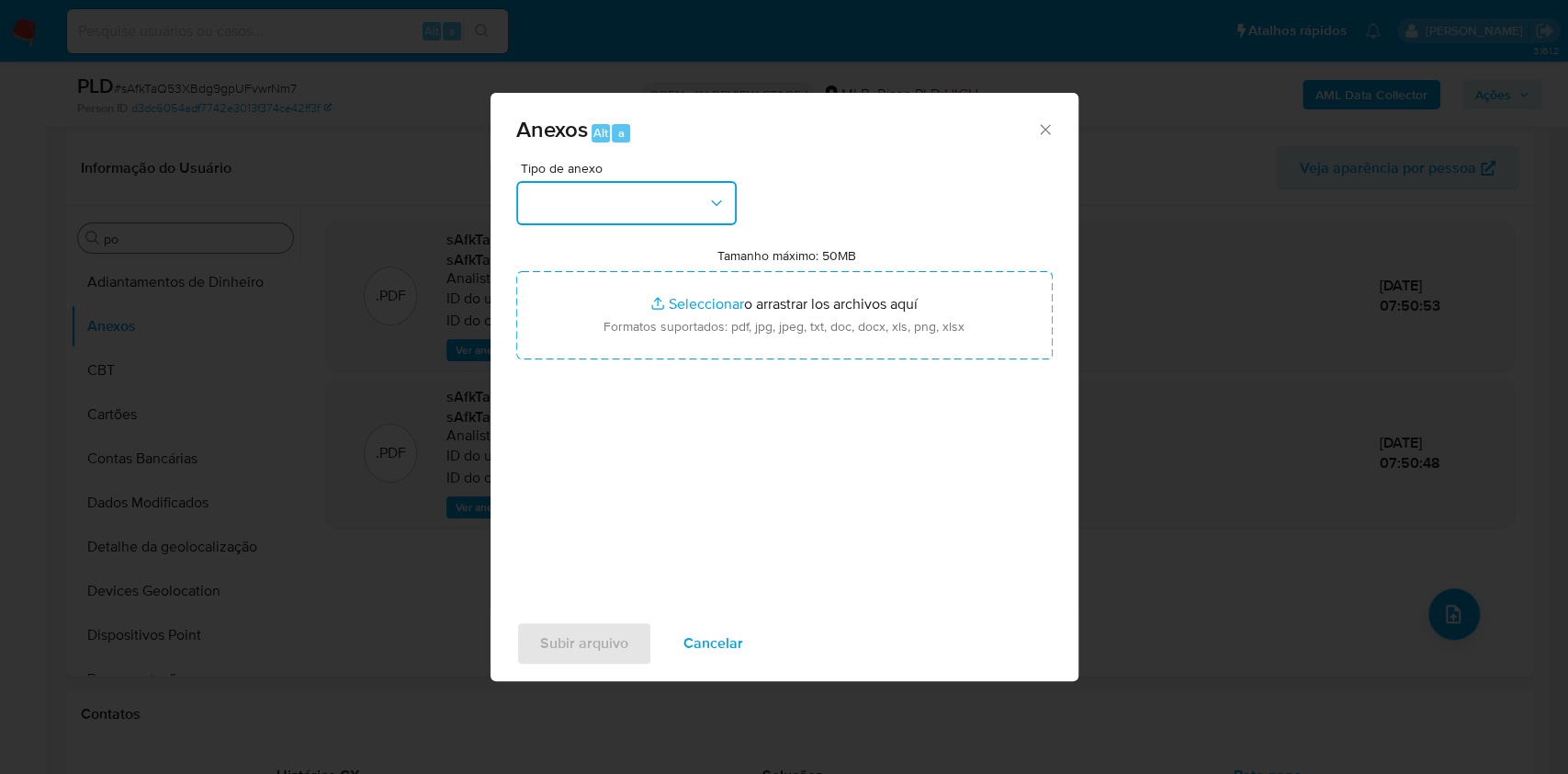
click at [566, 197] on button "button" at bounding box center [627, 203] width 221 height 44
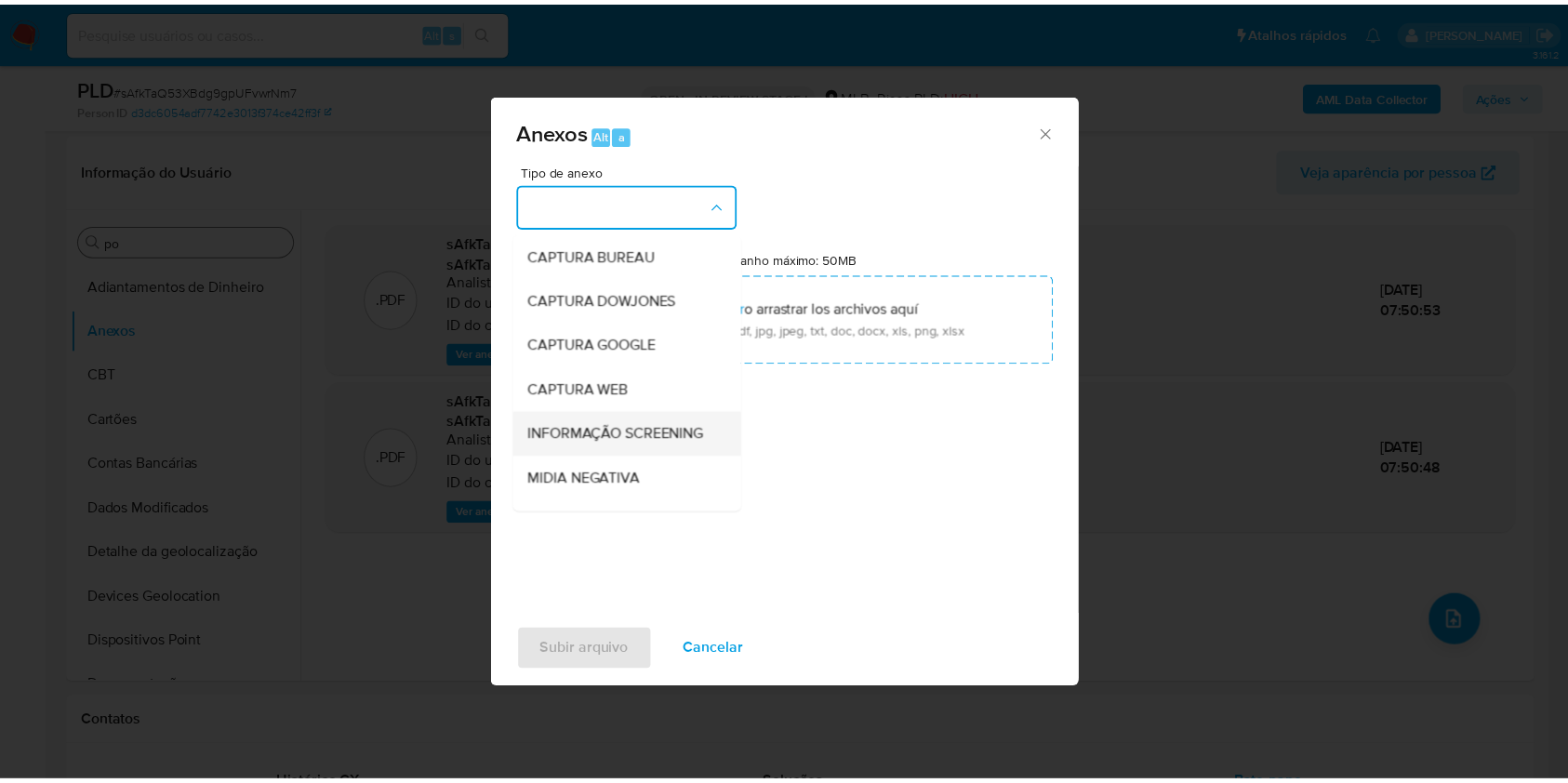
scroll to position [285, 0]
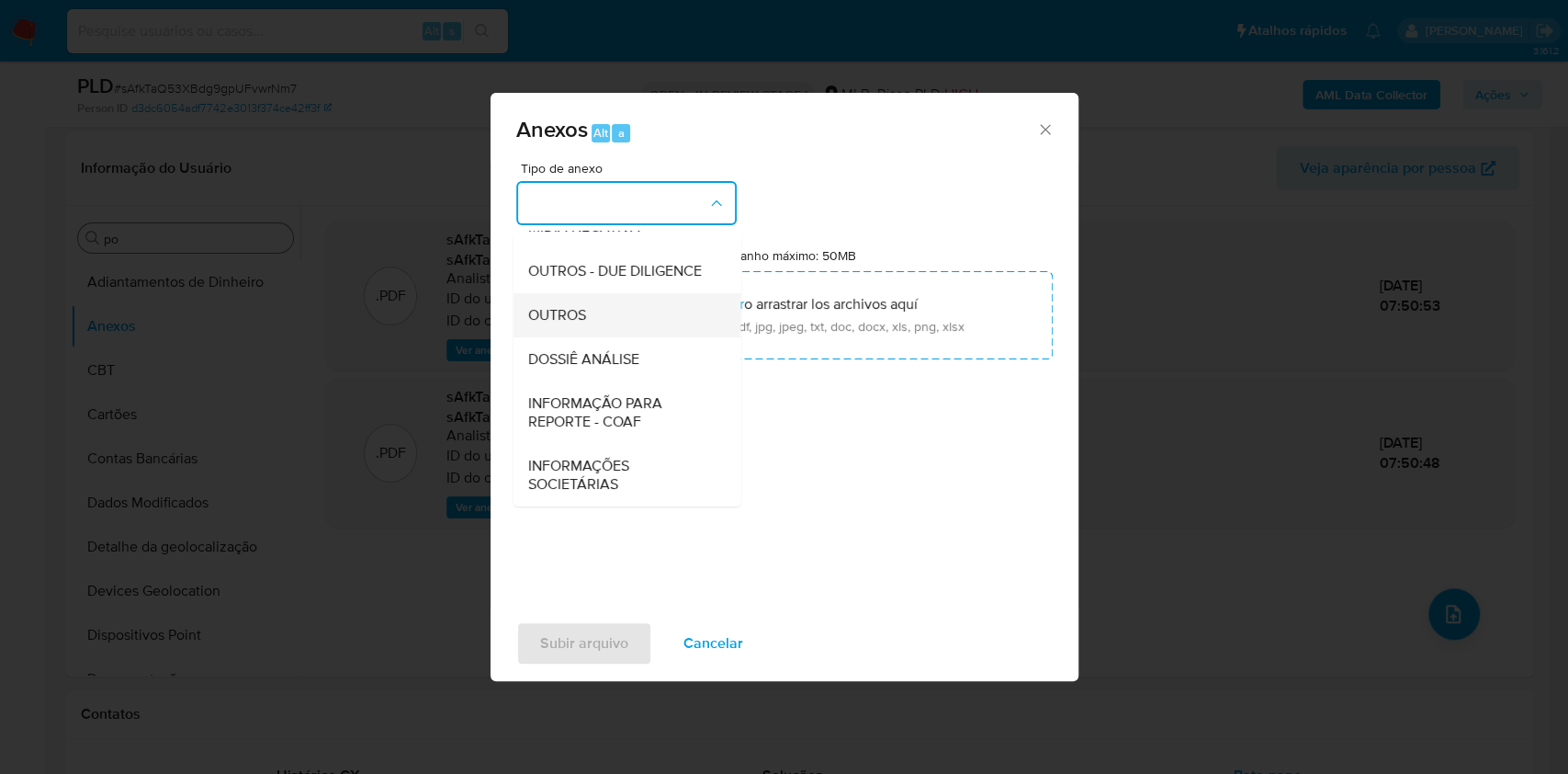
click at [581, 308] on span "OUTROS" at bounding box center [556, 315] width 58 height 18
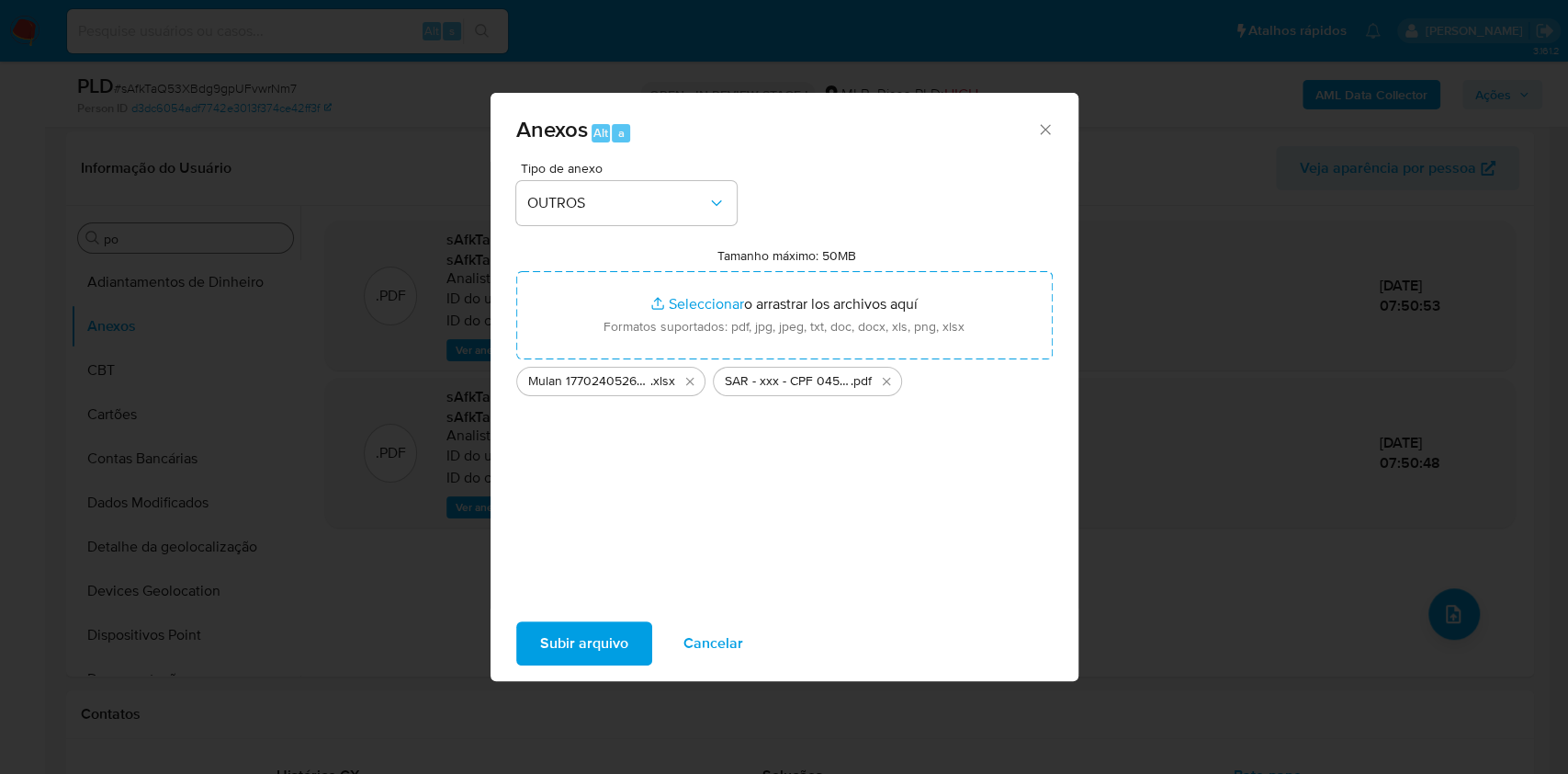
click at [605, 643] on span "Subir arquivo" at bounding box center [584, 644] width 88 height 40
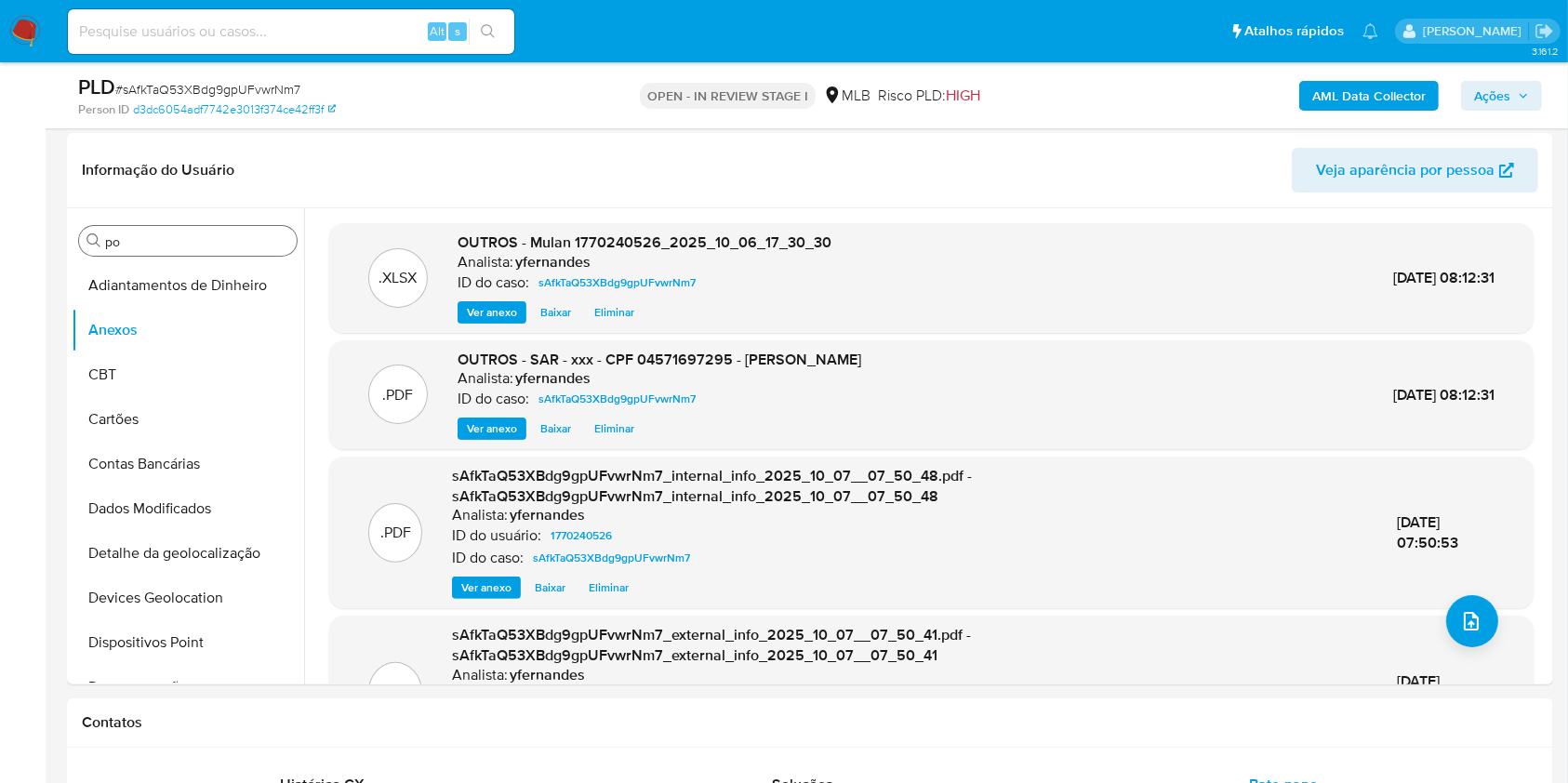
click at [1500, 104] on span "Ações" at bounding box center [1492, 95] width 37 height 30
click at [1503, 86] on span "Ações" at bounding box center [1492, 95] width 37 height 30
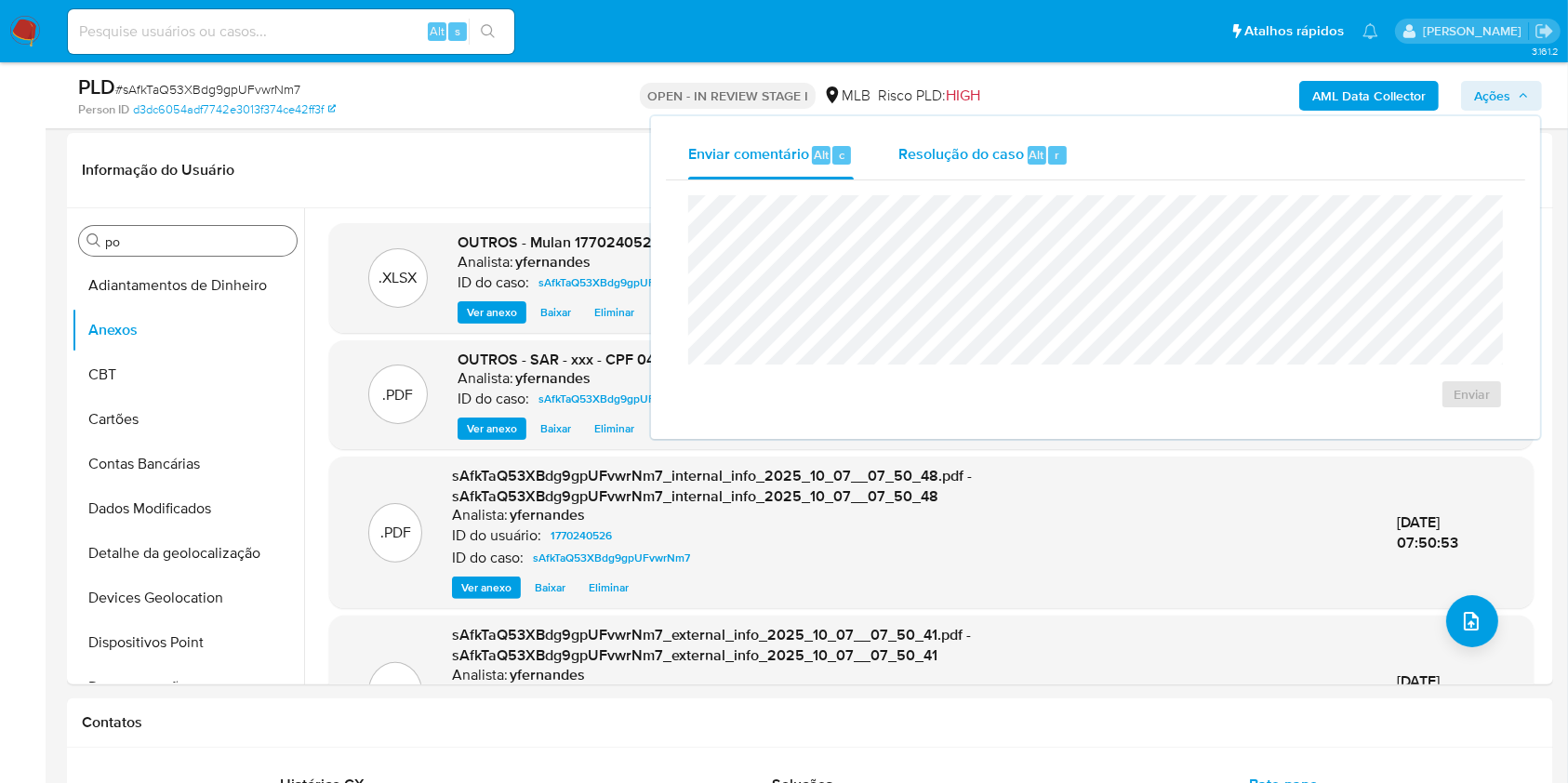
click at [1030, 149] on span "Alt" at bounding box center [1036, 155] width 14 height 17
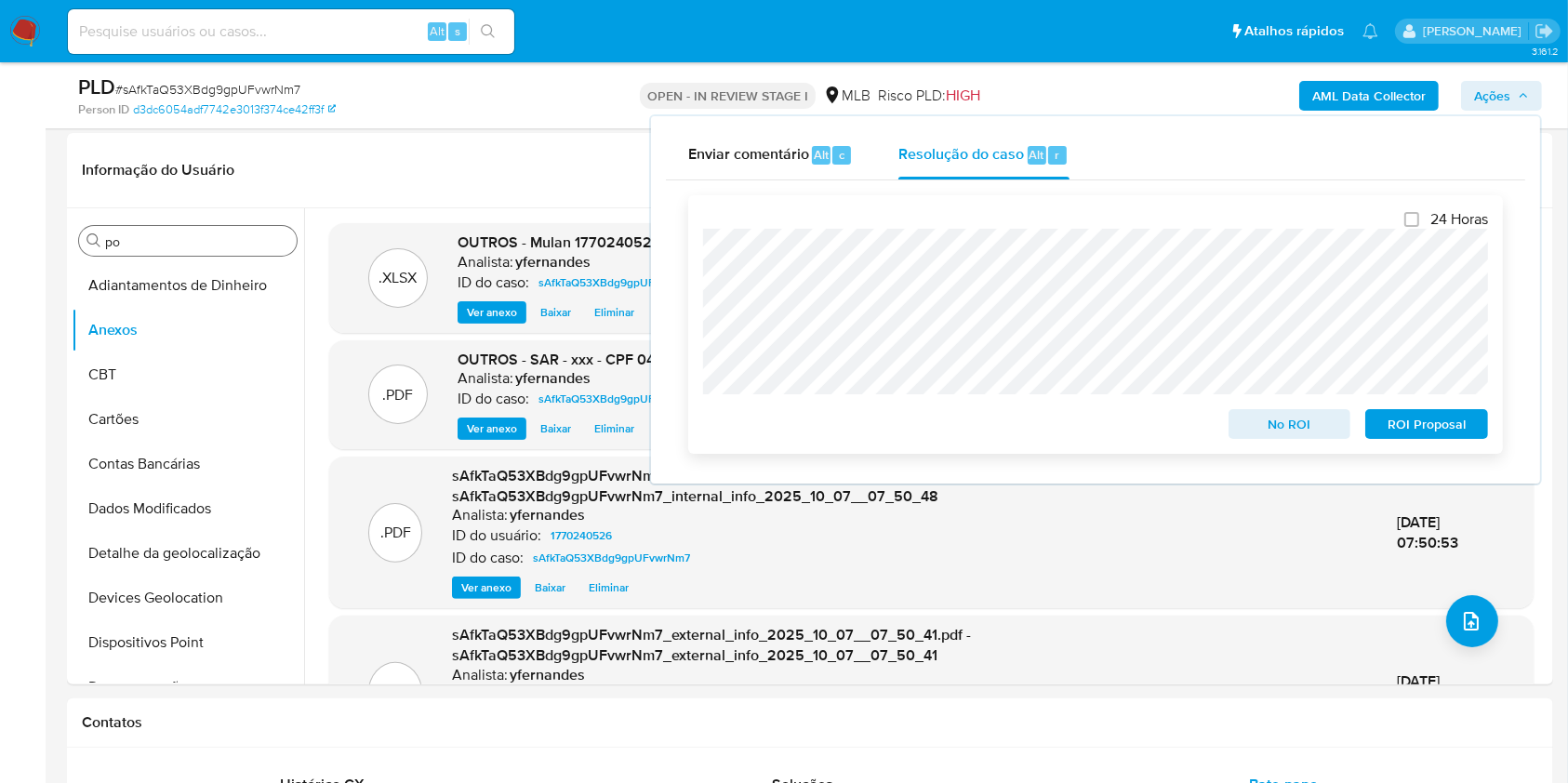
click at [1424, 431] on span "ROI Proposal" at bounding box center [1426, 424] width 96 height 26
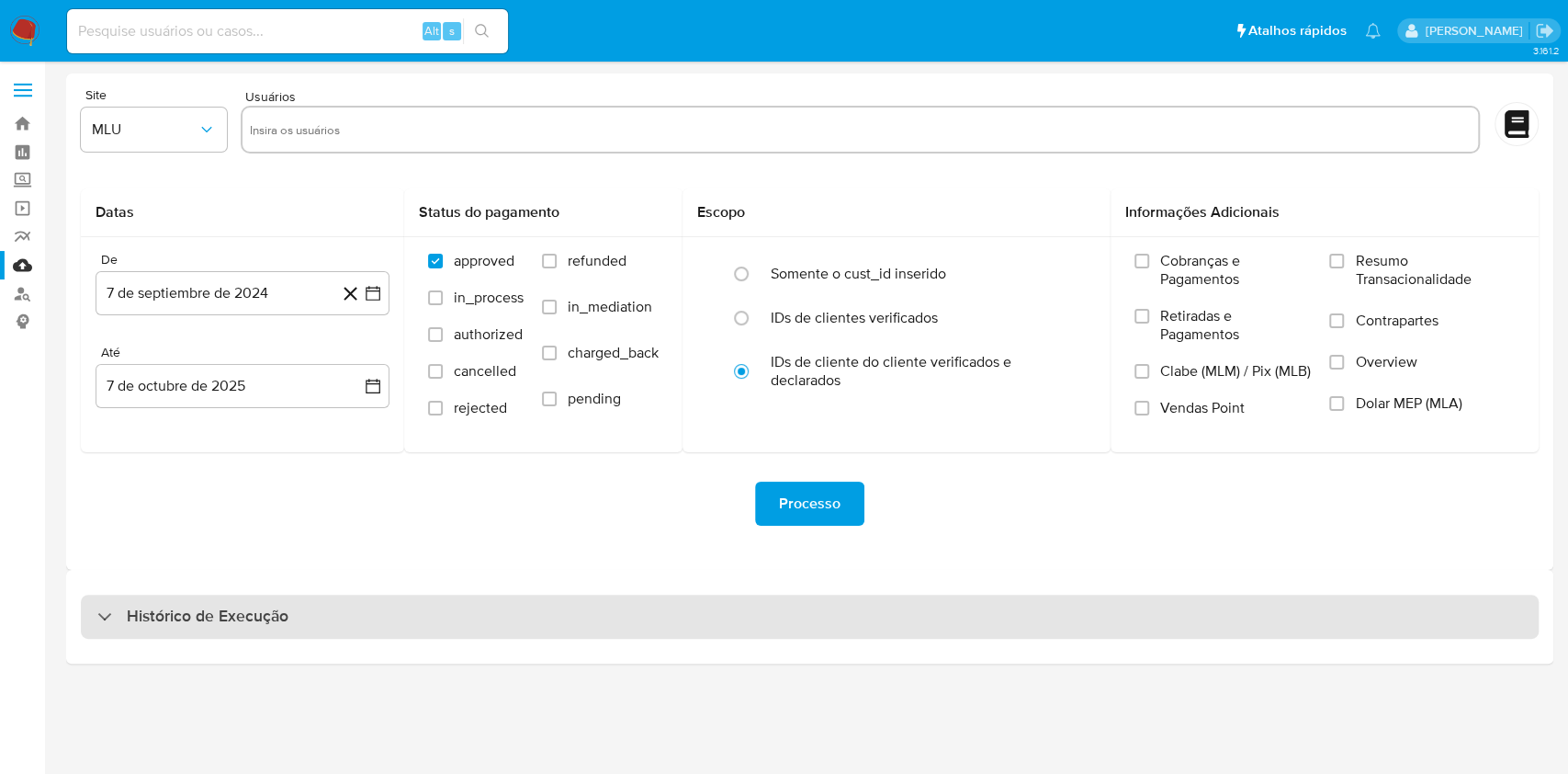
click at [784, 622] on div "Histórico de Execução" at bounding box center [810, 617] width 1458 height 44
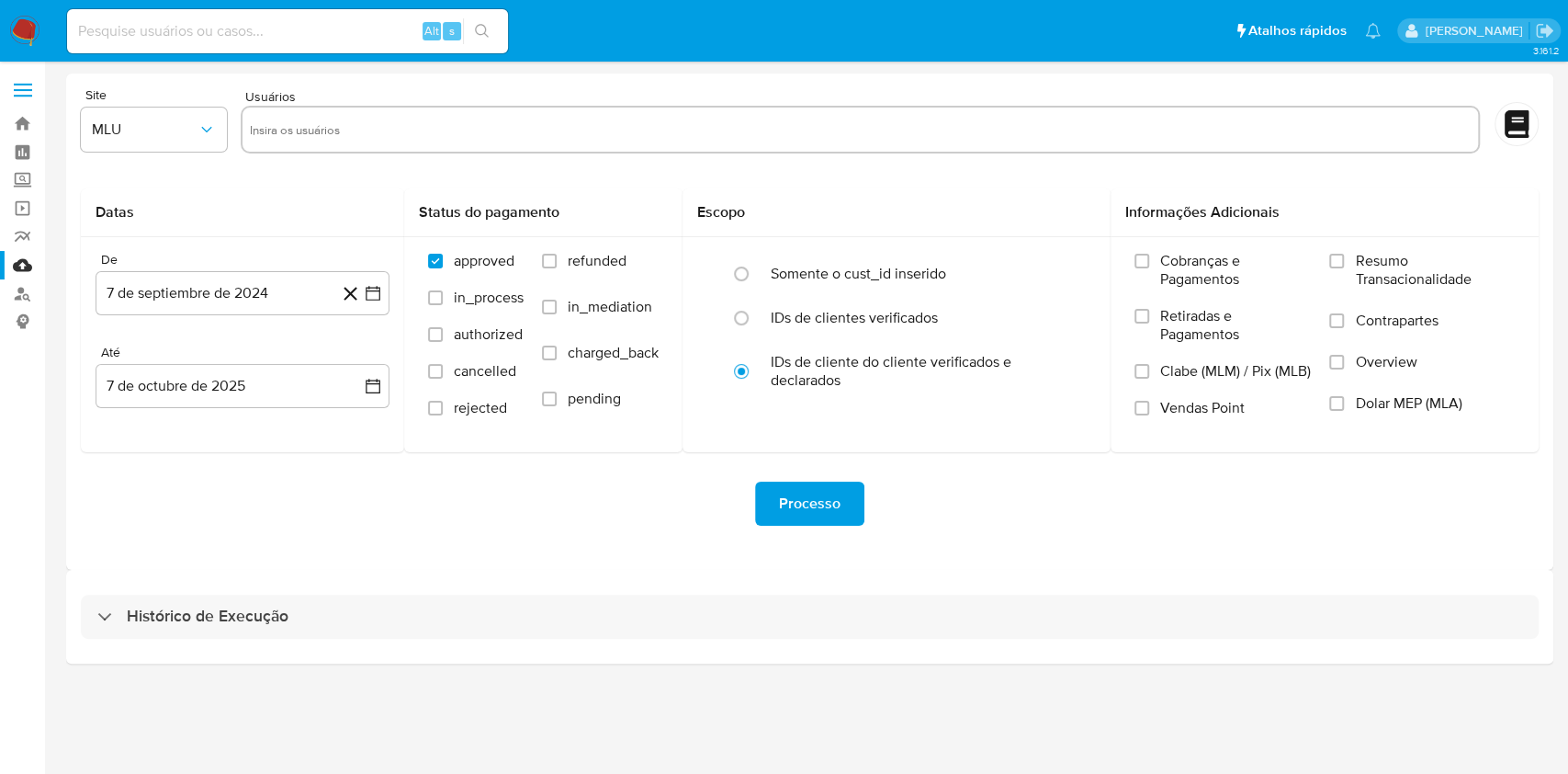
select select "10"
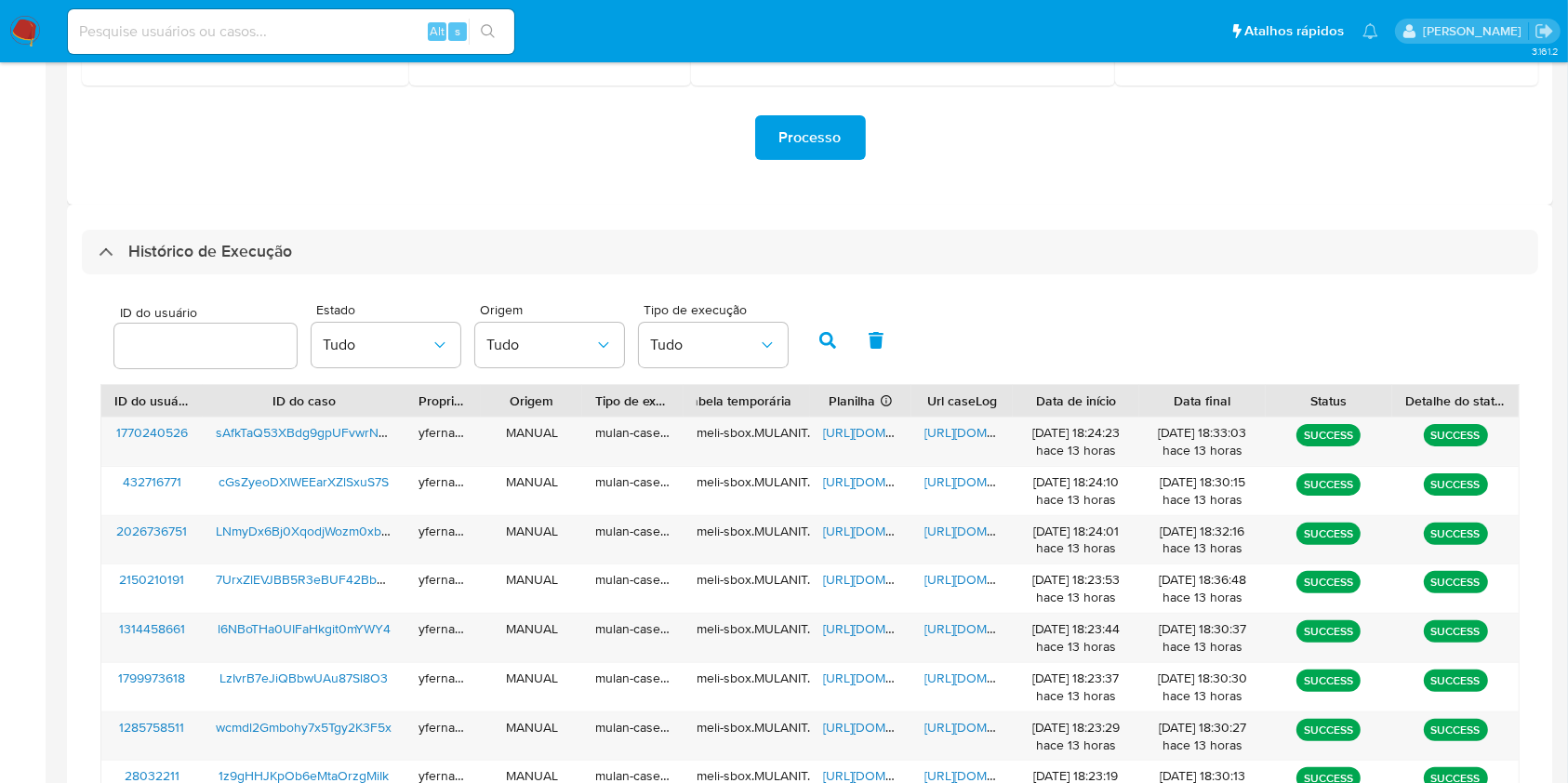
scroll to position [496, 0]
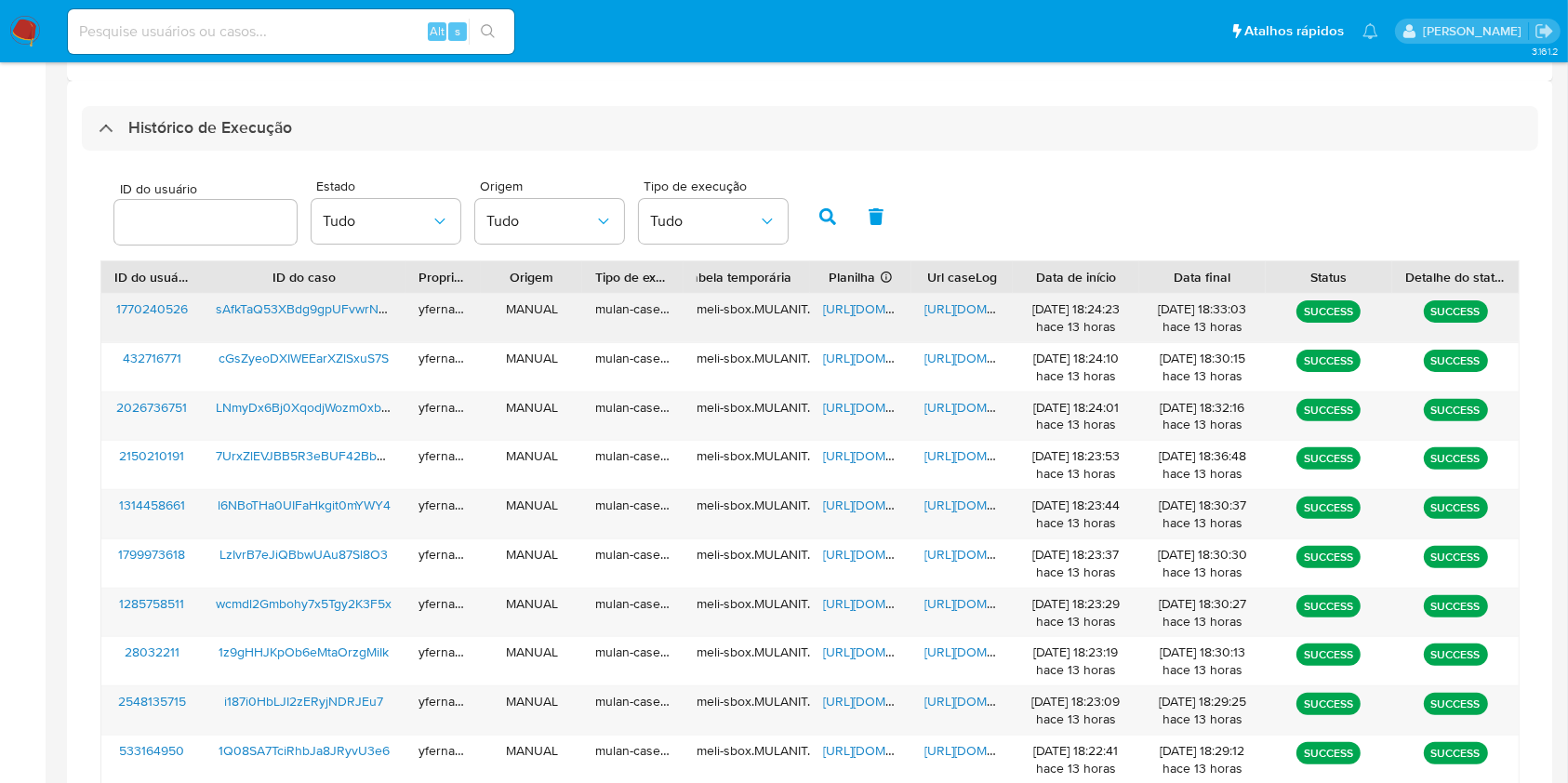
click at [851, 306] on span "https://docs.google.com/spreadsheets/d/1Ivk0PxkUaW37a_bTvYGPNqkV_hSiE8R7r1Hdq98…" at bounding box center [886, 308] width 128 height 18
click at [958, 317] on span "https://docs.google.com/document/d/1Nr6fpmGqgo0P6yaR8eM5MQNScH4vZ2DR9_fw1WgbU60…" at bounding box center [988, 308] width 128 height 18
click at [305, 31] on input at bounding box center [290, 31] width 446 height 24
paste input "2233361312"
type input "2233361312"
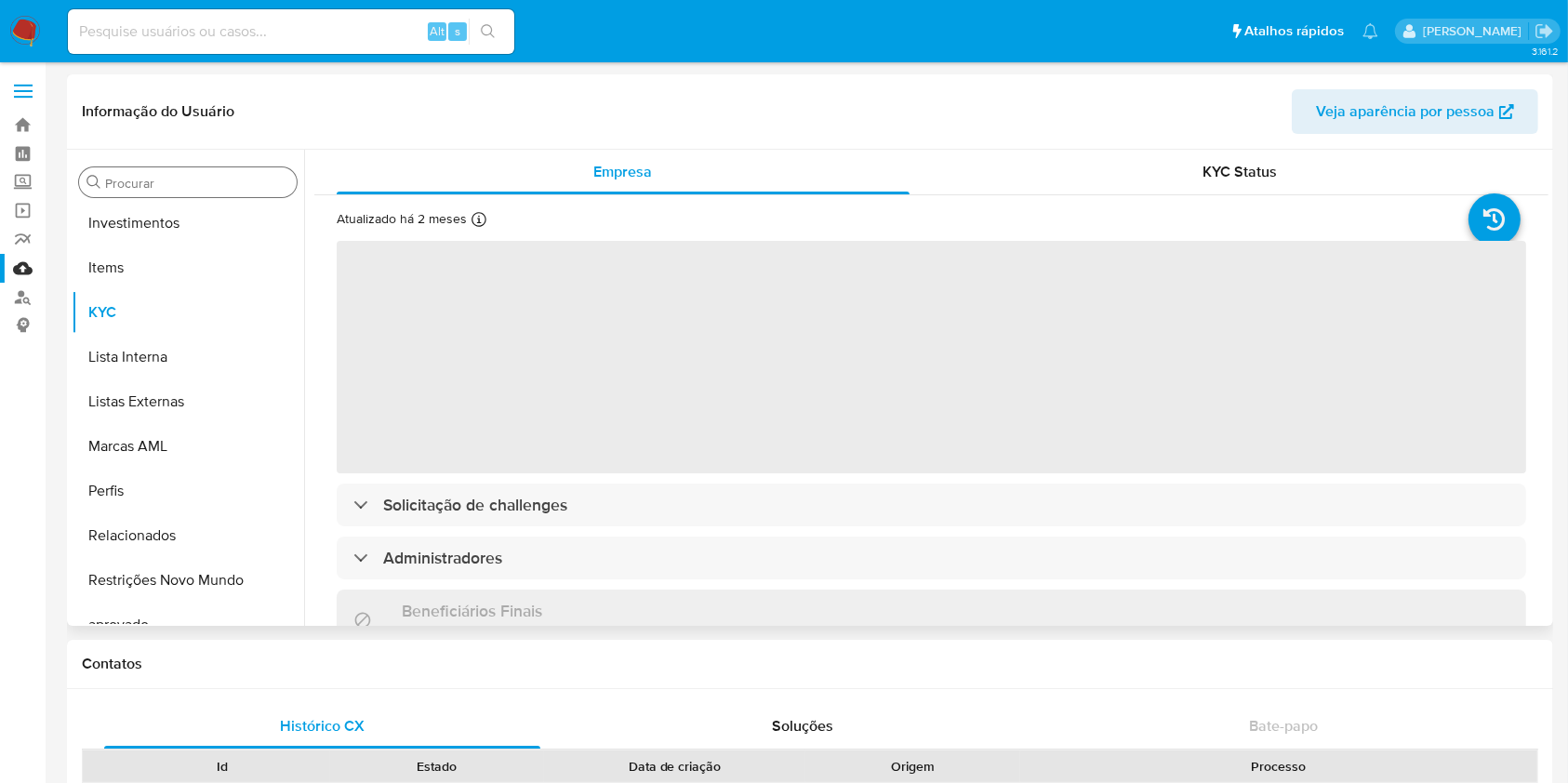
scroll to position [928, 0]
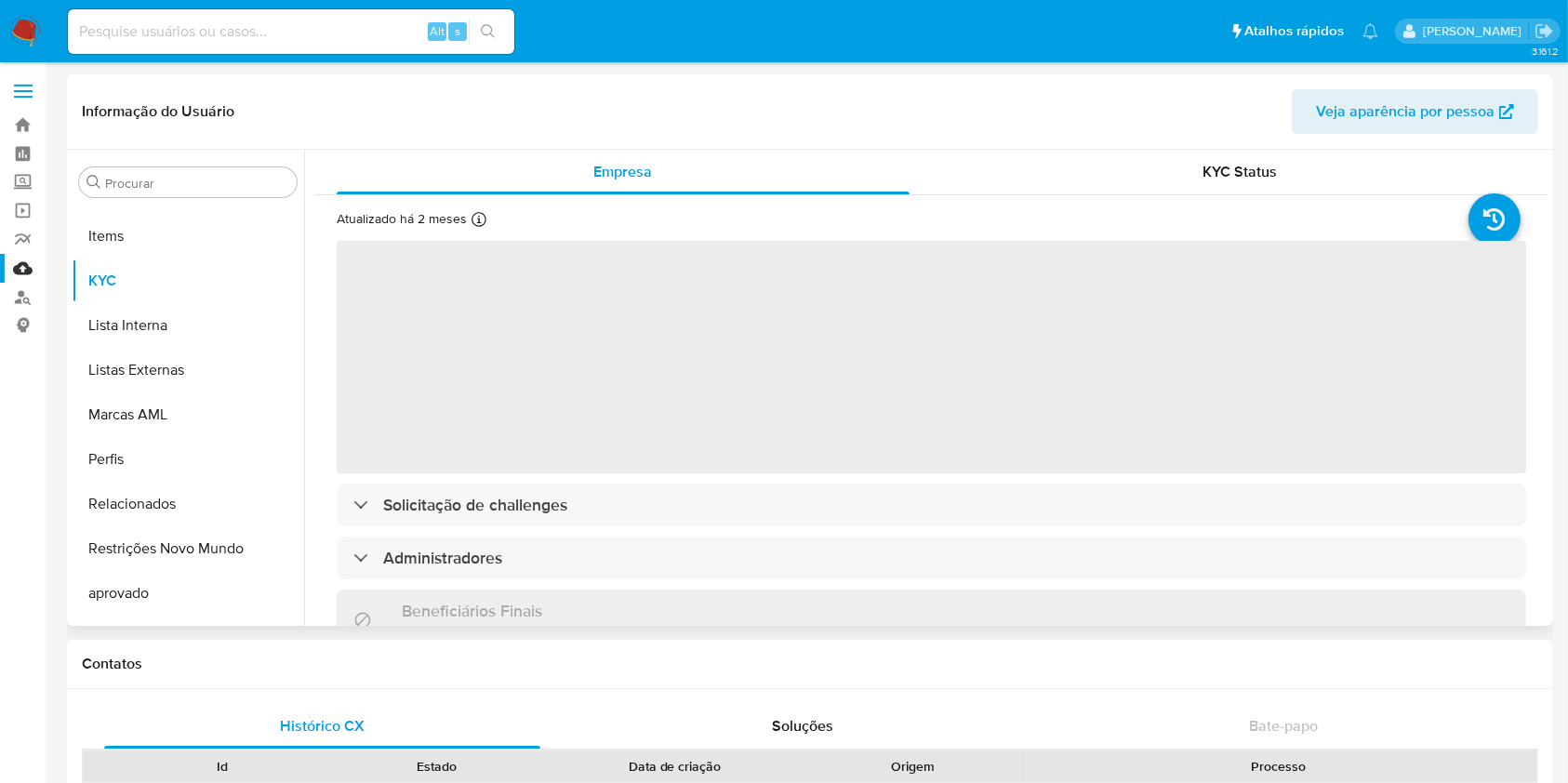
click at [192, 185] on input "Procurar" at bounding box center [196, 183] width 184 height 16
type input "ca"
select select "10"
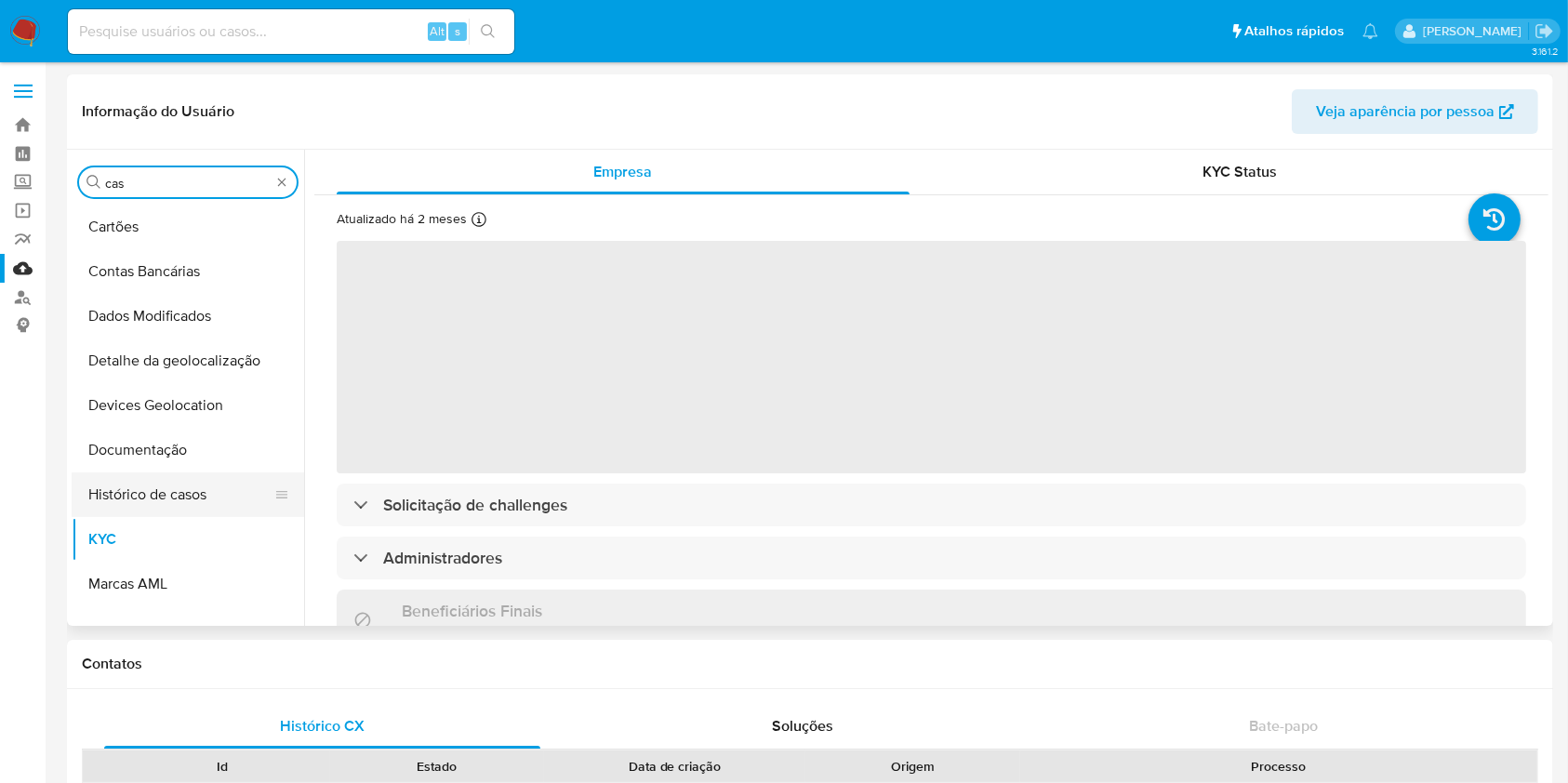
scroll to position [0, 0]
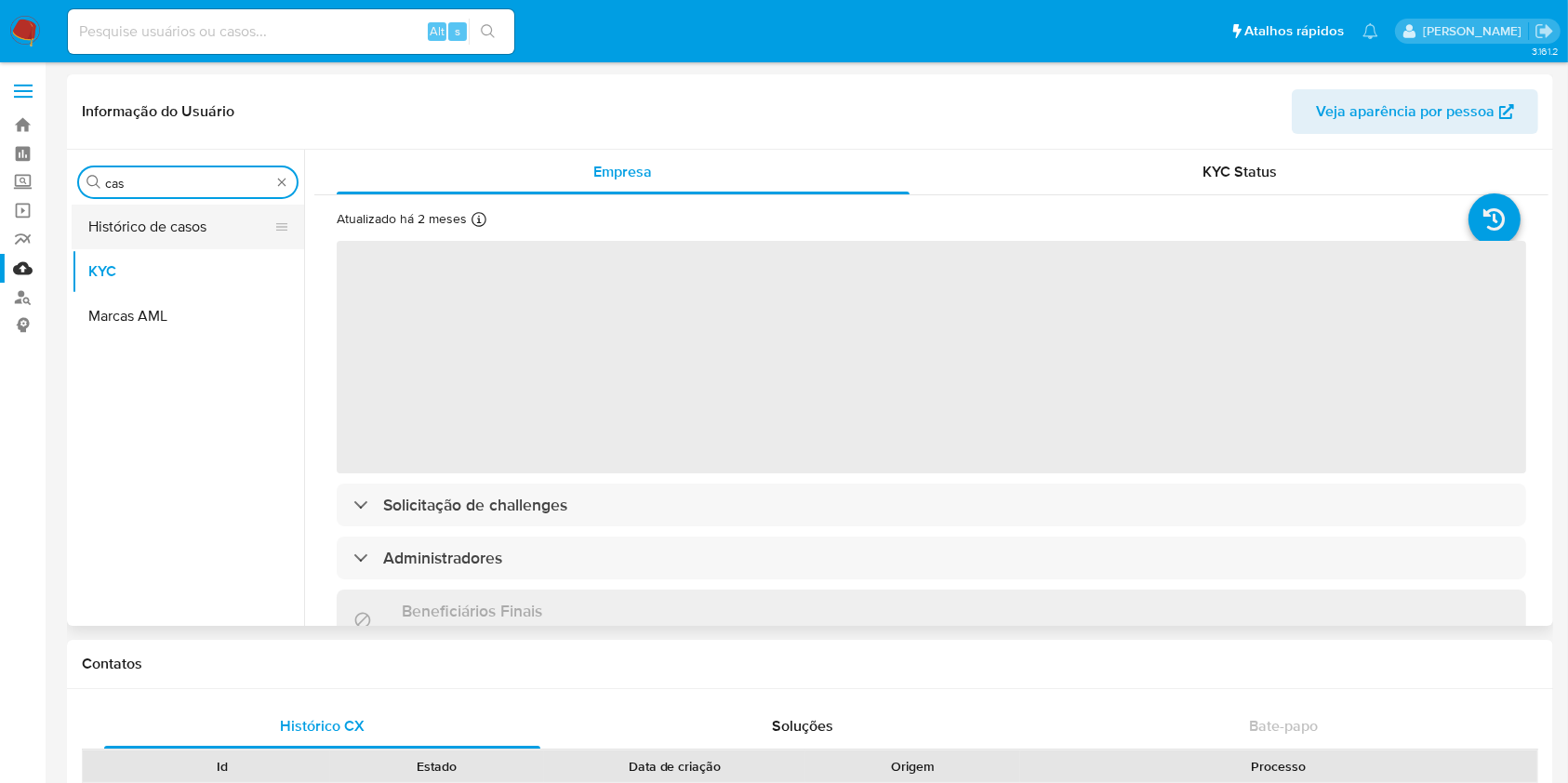
type input "cas"
click at [156, 241] on button "Histórico de casos" at bounding box center [180, 226] width 218 height 44
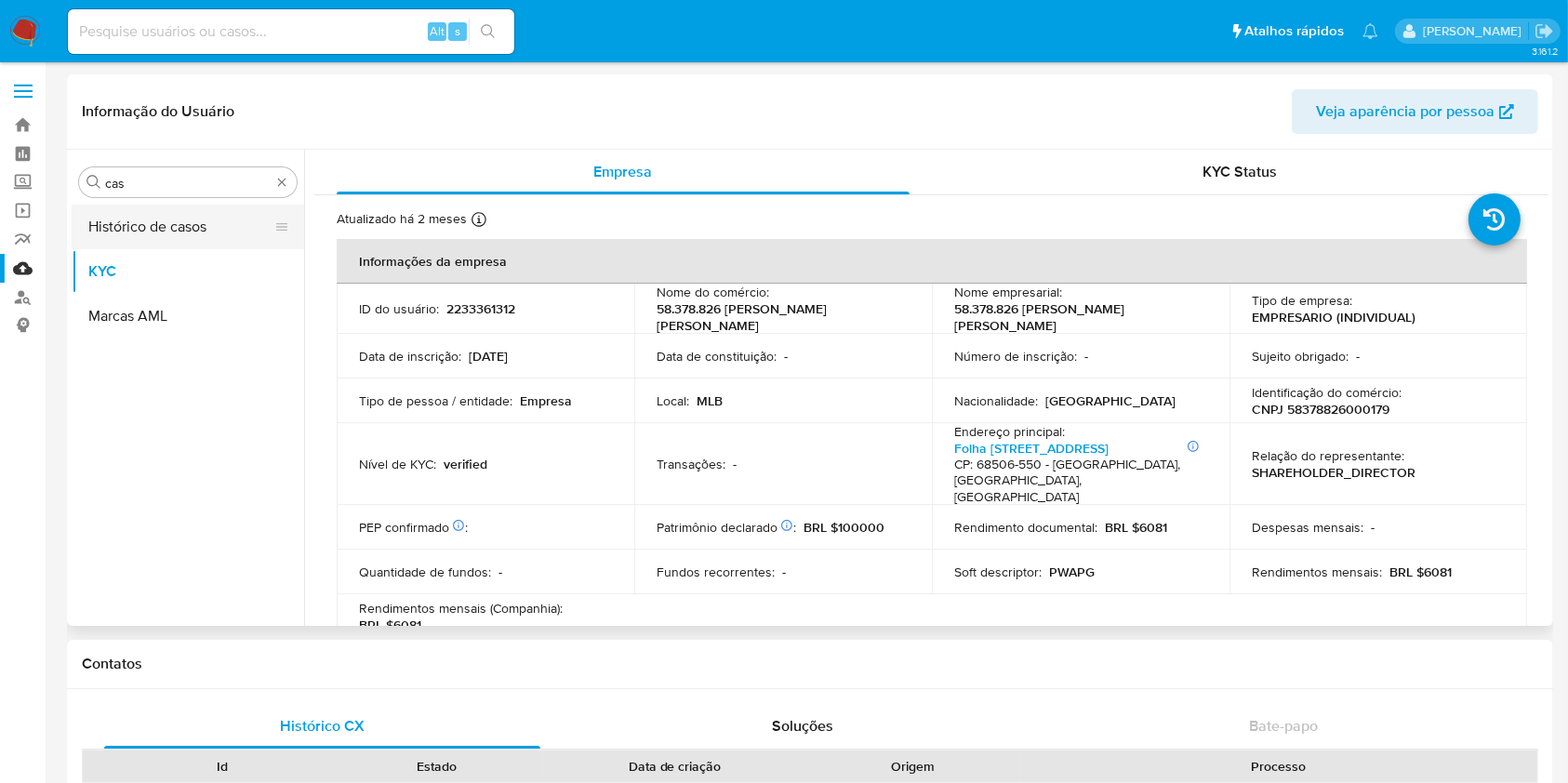
click at [126, 237] on button "Histórico de casos" at bounding box center [180, 226] width 218 height 44
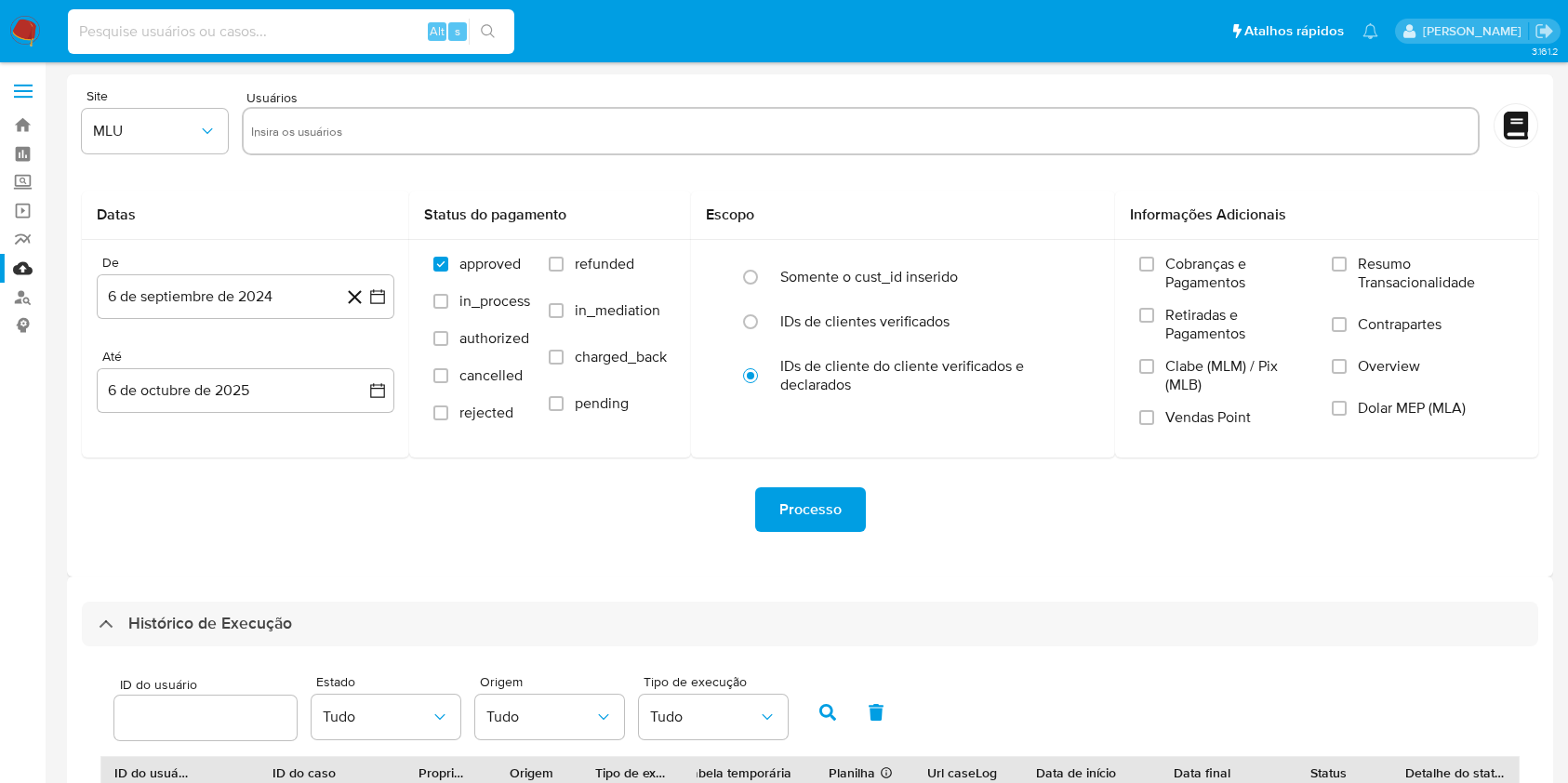
select select "10"
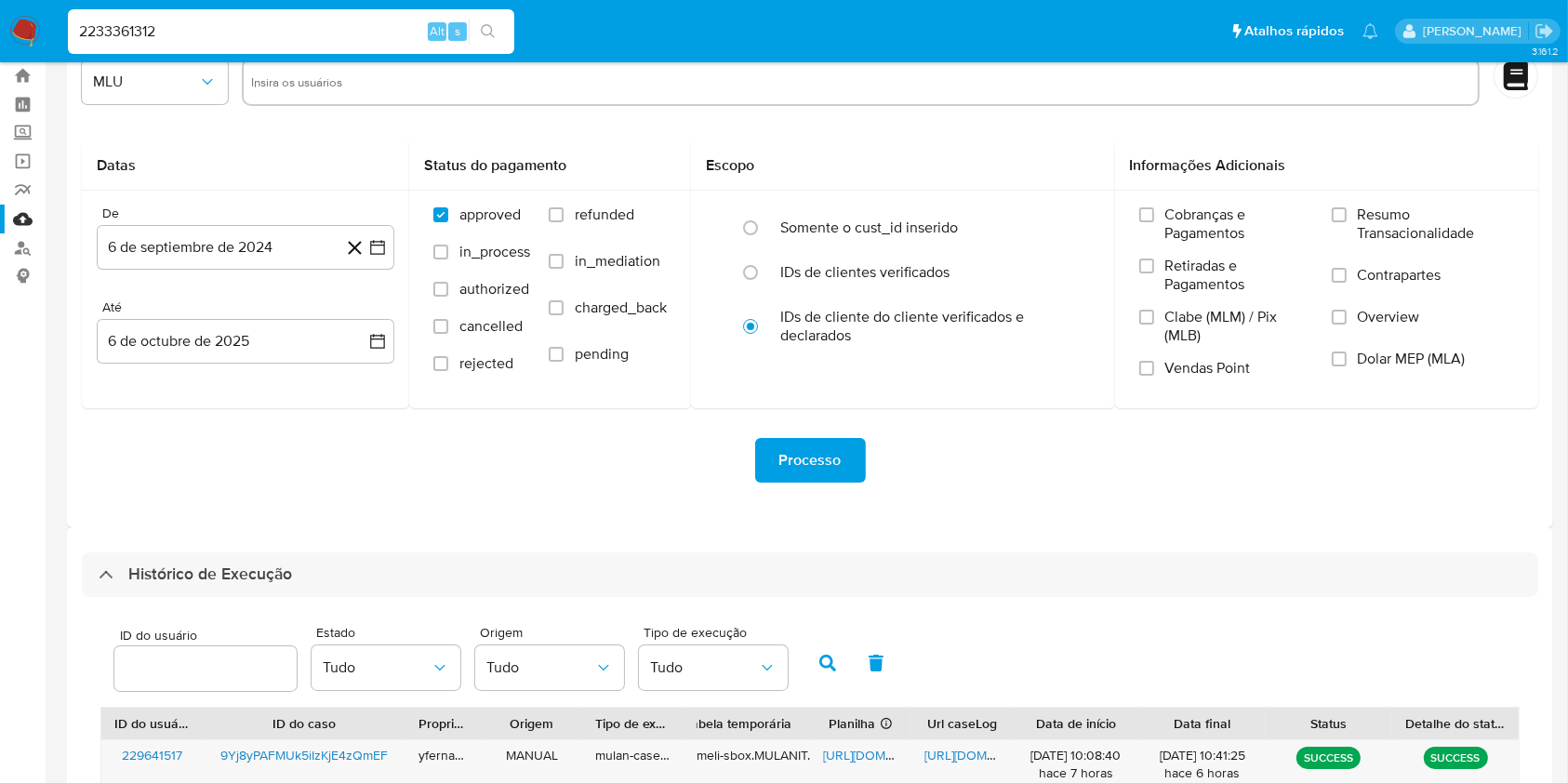
type input "2233361312"
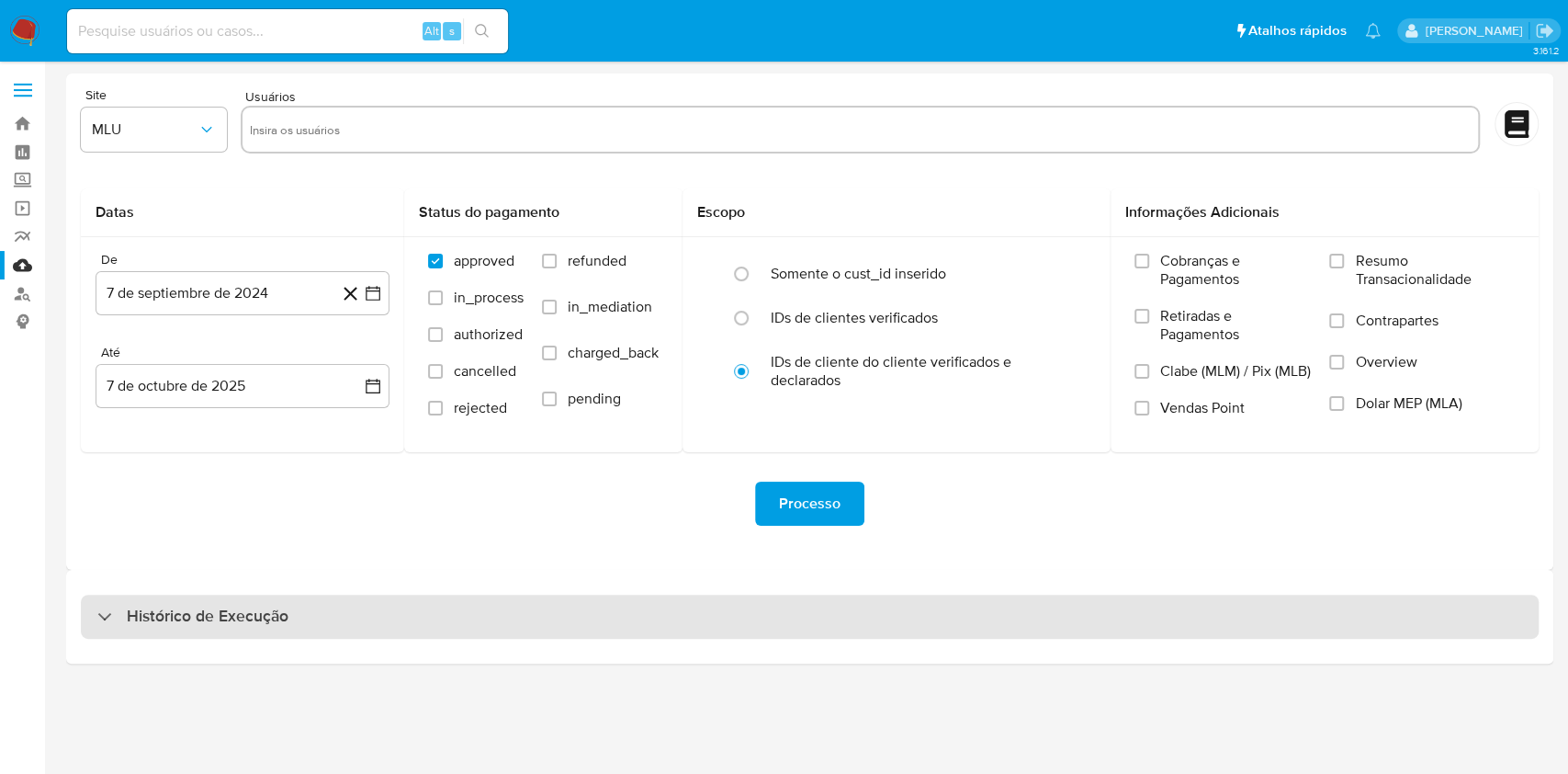
click at [721, 618] on div "Histórico de Execução" at bounding box center [810, 617] width 1458 height 44
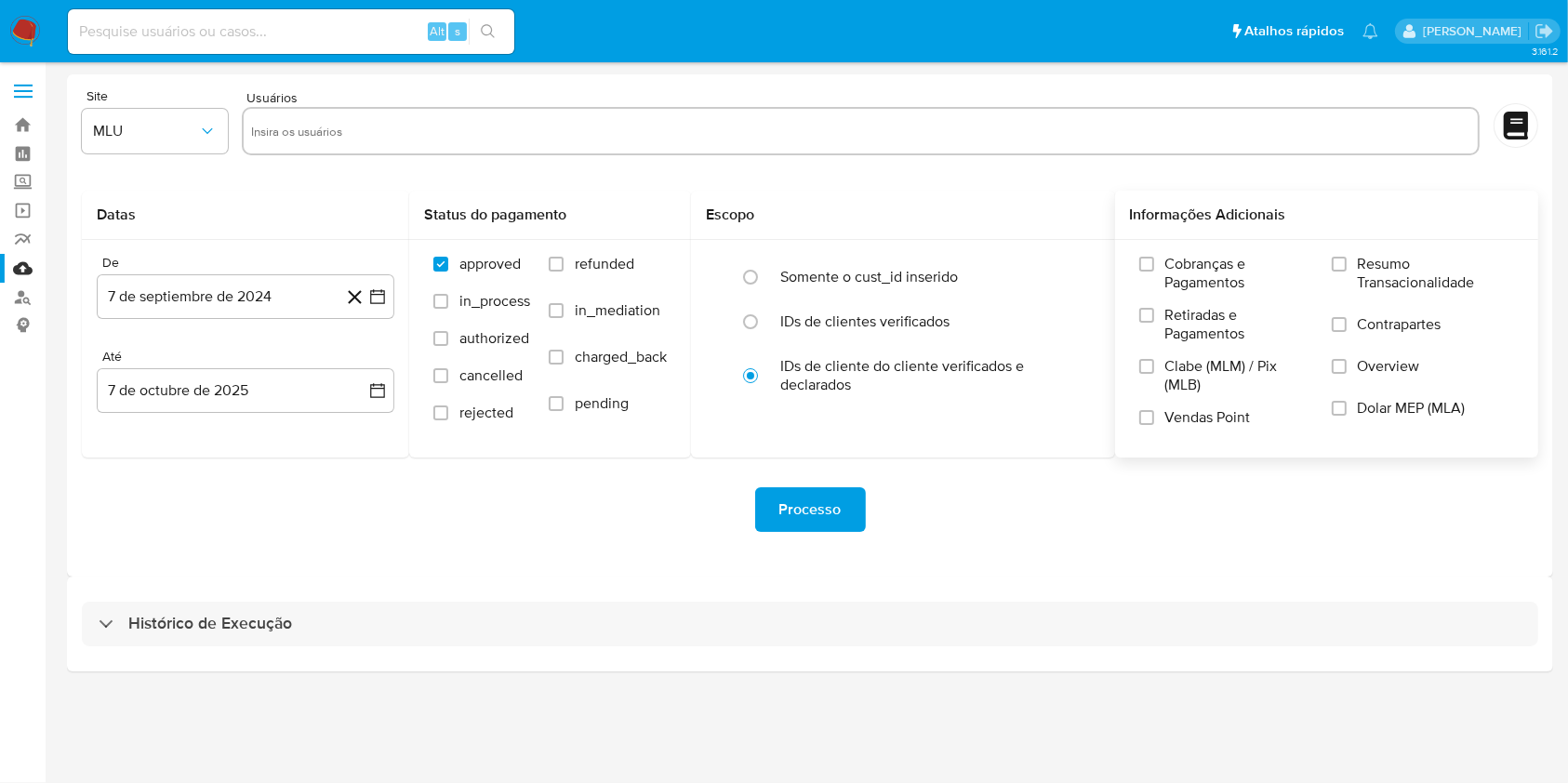
select select "10"
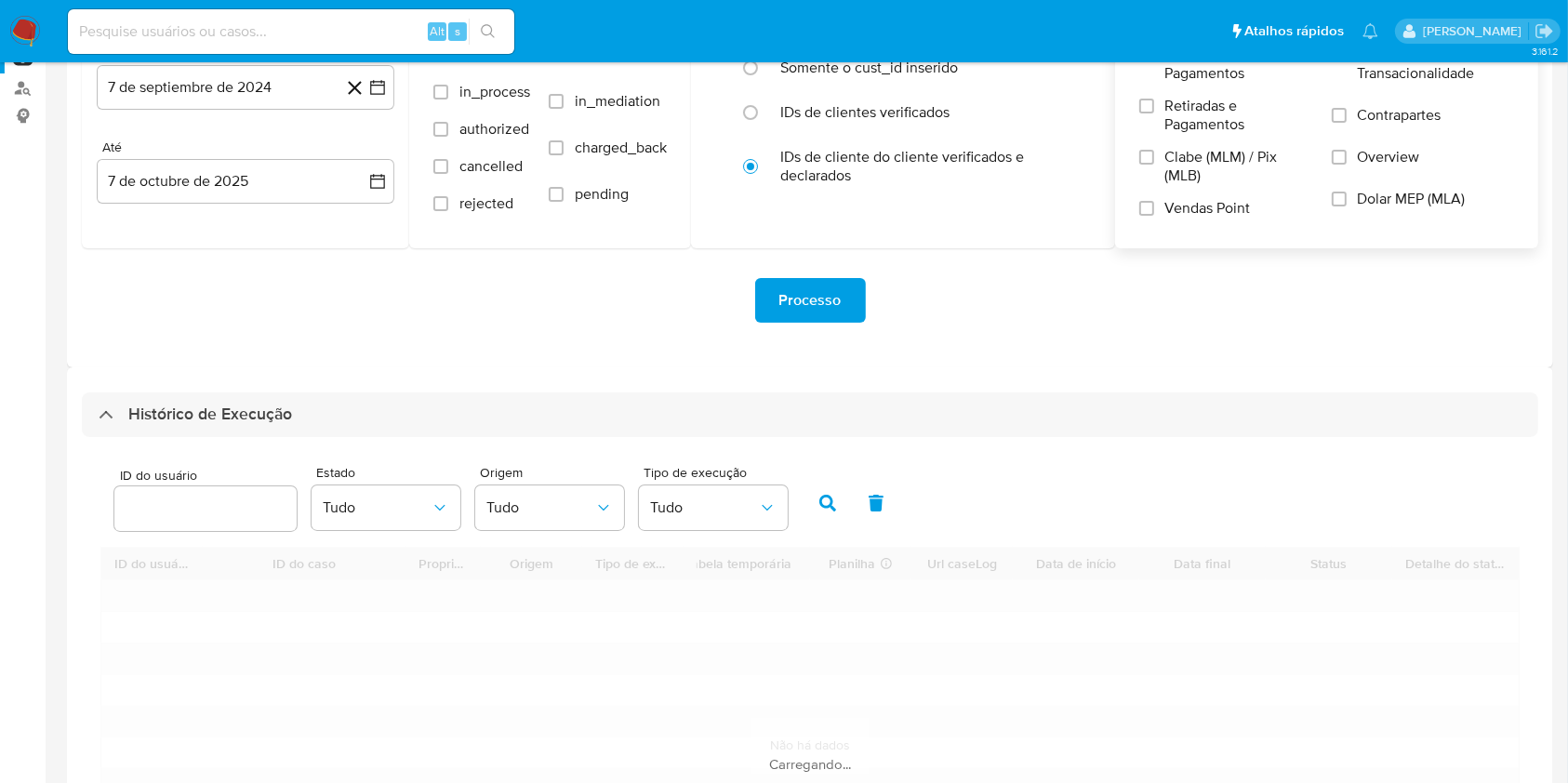
scroll to position [372, 0]
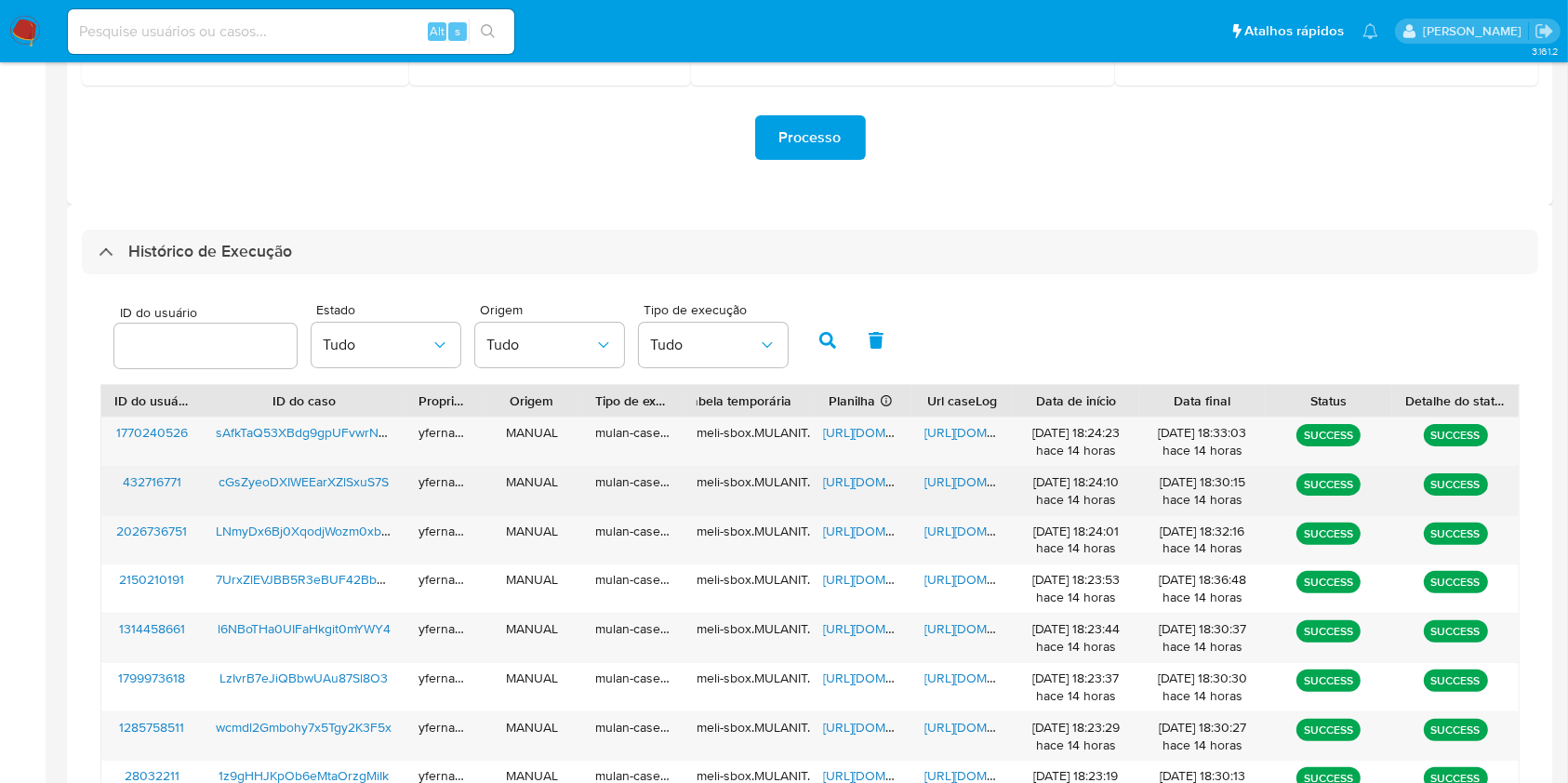
click at [860, 477] on span "https://docs.google.com/spreadsheets/d/1tZb0ucM9uUDlOmJI6zfMdhNK0DFqWTTjf0aVanw…" at bounding box center [886, 481] width 128 height 18
click at [974, 483] on span "https://docs.google.com/document/d/1kbCeIGxLfpjCrQC1Mgz60kA8AXmyQ--i6NMZrwA-aPk…" at bounding box center [988, 481] width 128 height 18
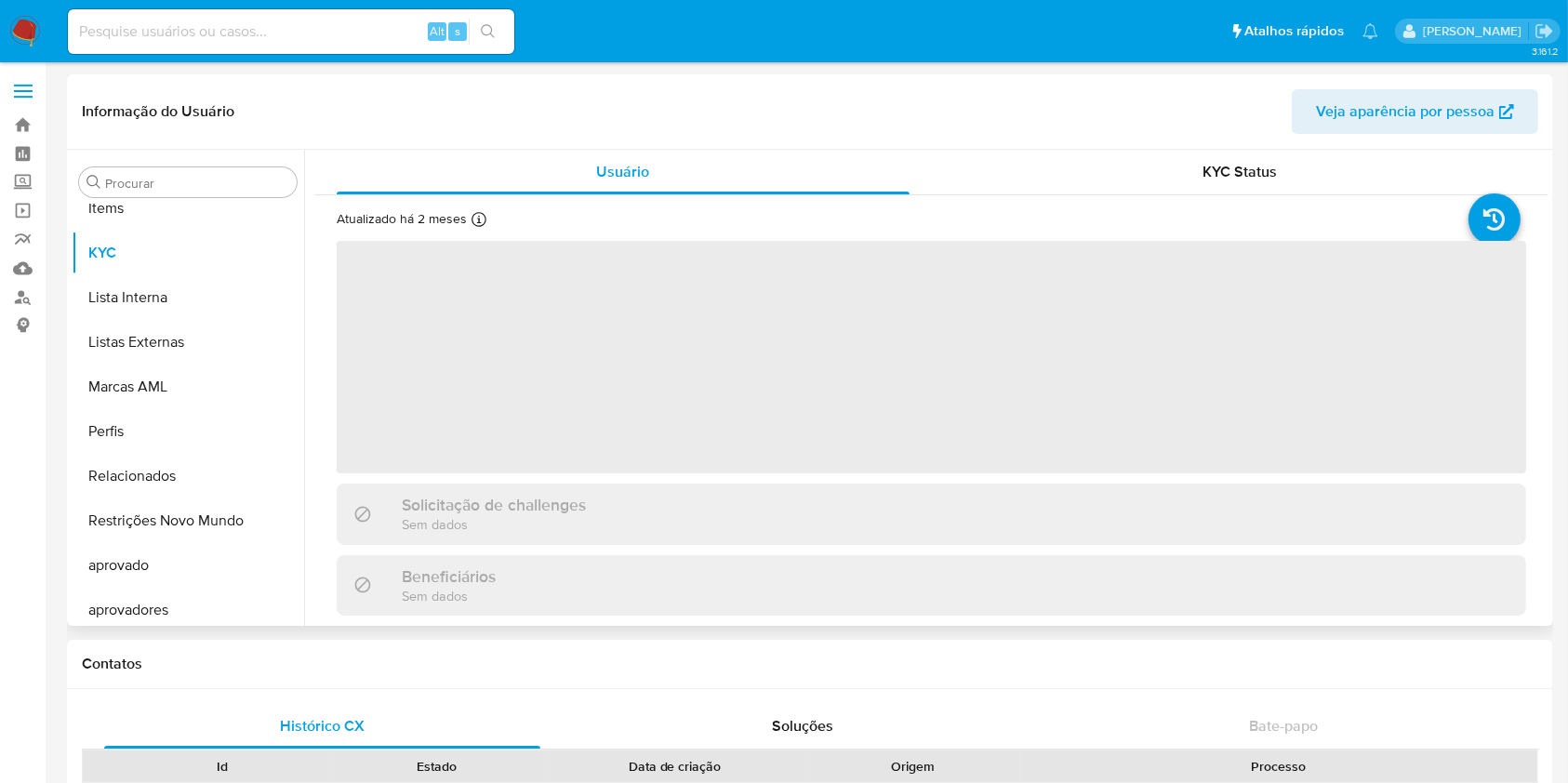
scroll to position [964, 0]
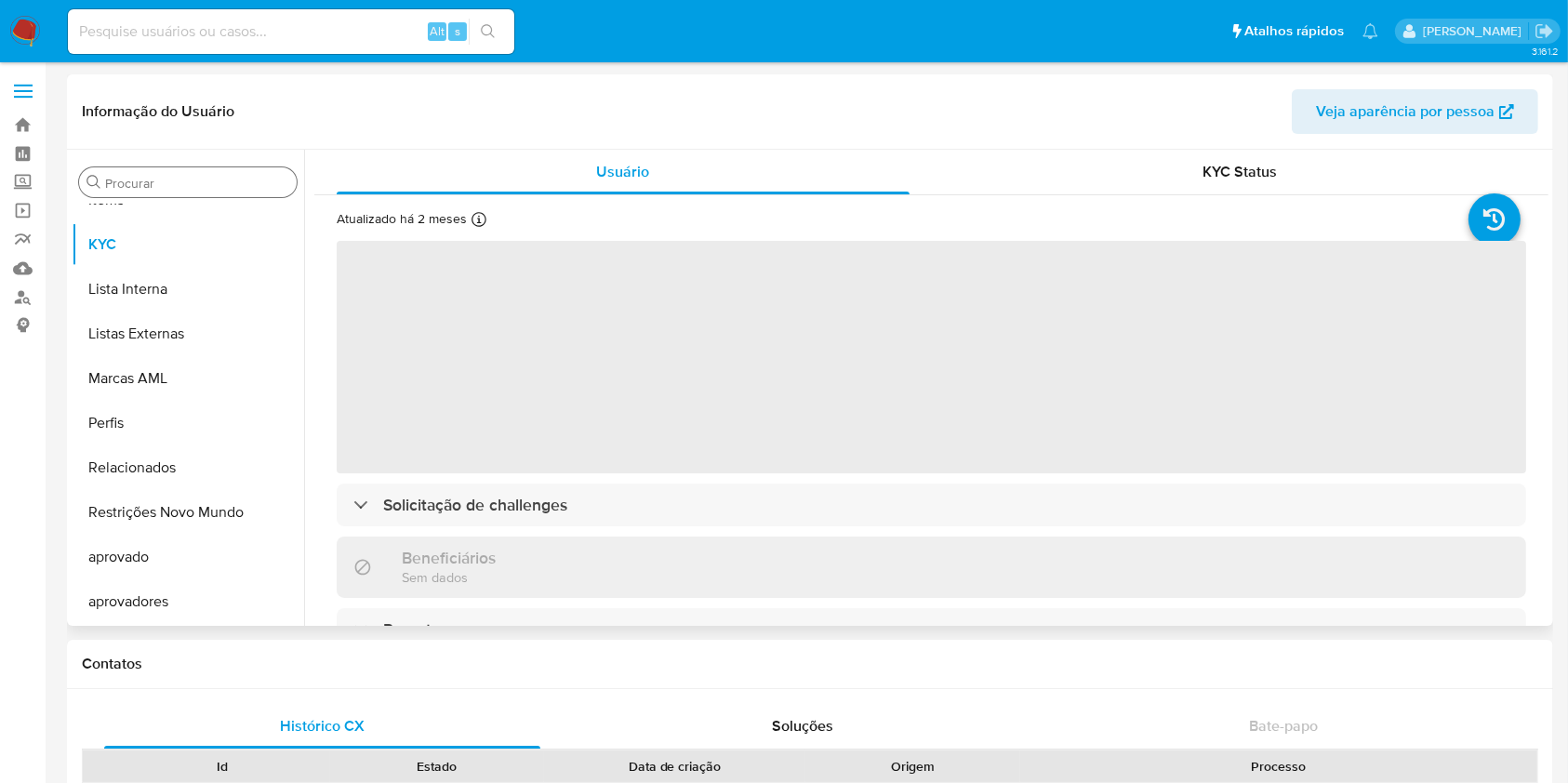
click at [152, 182] on input "Procurar" at bounding box center [196, 183] width 184 height 16
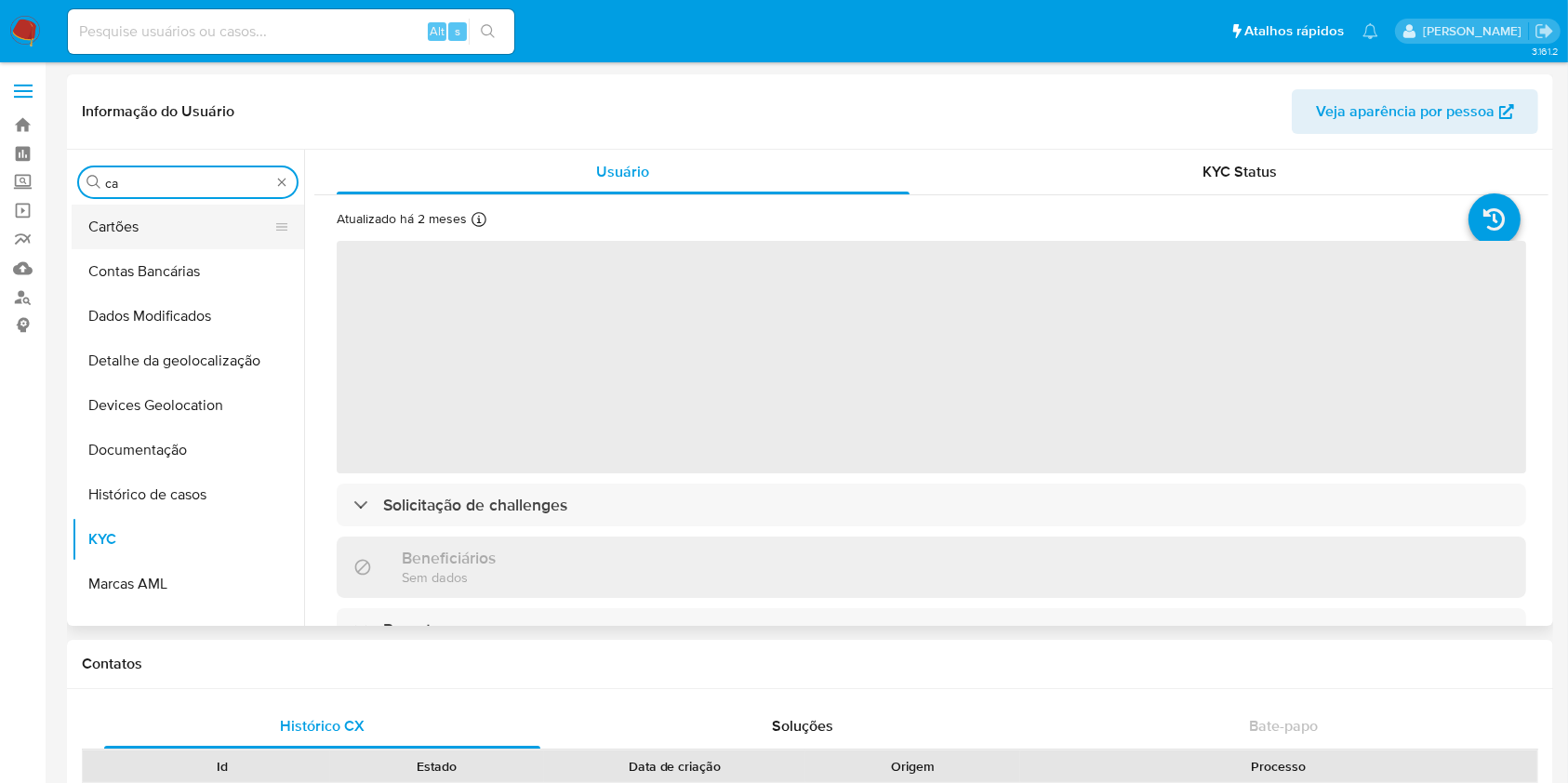
type input "cas"
select select "10"
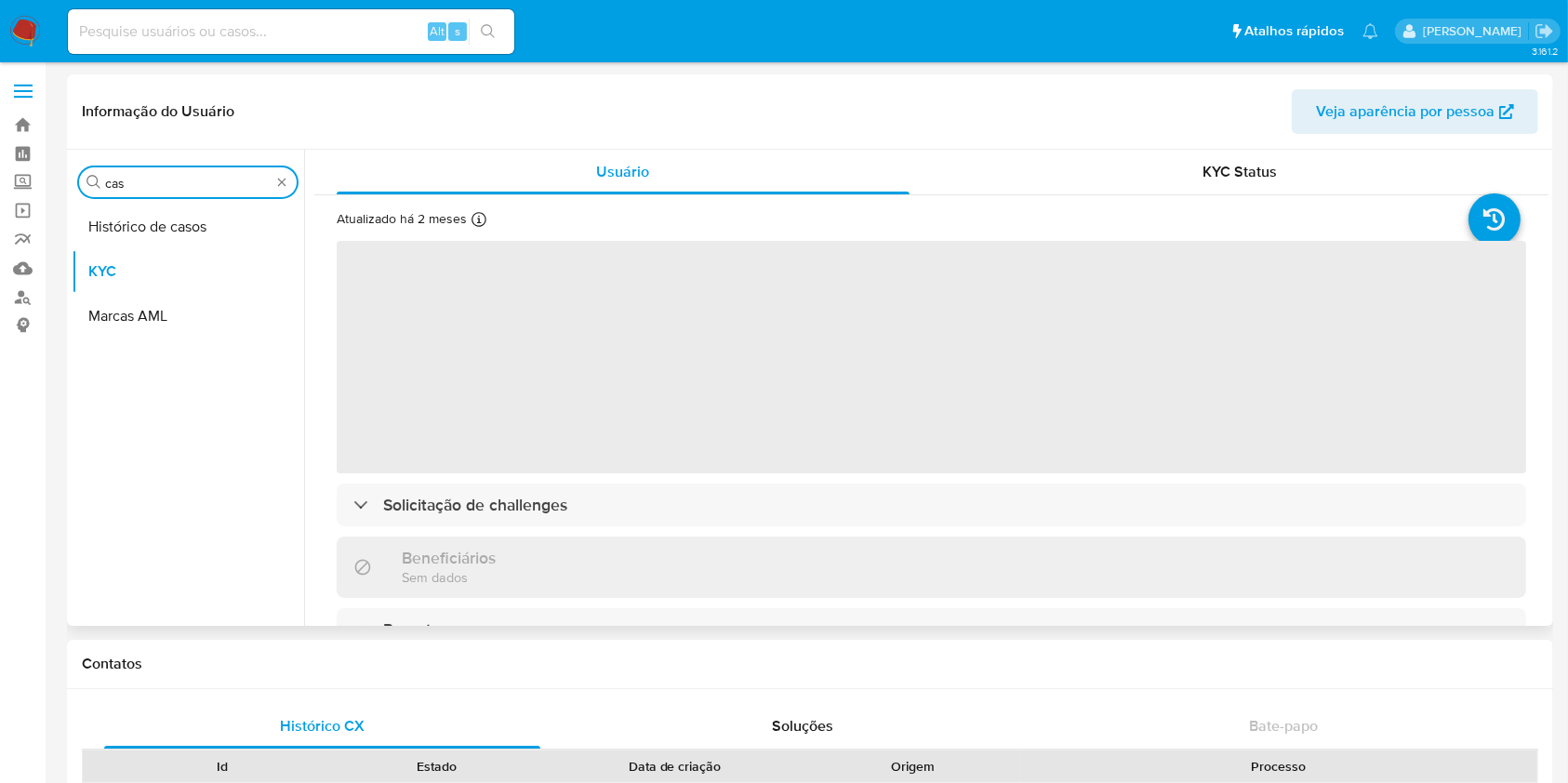
type input "cas"
click at [142, 221] on button "Histórico de casos" at bounding box center [187, 226] width 232 height 44
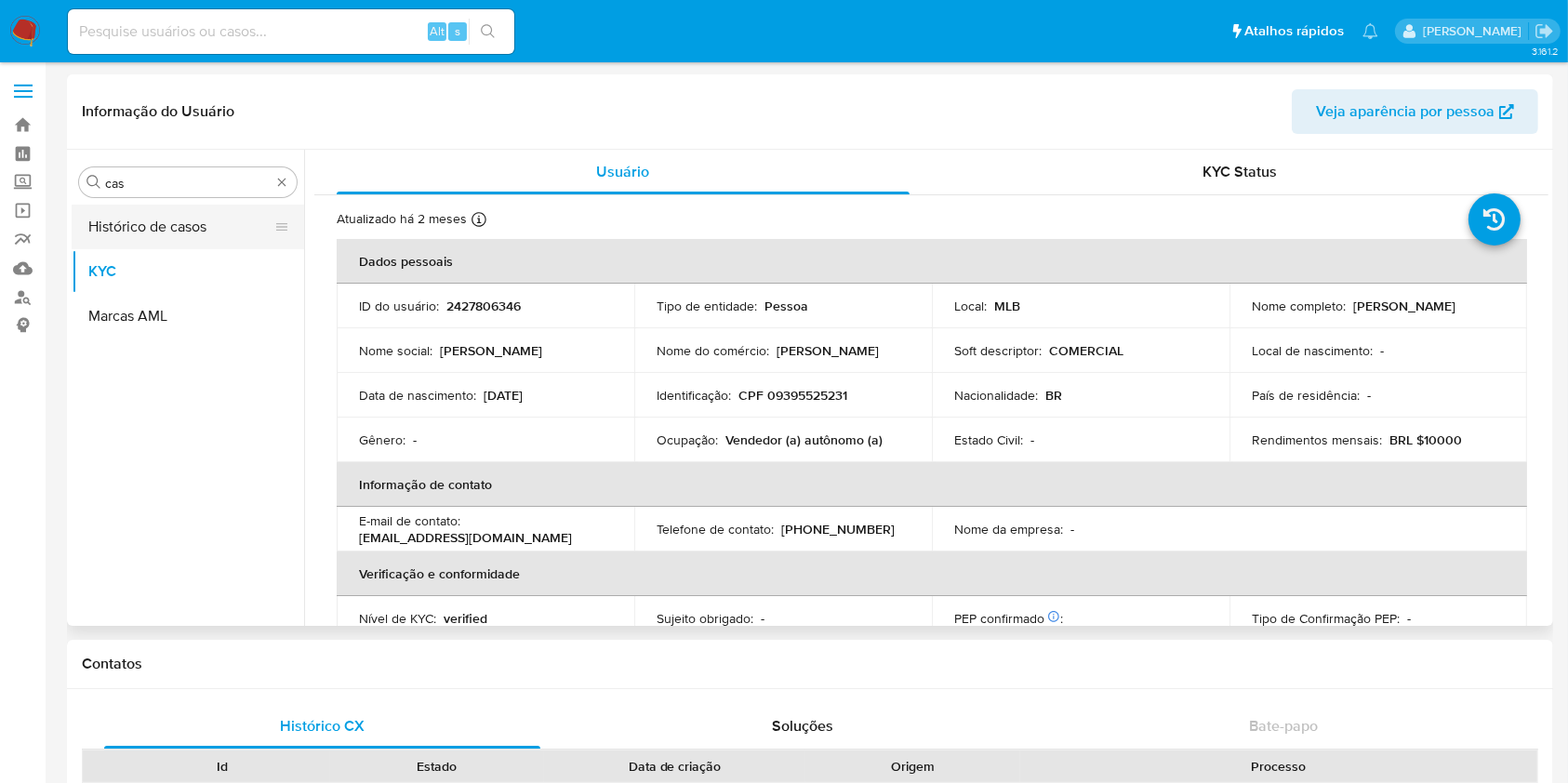
click at [112, 217] on button "Histórico de casos" at bounding box center [180, 226] width 218 height 44
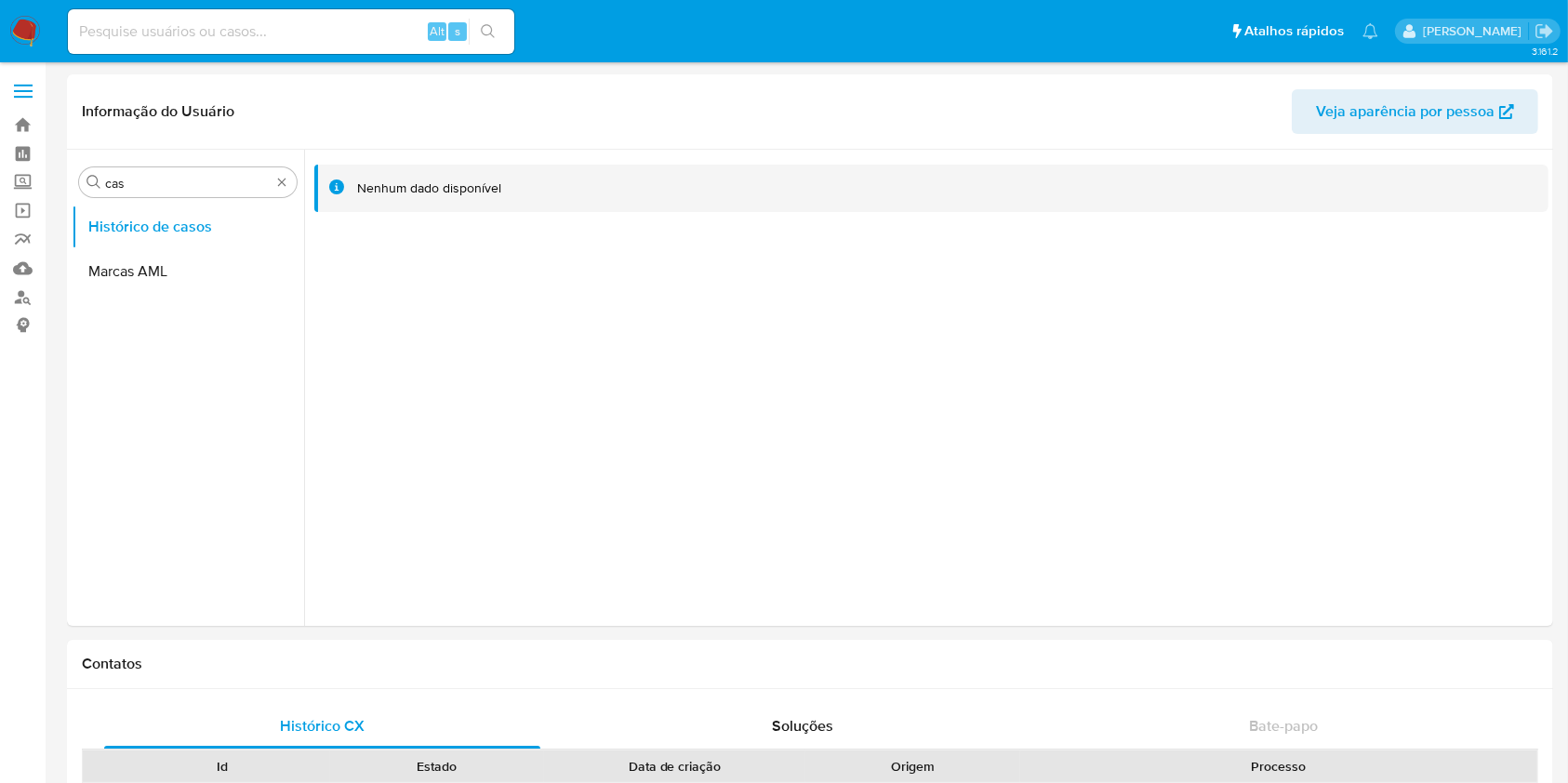
click at [31, 24] on img at bounding box center [25, 31] width 32 height 32
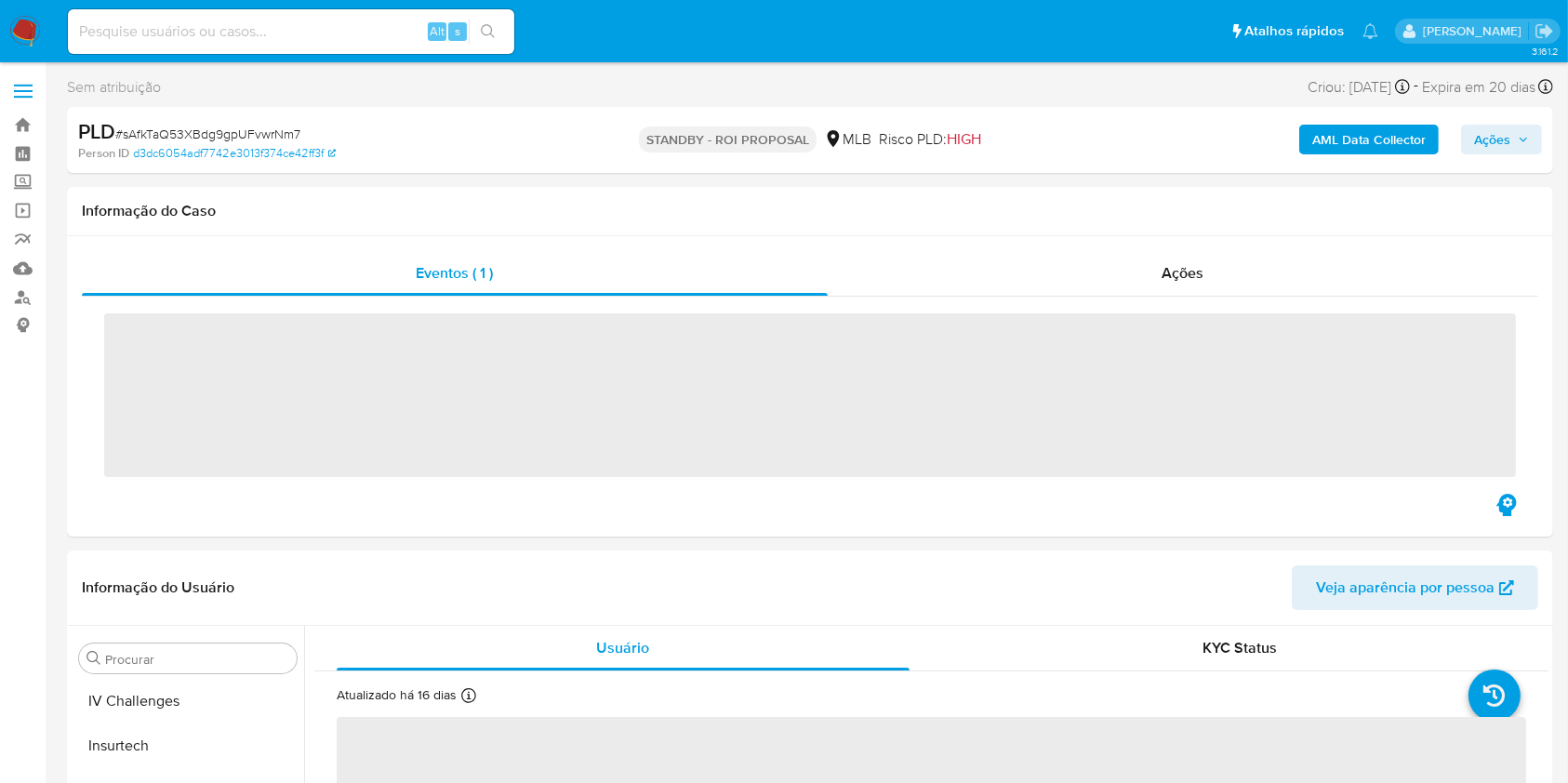
scroll to position [964, 0]
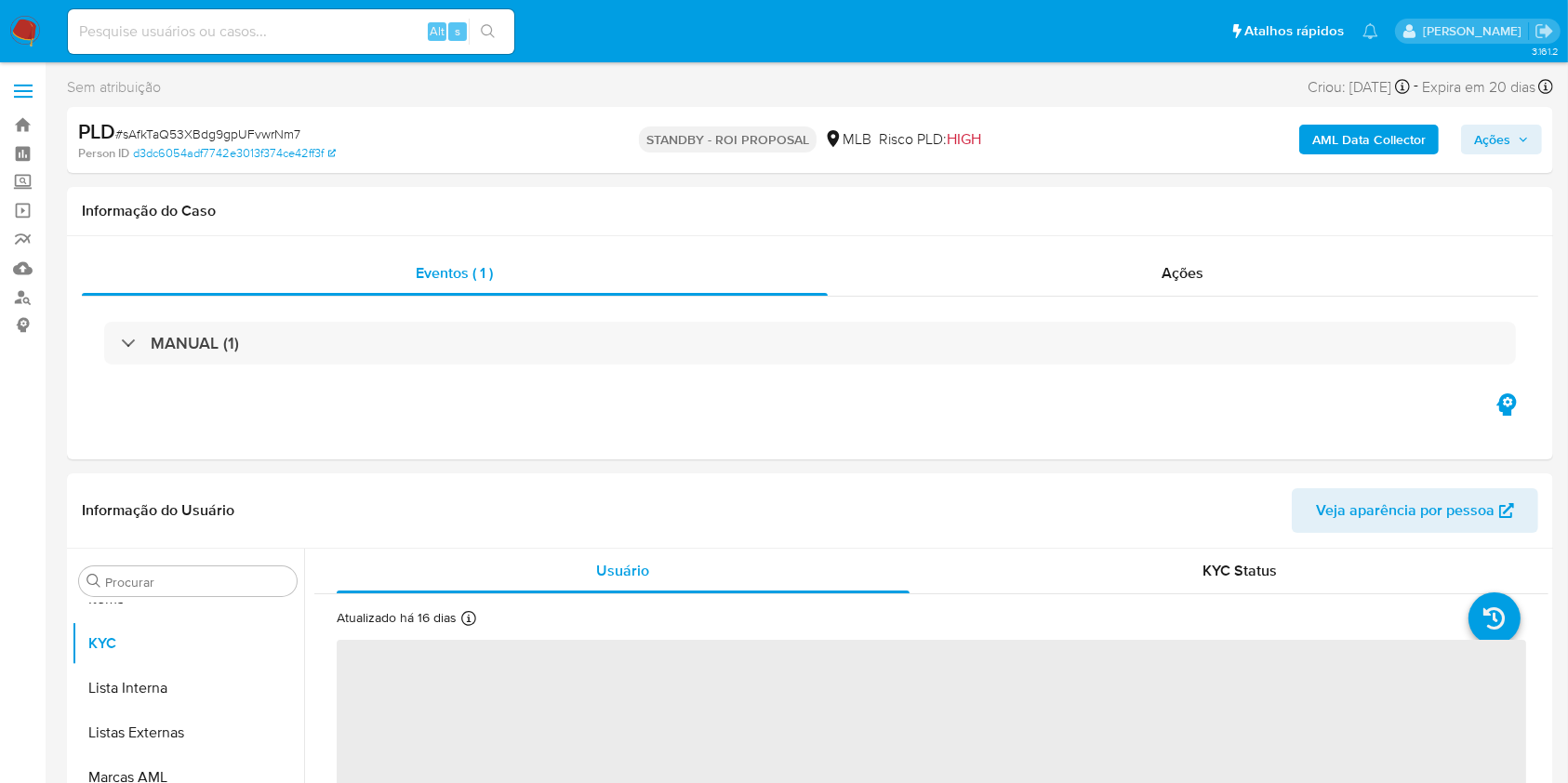
select select "10"
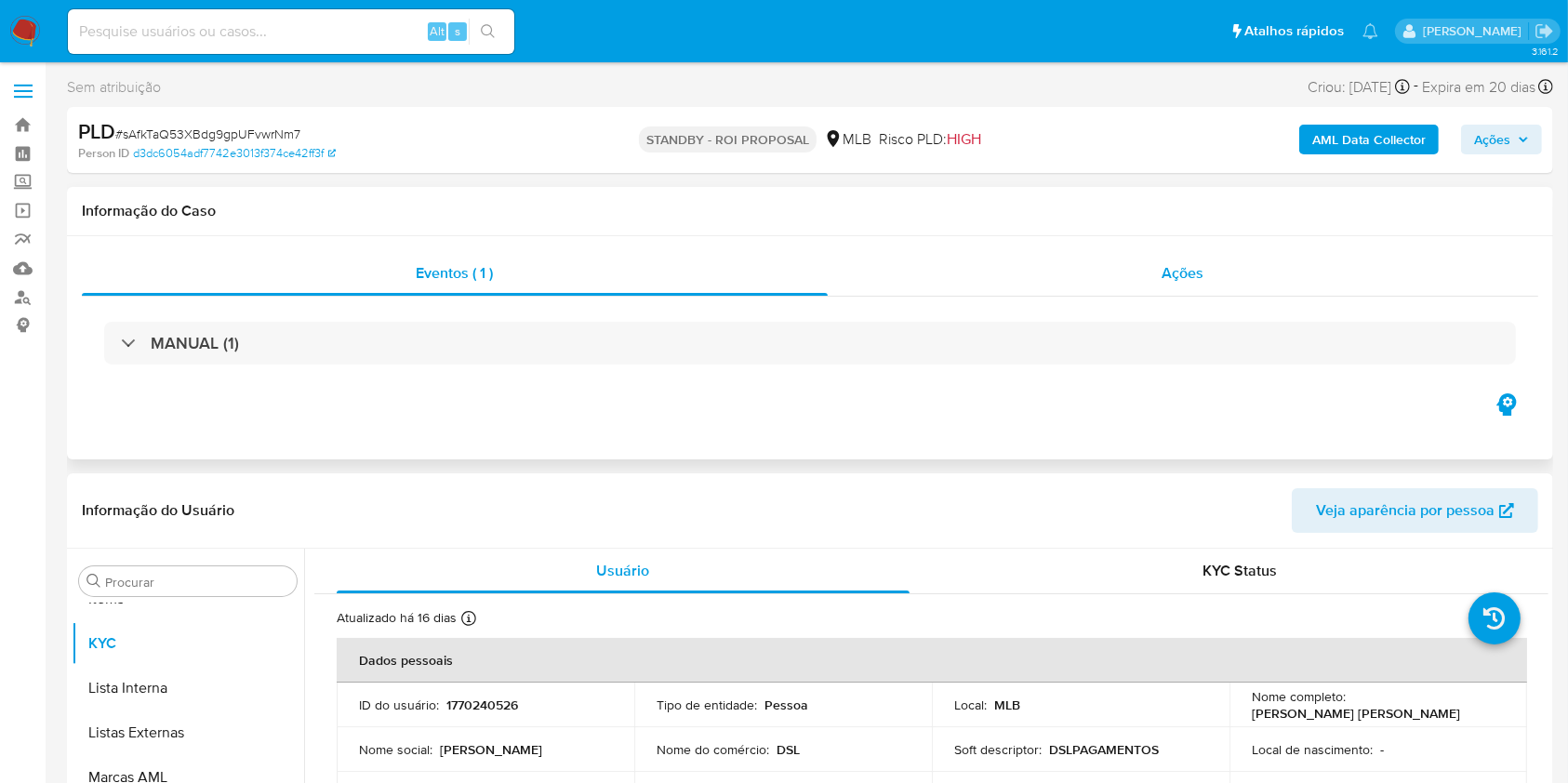
click at [1163, 262] on span "Ações" at bounding box center [1183, 273] width 41 height 21
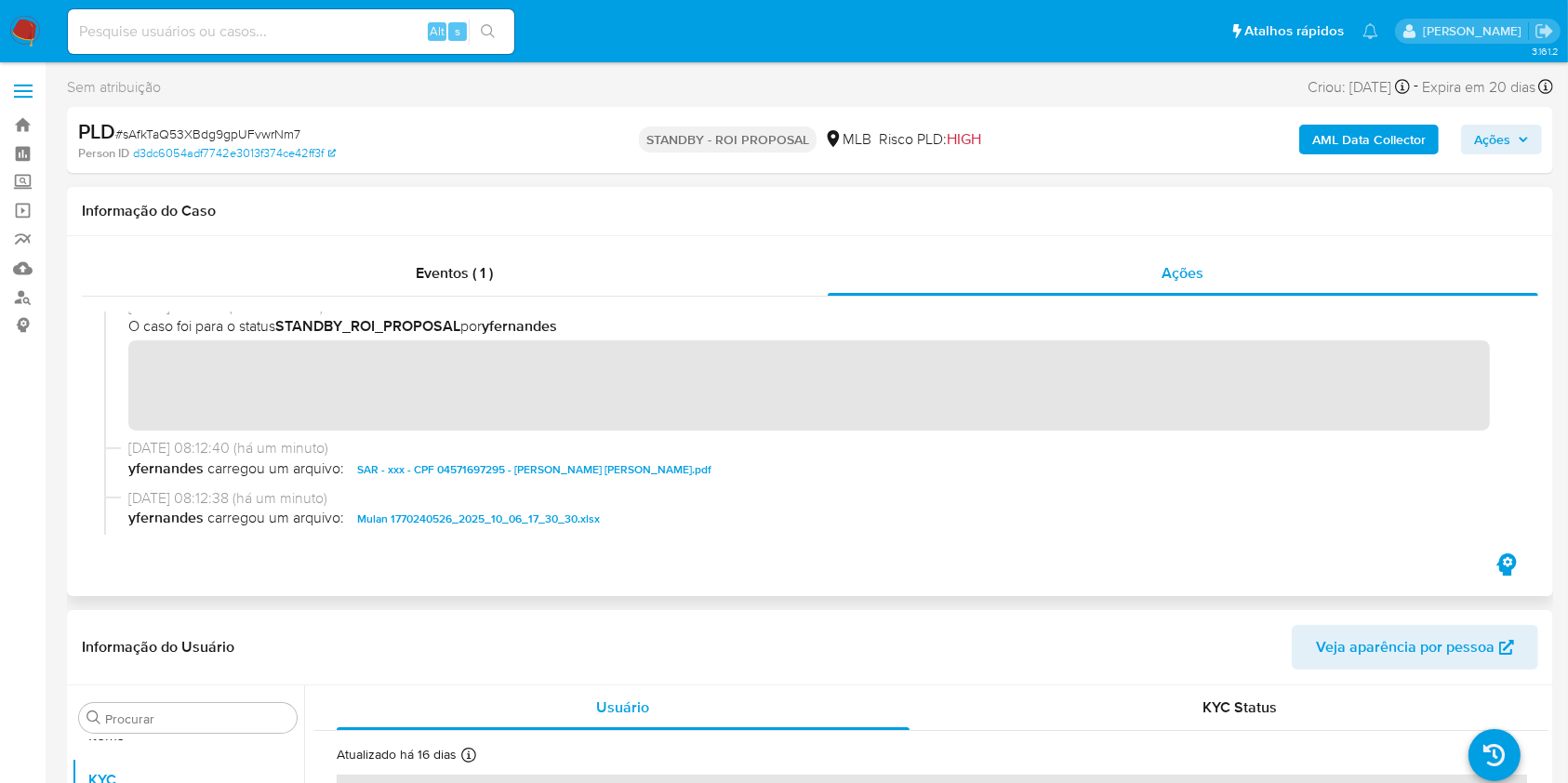
scroll to position [0, 0]
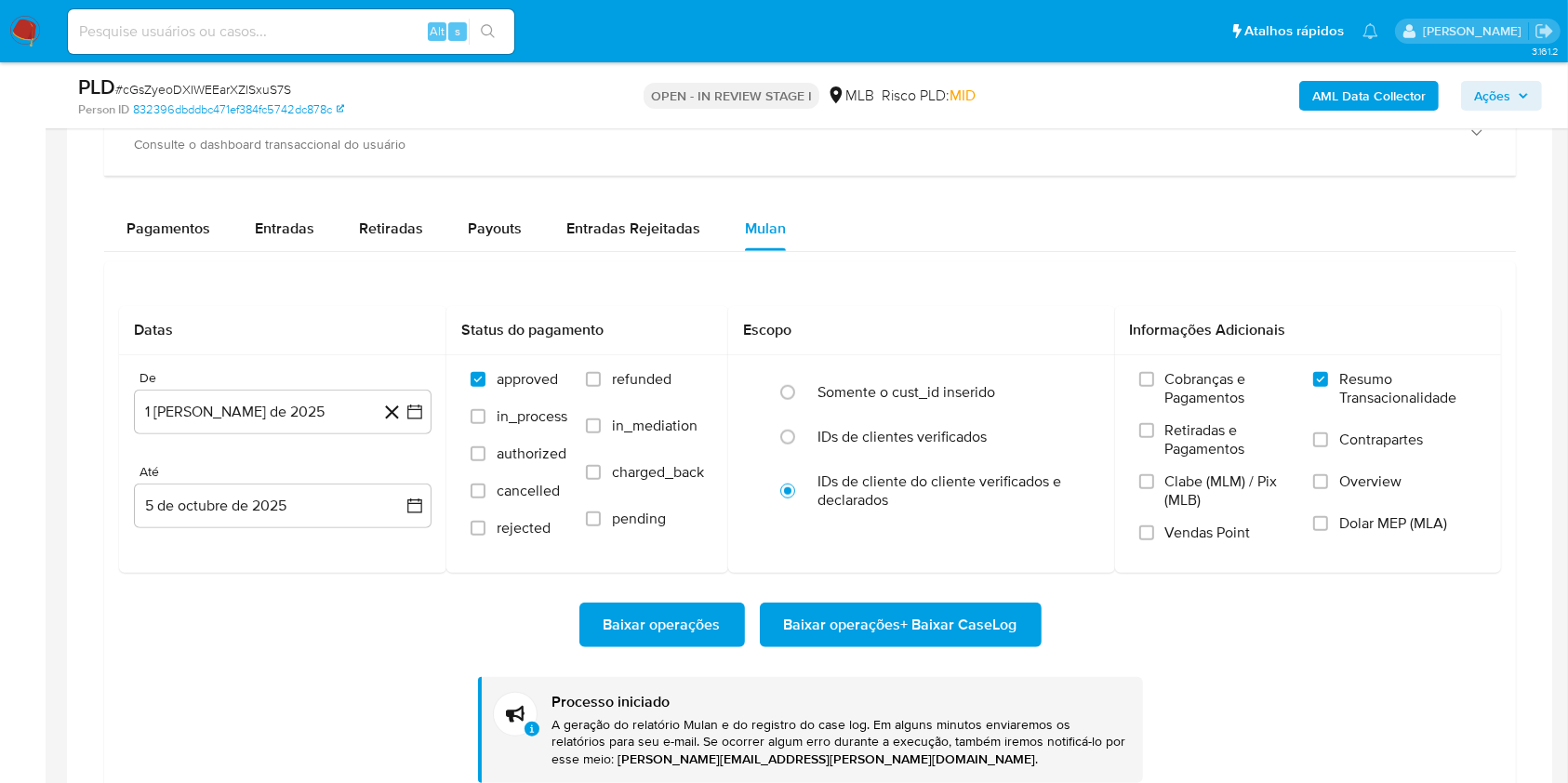
scroll to position [964, 0]
click at [166, 86] on span "# cGsZyeoDXIWEEarXZlSxuS7S" at bounding box center [203, 89] width 175 height 18
copy span "cGsZyeoDXIWEEarXZlSxuS7S"
